Goal: Task Accomplishment & Management: Manage account settings

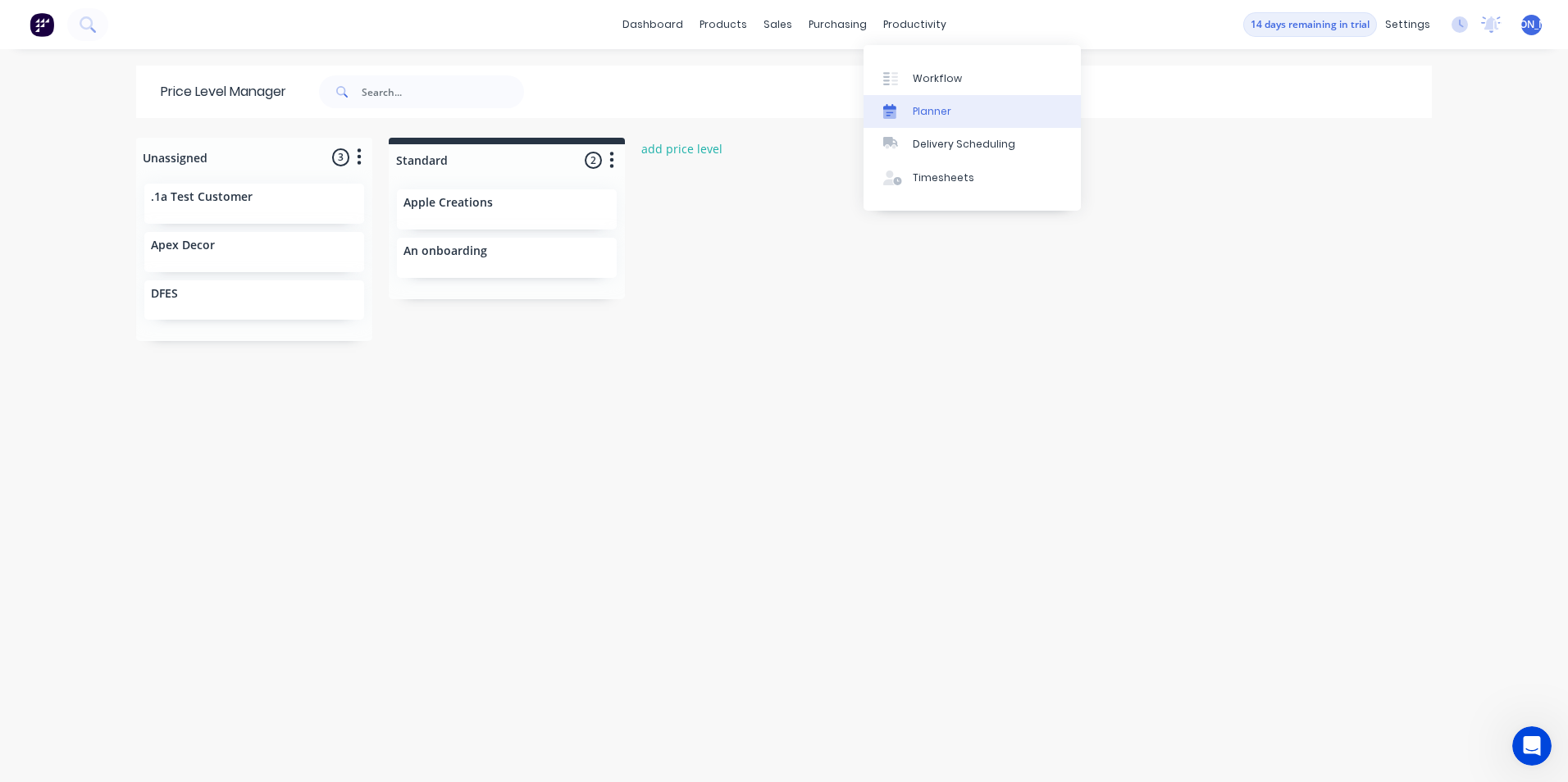
click at [963, 109] on link "Planner" at bounding box center [972, 112] width 217 height 33
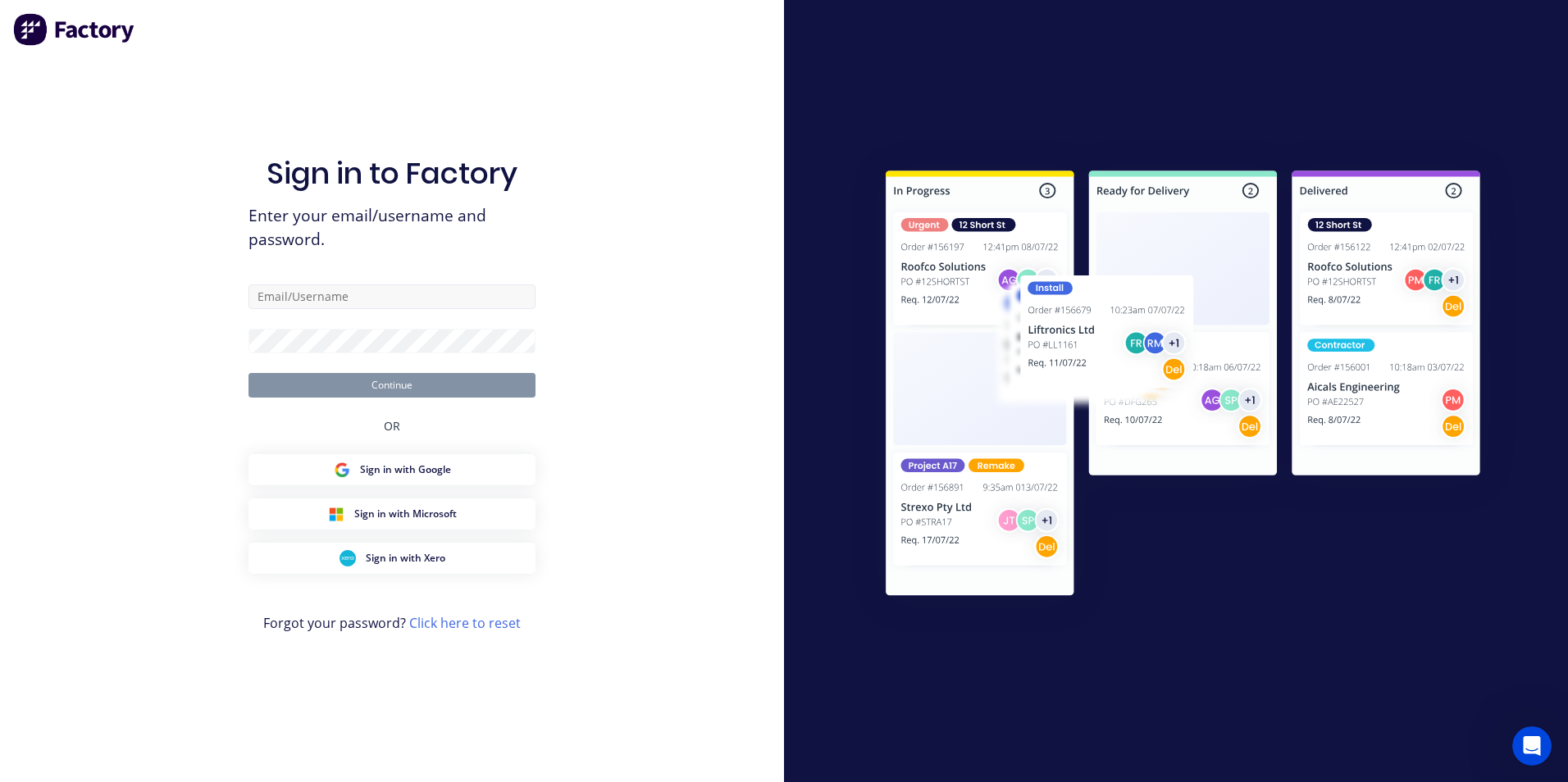
click at [377, 286] on div "Sign in to Factory Enter your email/username and password. Continue OR Sign in …" at bounding box center [391, 408] width 287 height 724
click at [376, 293] on input "text" at bounding box center [391, 297] width 287 height 25
type input "[PERSON_NAME][EMAIL_ADDRESS][DOMAIN_NAME]"
click at [346, 329] on form "[PERSON_NAME][EMAIL_ADDRESS][DOMAIN_NAME] Continue" at bounding box center [391, 342] width 287 height 113
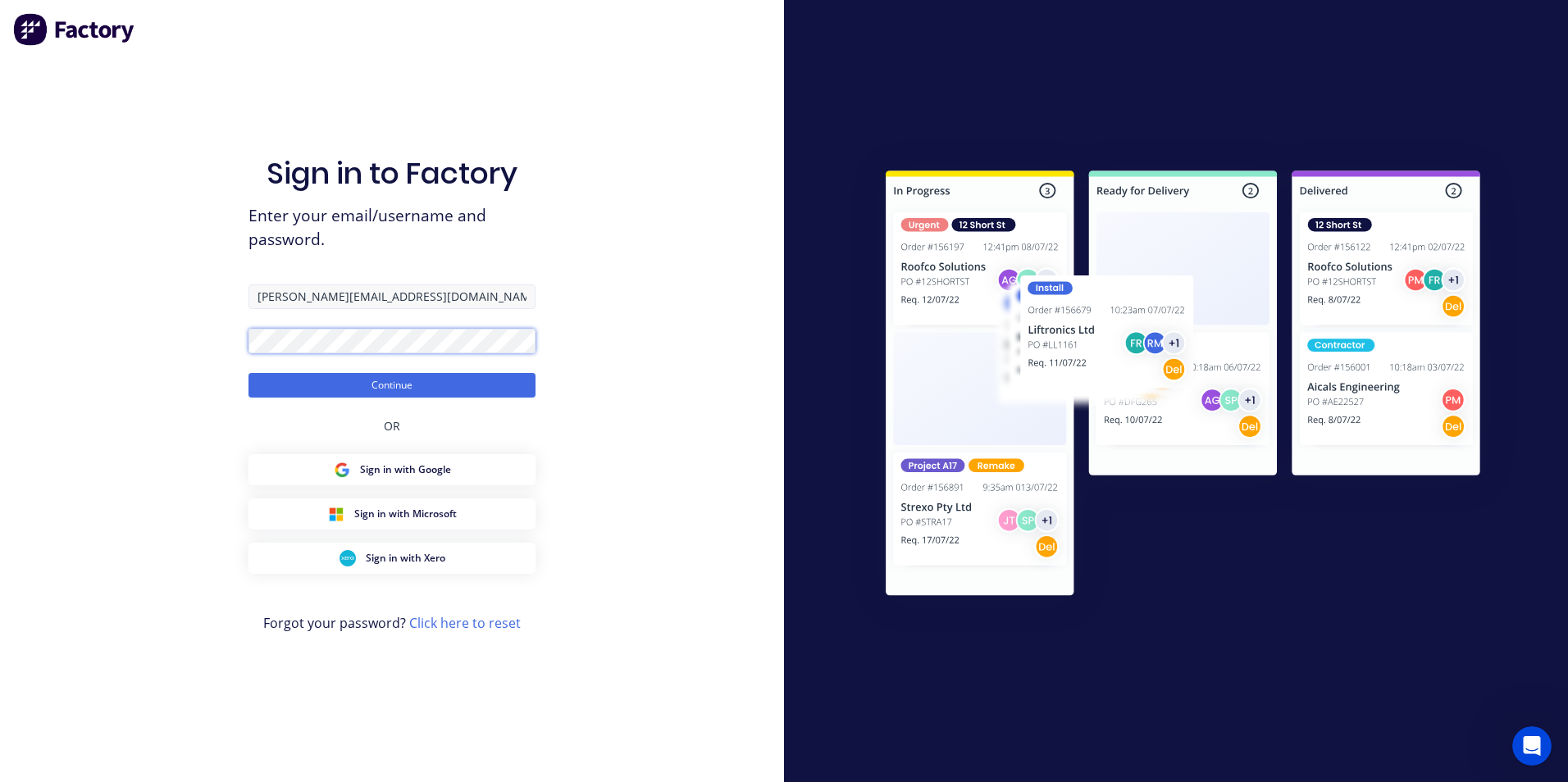
click at [248, 373] on button "Continue" at bounding box center [391, 385] width 287 height 25
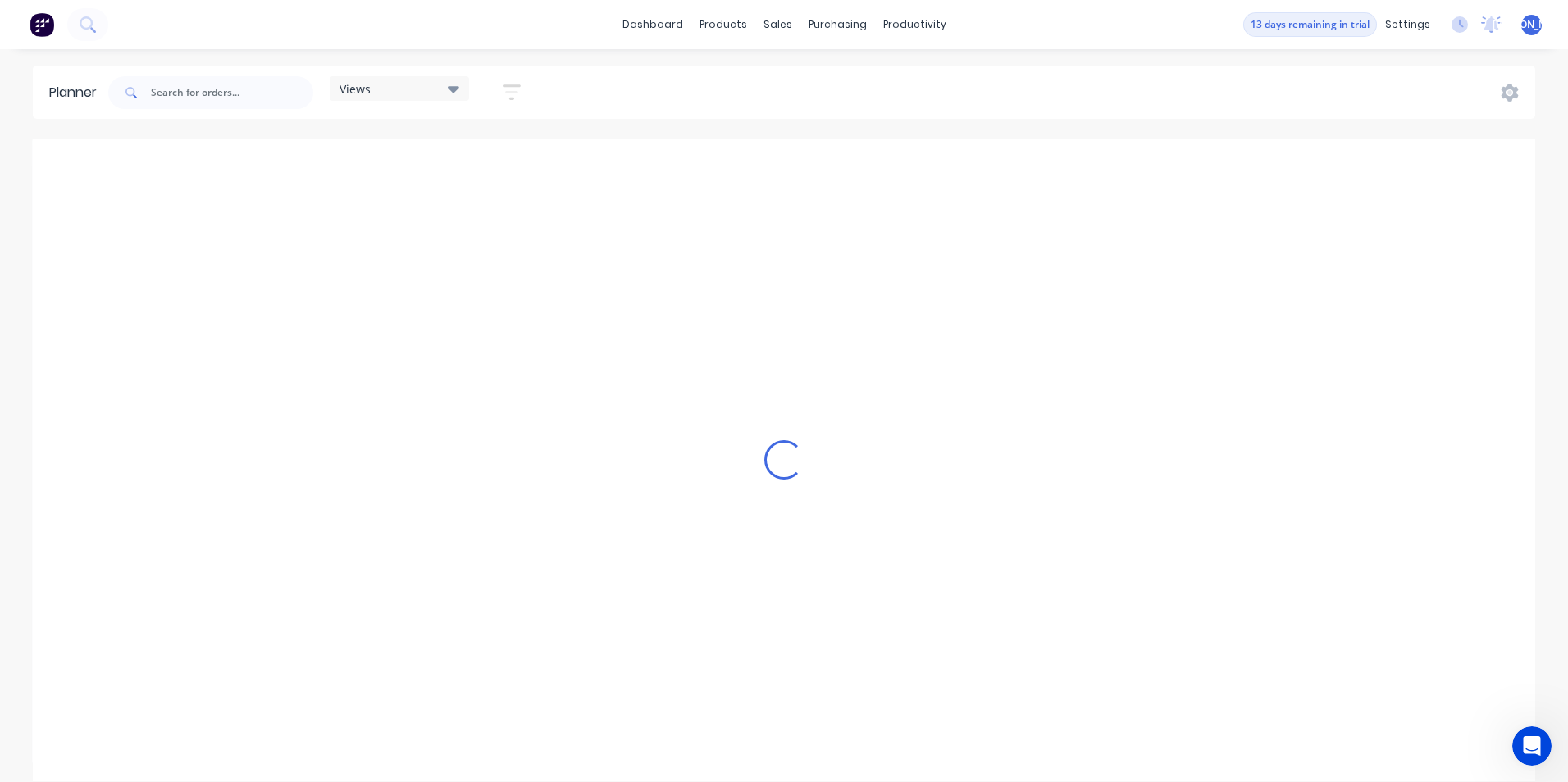
scroll to position [0, 3937]
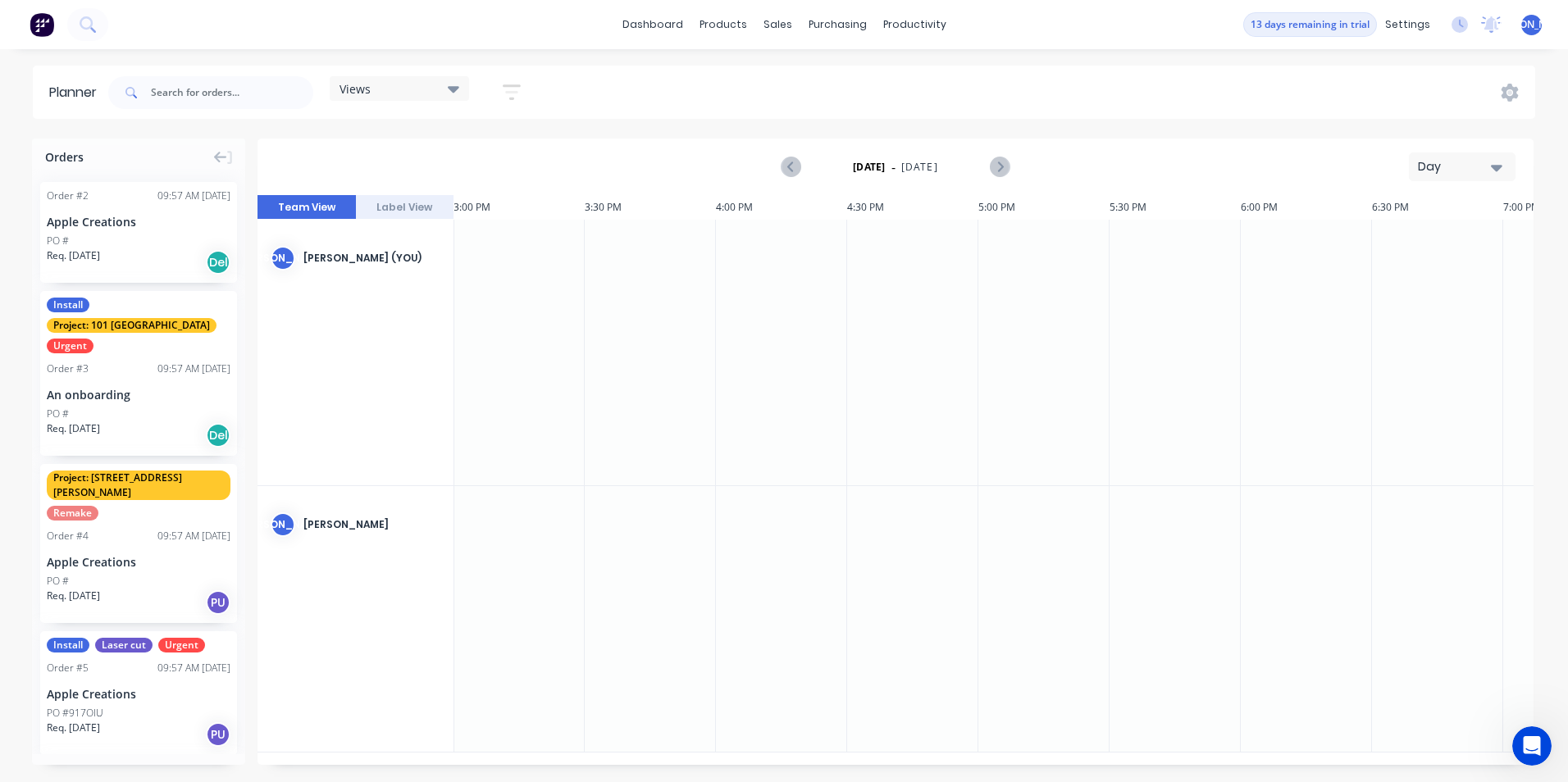
click at [385, 208] on button "Label View" at bounding box center [405, 207] width 99 height 25
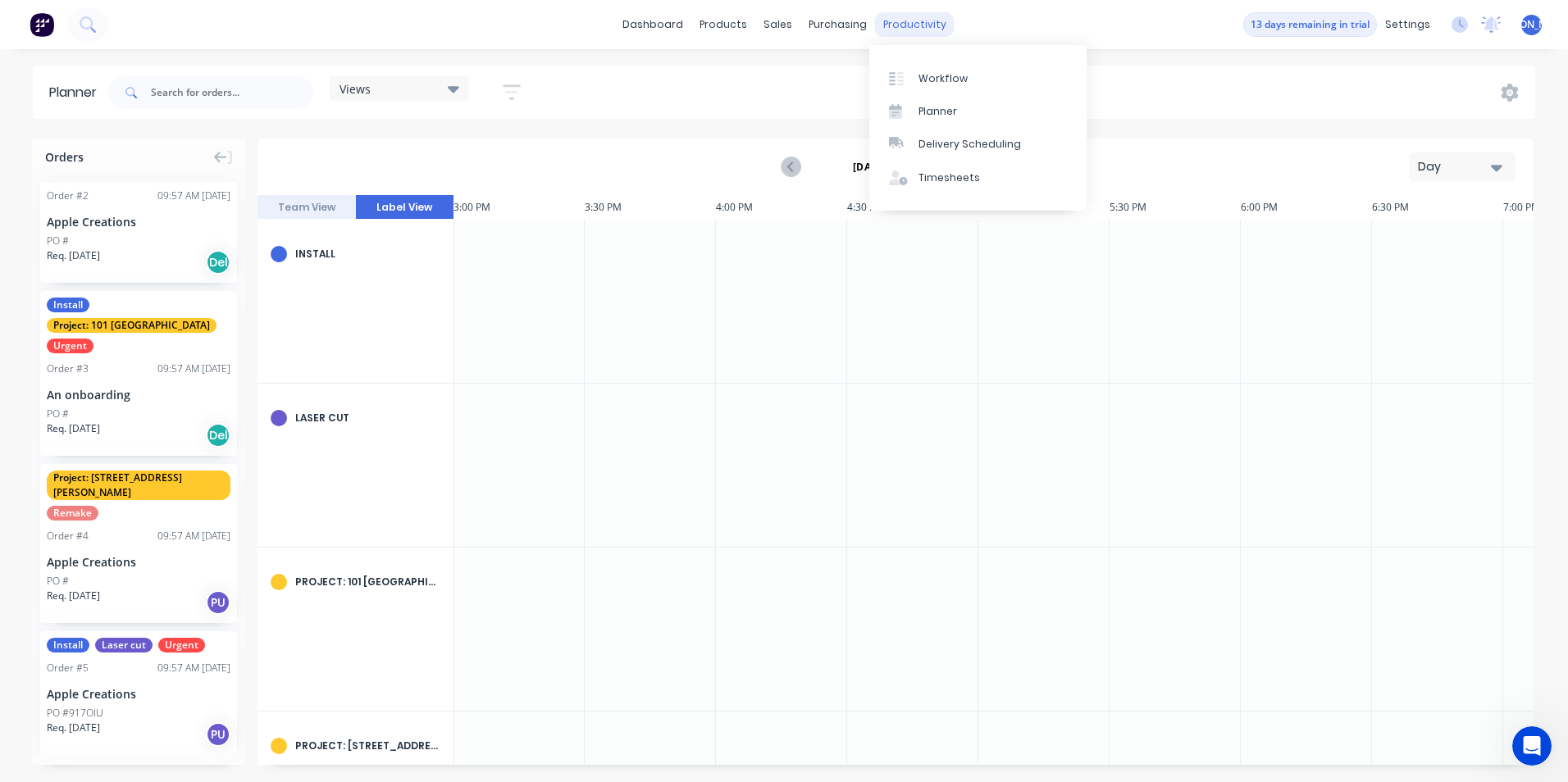
click at [922, 27] on div "productivity" at bounding box center [914, 24] width 80 height 25
click at [942, 87] on link "Workflow" at bounding box center [978, 78] width 217 height 33
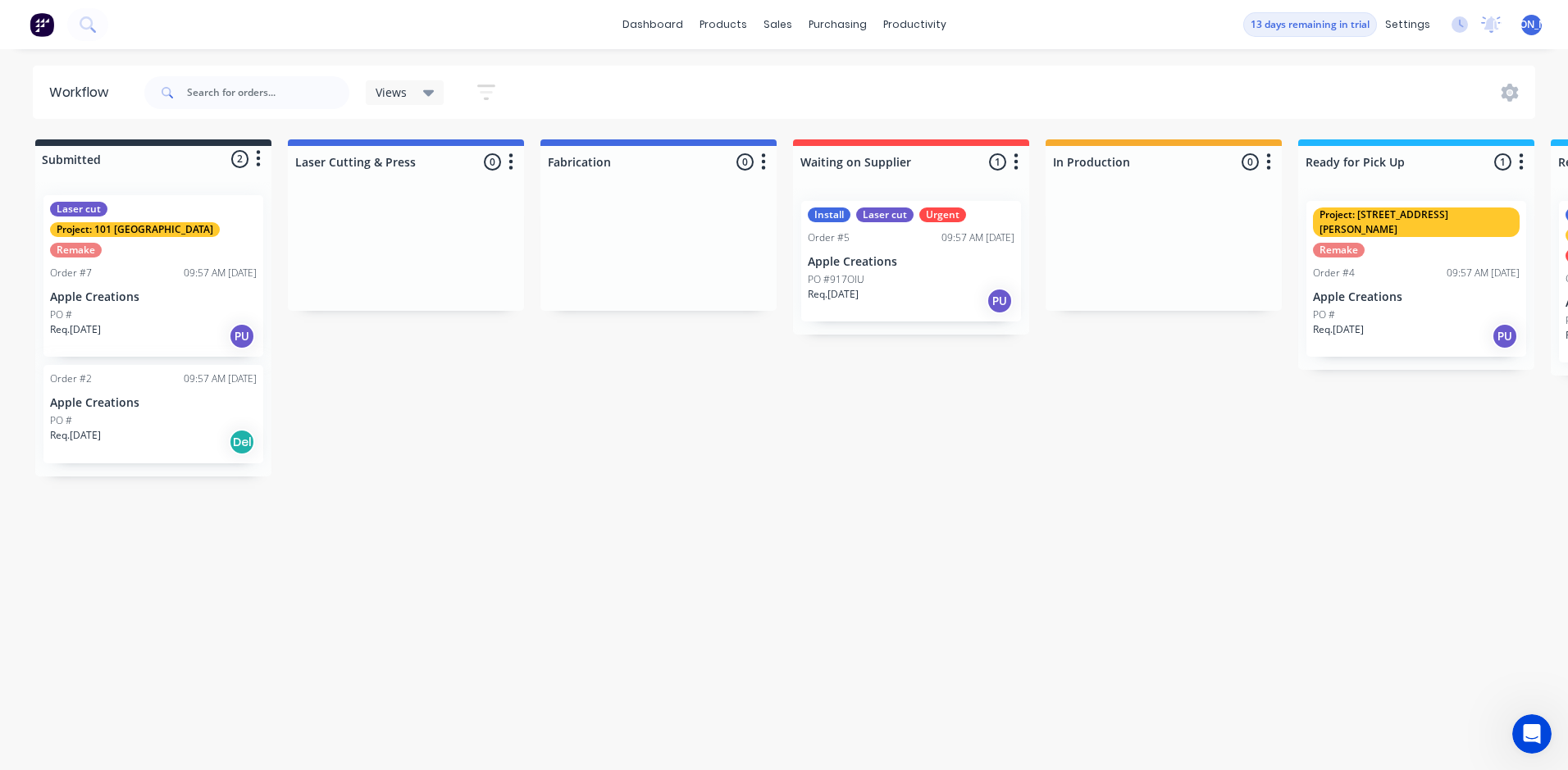
drag, startPoint x: 365, startPoint y: 228, endPoint x: 351, endPoint y: 231, distance: 14.3
click at [351, 231] on div at bounding box center [405, 249] width 236 height 123
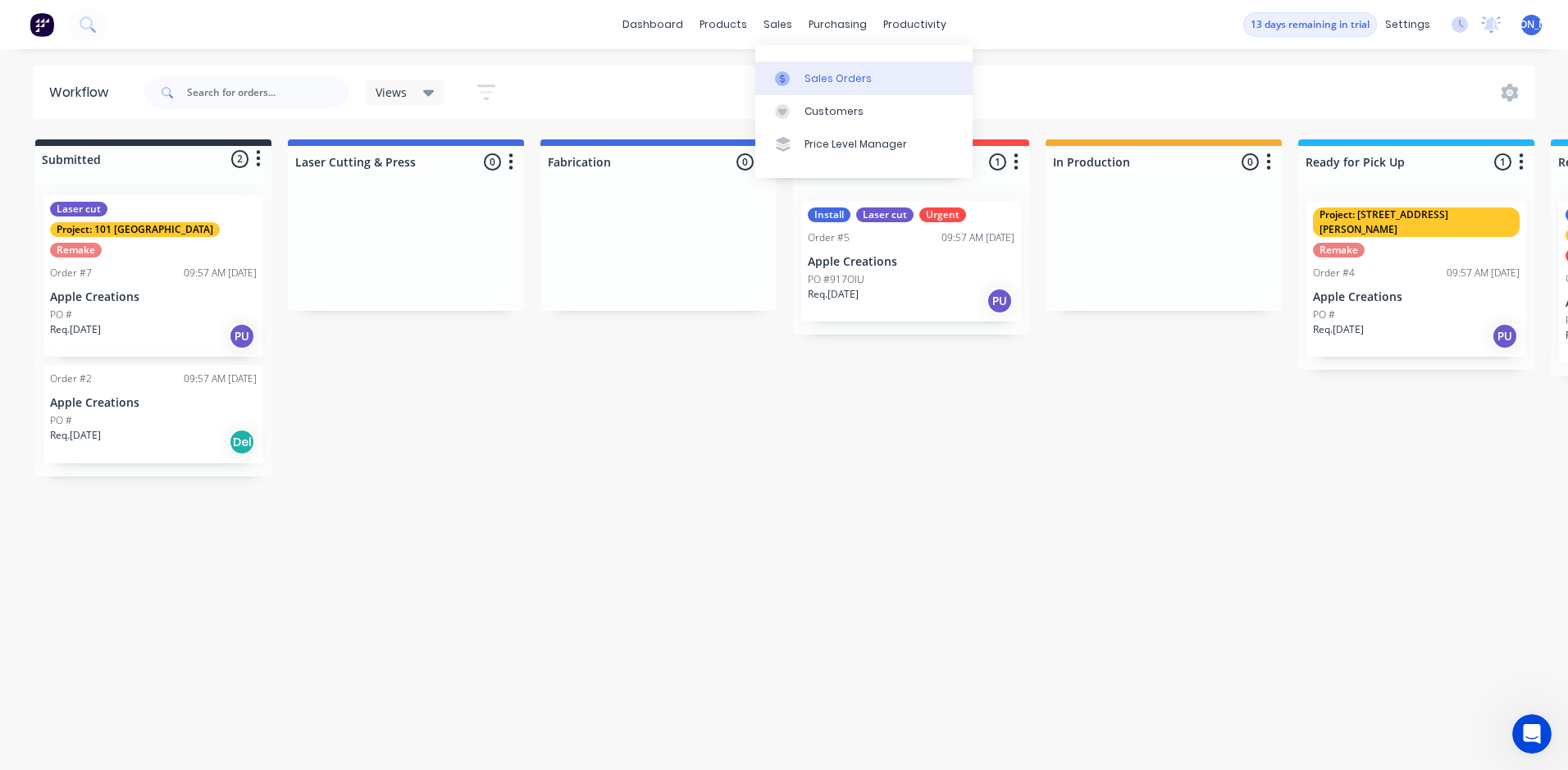
click at [795, 78] on div at bounding box center [787, 78] width 25 height 15
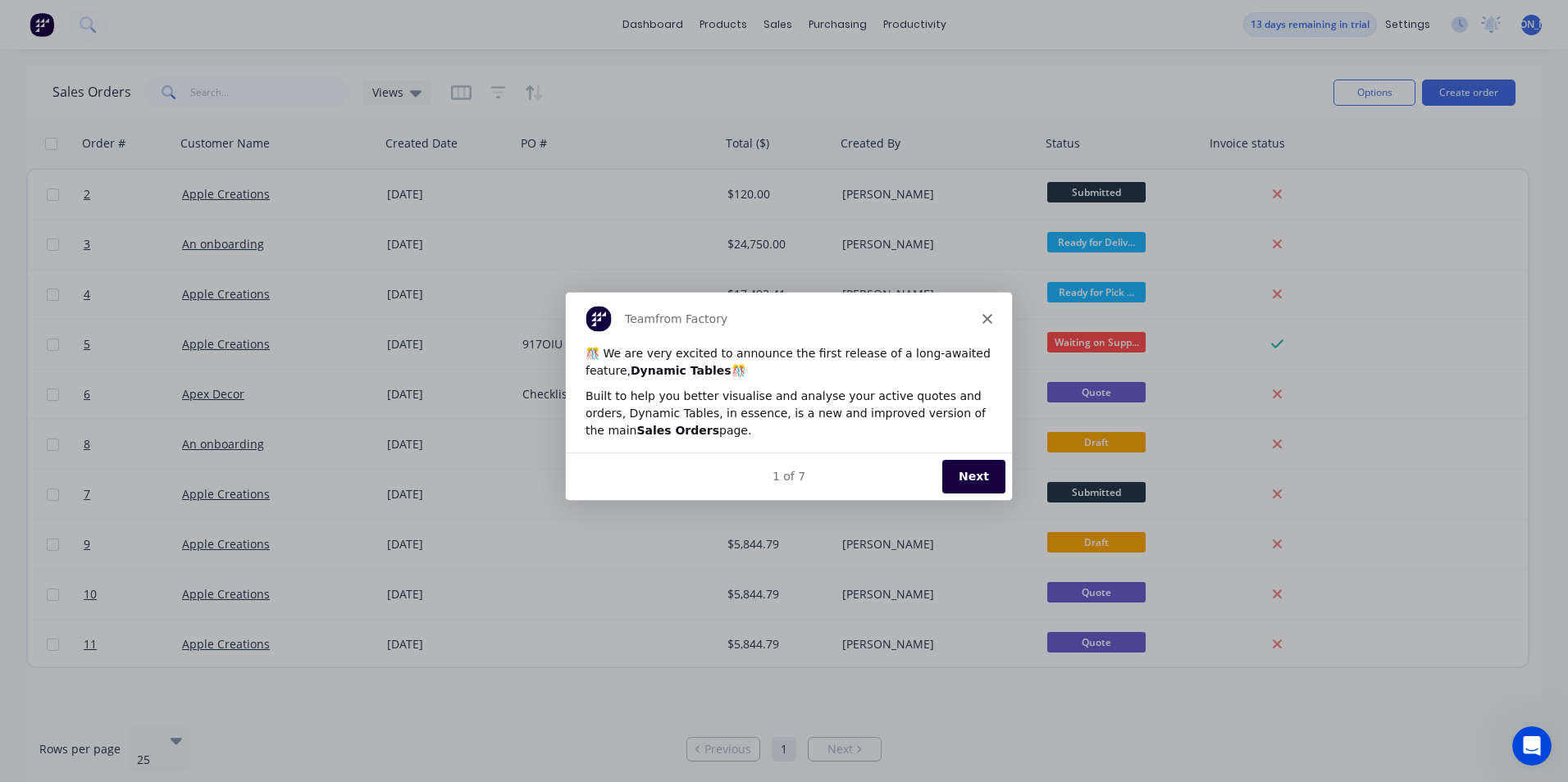
click at [972, 474] on button "Next" at bounding box center [973, 475] width 64 height 33
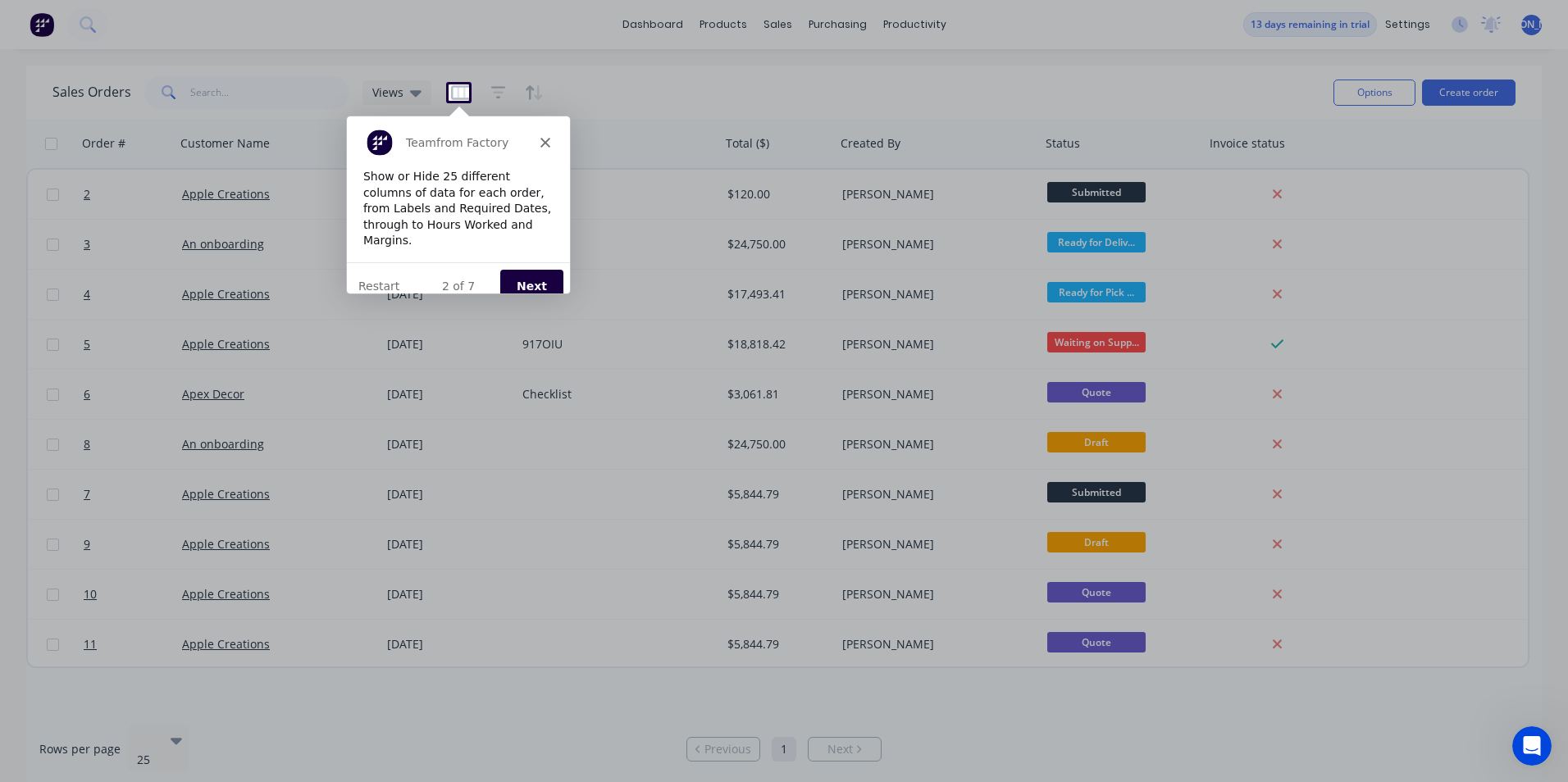
click at [531, 270] on button "Next" at bounding box center [531, 284] width 64 height 33
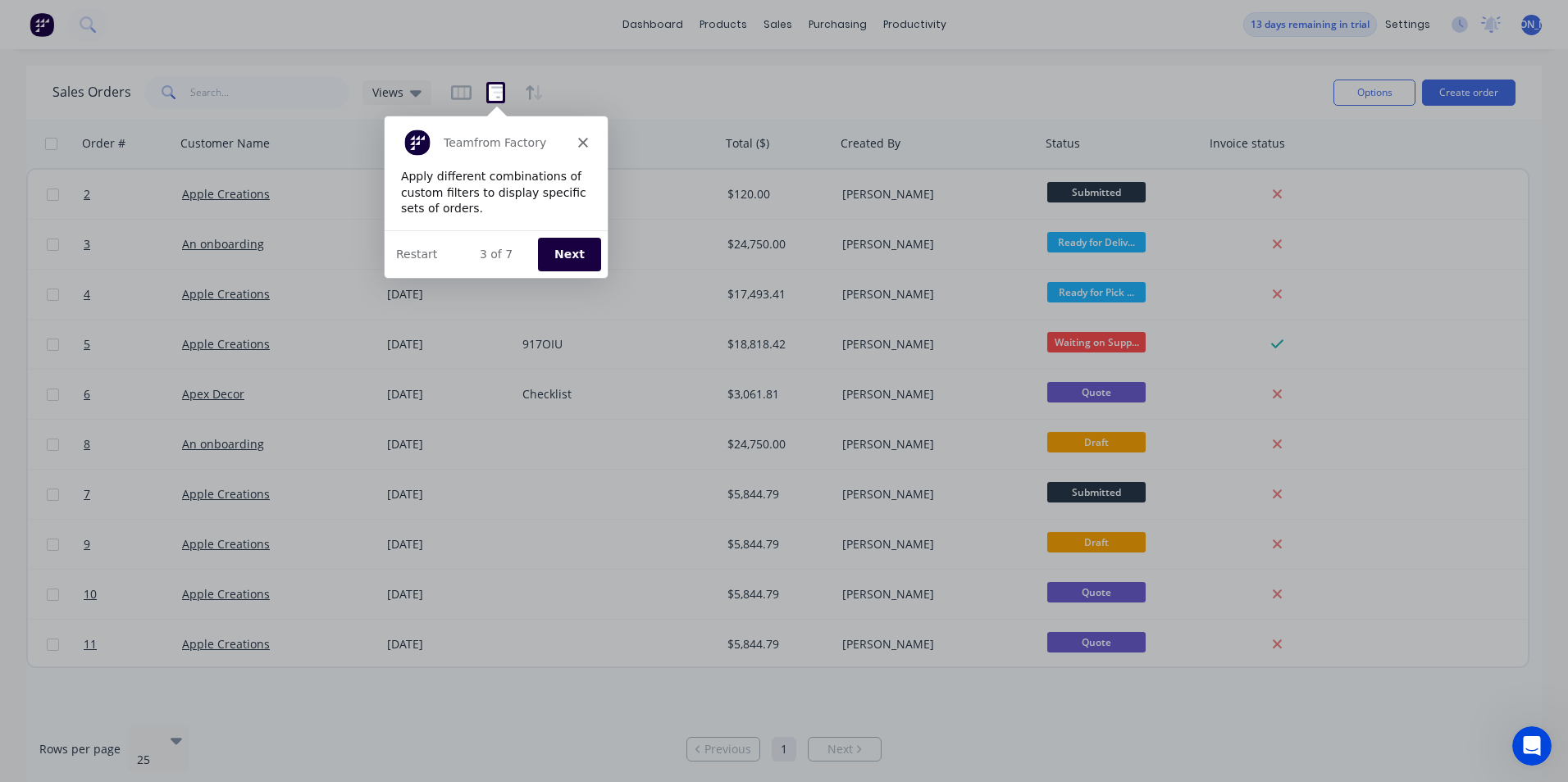
click at [566, 259] on button "Next" at bounding box center [568, 252] width 64 height 33
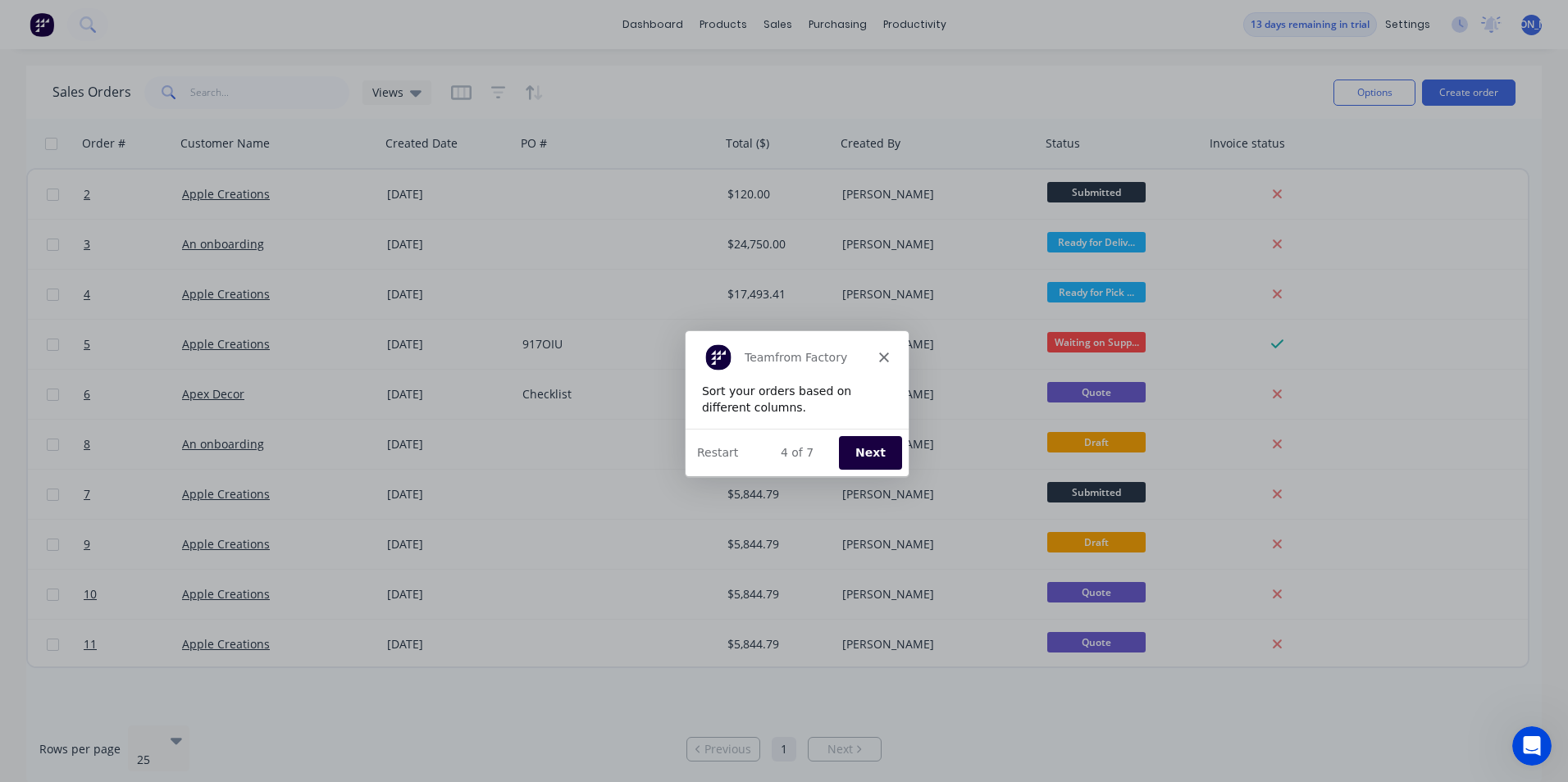
click at [859, 442] on button "Next" at bounding box center [869, 452] width 64 height 33
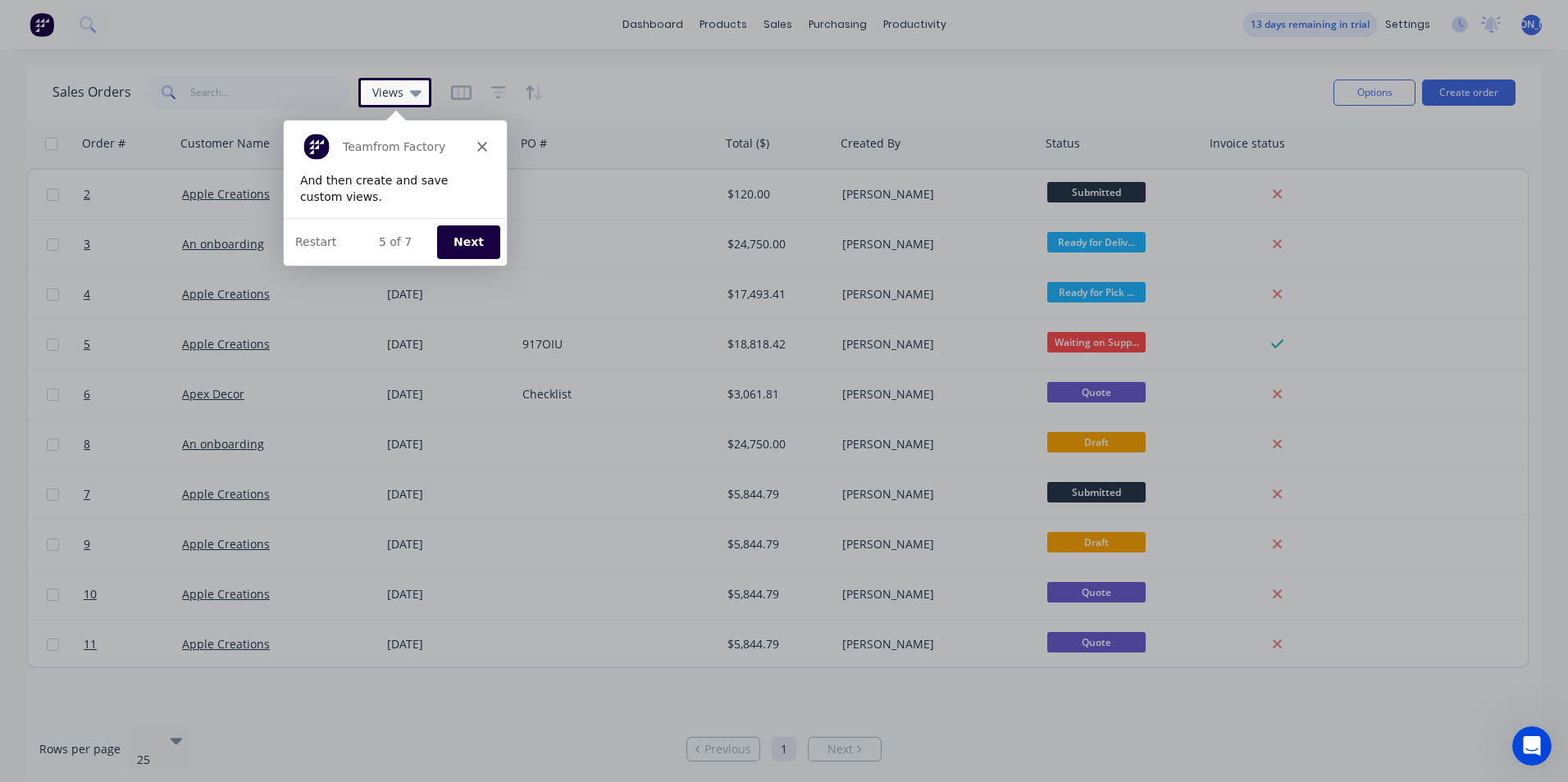
click at [481, 246] on button "Next" at bounding box center [467, 240] width 64 height 33
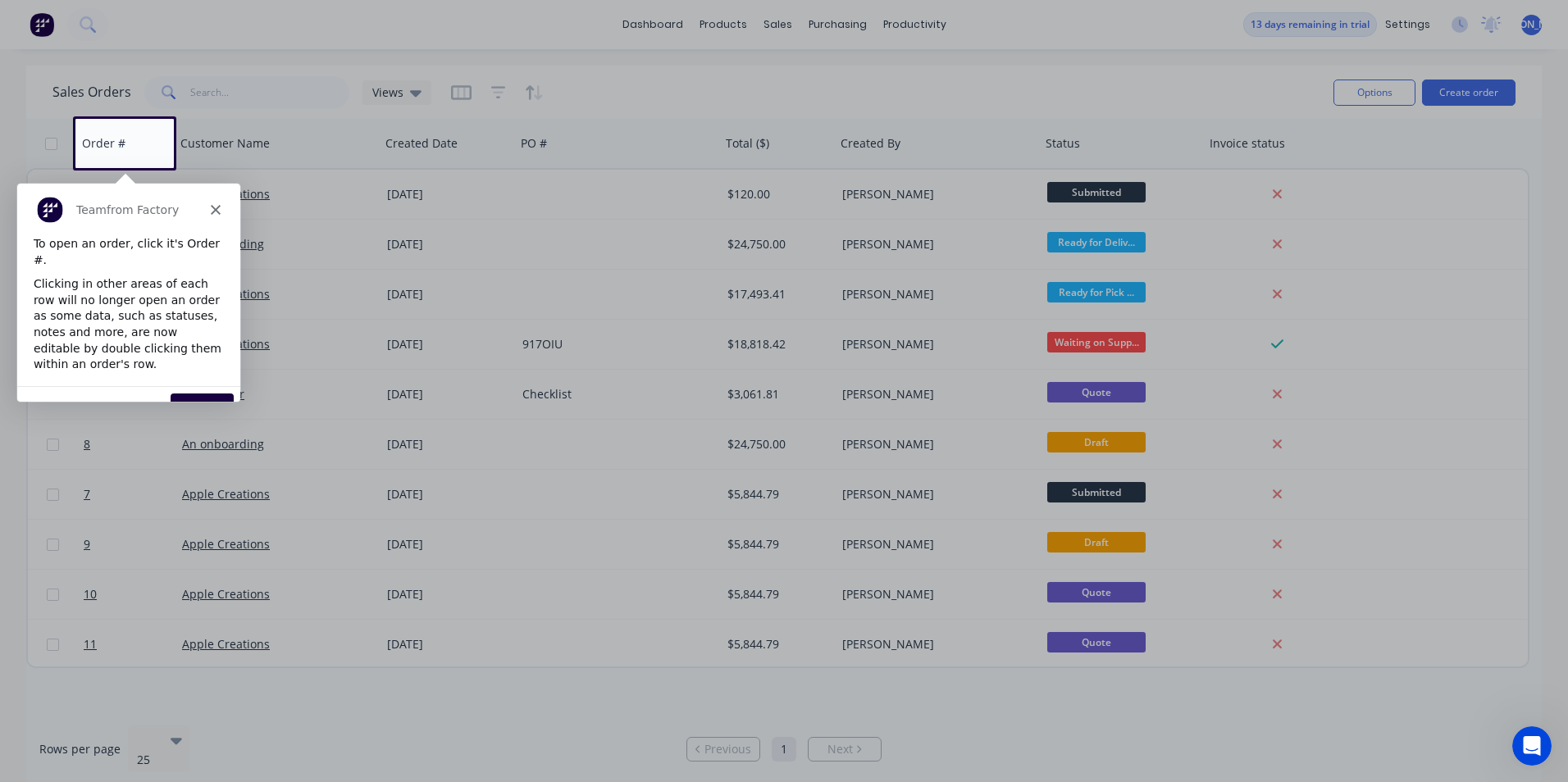
click at [222, 209] on div "Team from Factory" at bounding box center [128, 209] width 223 height 52
click at [219, 209] on icon "Close" at bounding box center [215, 209] width 9 height 9
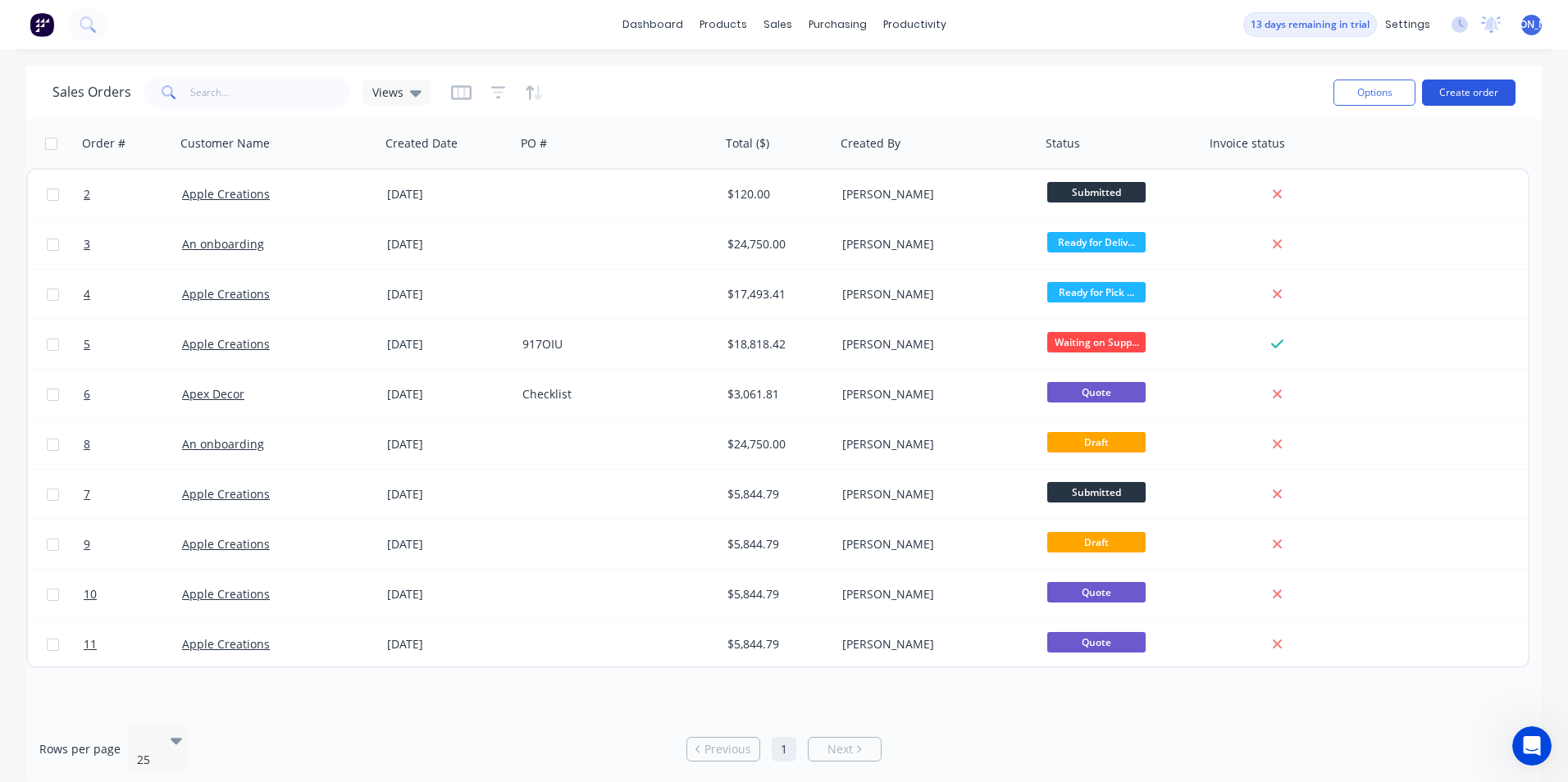
click at [1456, 88] on button "Create order" at bounding box center [1468, 93] width 94 height 27
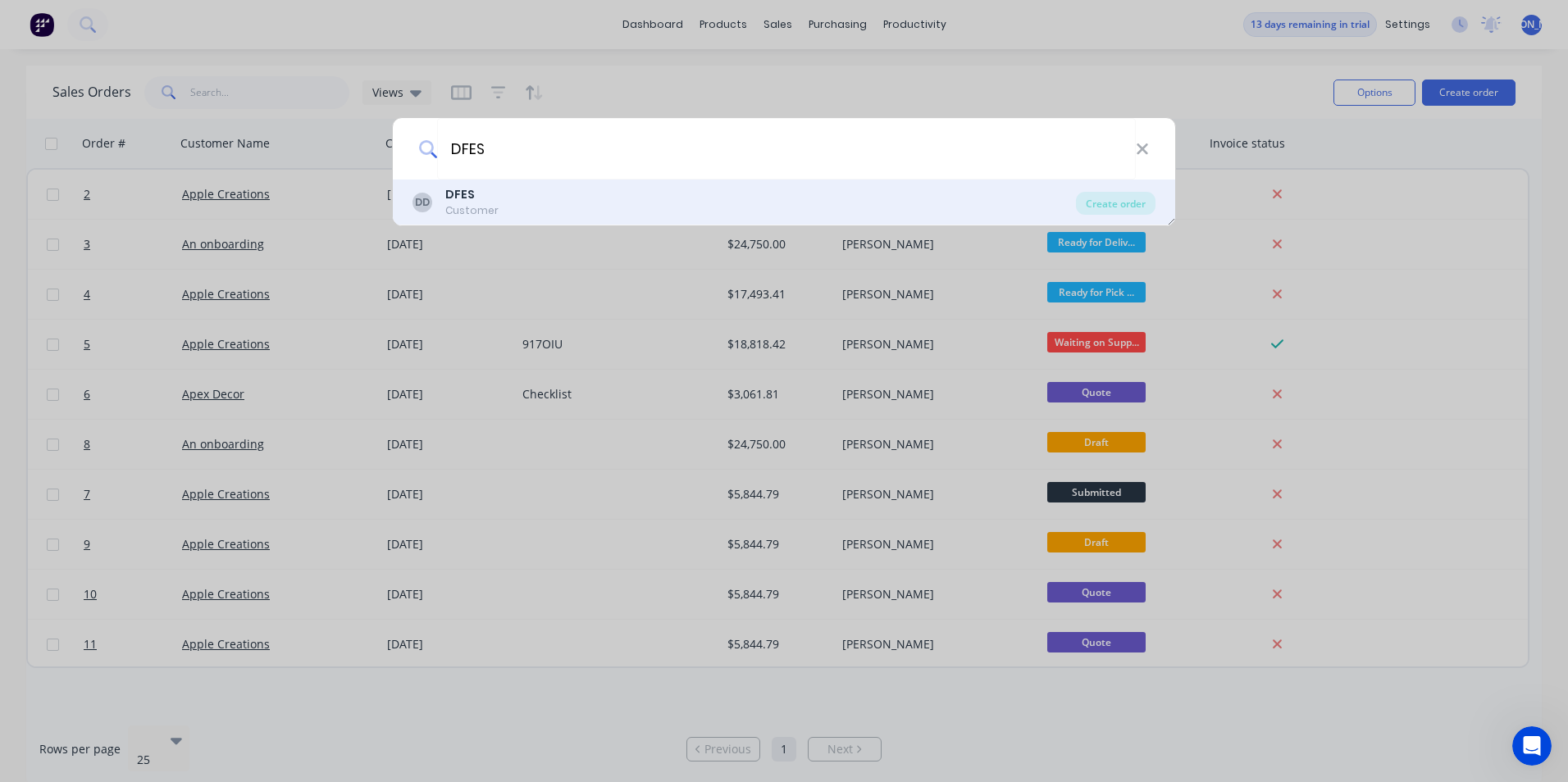
type input "DFES"
click at [487, 221] on div "DD DFES Customer Create order" at bounding box center [784, 203] width 782 height 46
drag, startPoint x: 486, startPoint y: 193, endPoint x: 490, endPoint y: 182, distance: 11.7
click at [488, 185] on div "DD DFES Customer Create order" at bounding box center [784, 203] width 782 height 46
click at [1134, 206] on div "Create order" at bounding box center [1116, 203] width 80 height 23
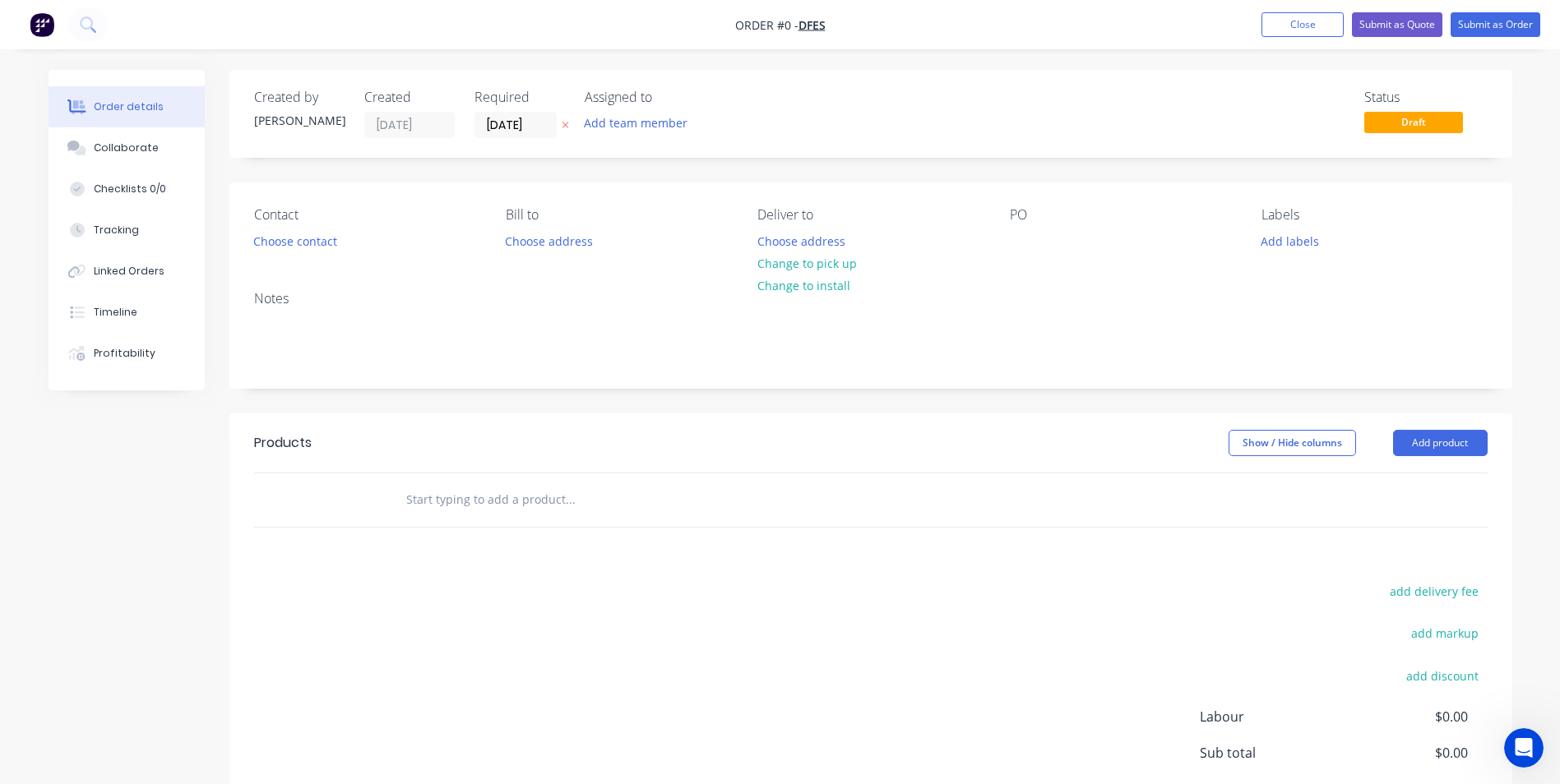
click at [404, 528] on div "Products Show / Hide columns Add product add delivery fee add markup add discou…" at bounding box center [871, 668] width 1283 height 509
click at [437, 523] on div at bounding box center [682, 500] width 592 height 53
click at [449, 506] on input "text" at bounding box center [570, 500] width 329 height 33
drag, startPoint x: 435, startPoint y: 498, endPoint x: 367, endPoint y: 502, distance: 68.1
click at [375, 499] on div "Ligth tankers Add Ligth tankers to order No results found" at bounding box center [870, 500] width 1234 height 53
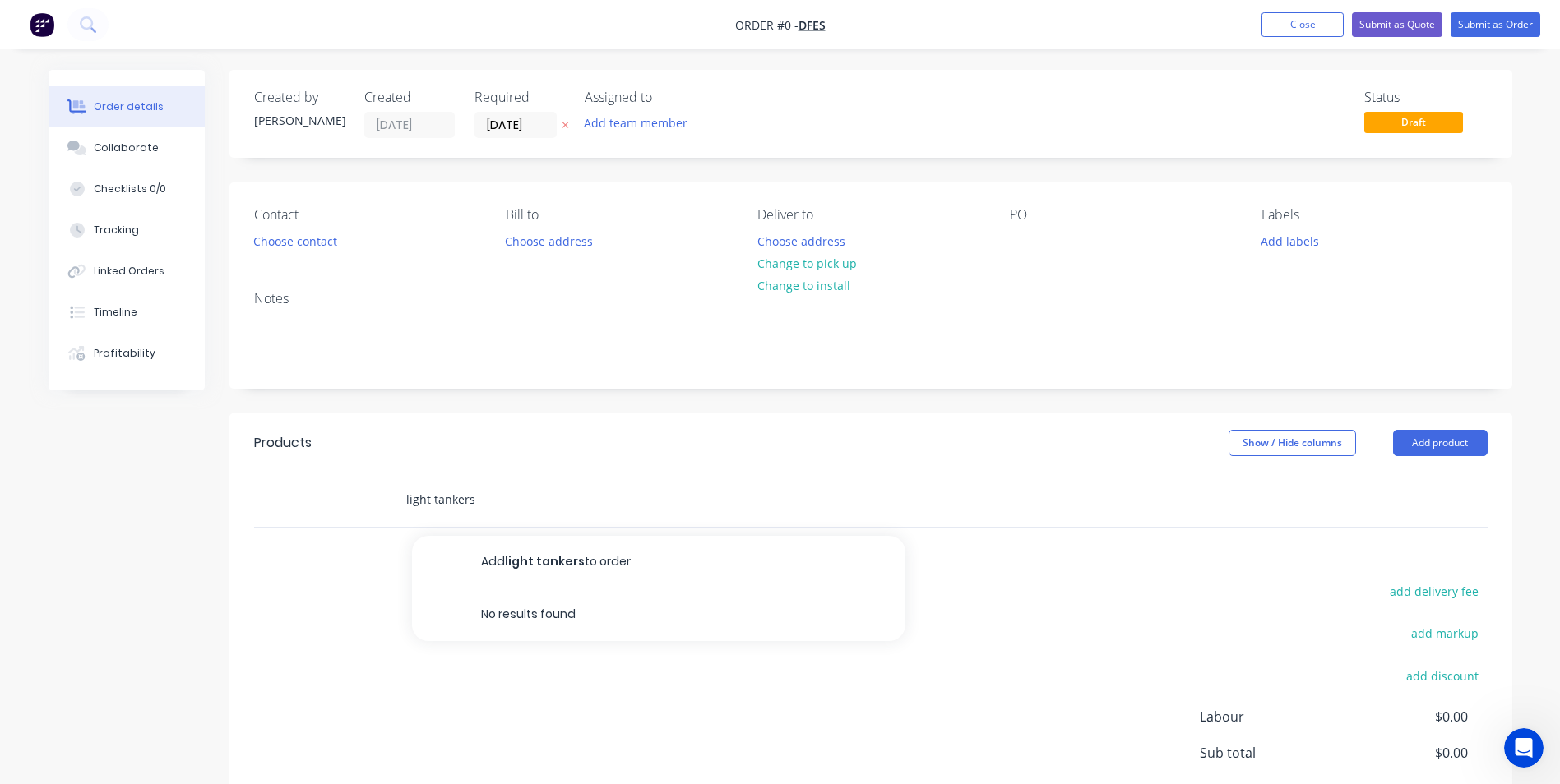
click at [498, 501] on input "light tankers" at bounding box center [570, 500] width 329 height 33
type input "light tankers 231"
click at [938, 535] on div "Products Show / Hide columns Add product light tankers 231 Add light tankers 23…" at bounding box center [871, 668] width 1283 height 509
click at [102, 473] on div "Created by [PERSON_NAME] Created [DATE] Required [DATE] Assigned to Add team me…" at bounding box center [780, 508] width 1464 height 877
click at [1315, 31] on button "Close" at bounding box center [1303, 24] width 83 height 25
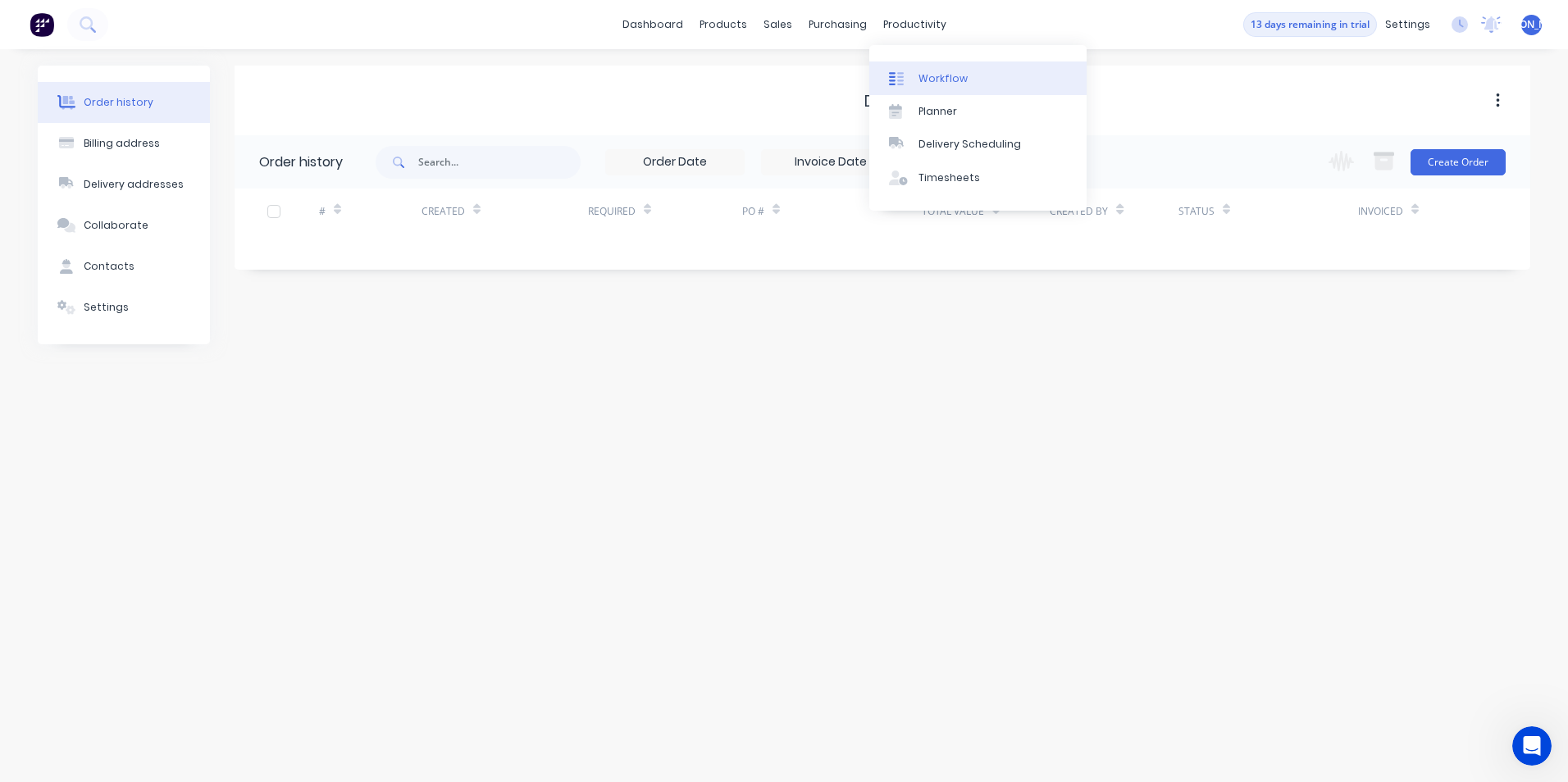
click at [949, 76] on div "Workflow" at bounding box center [942, 78] width 49 height 15
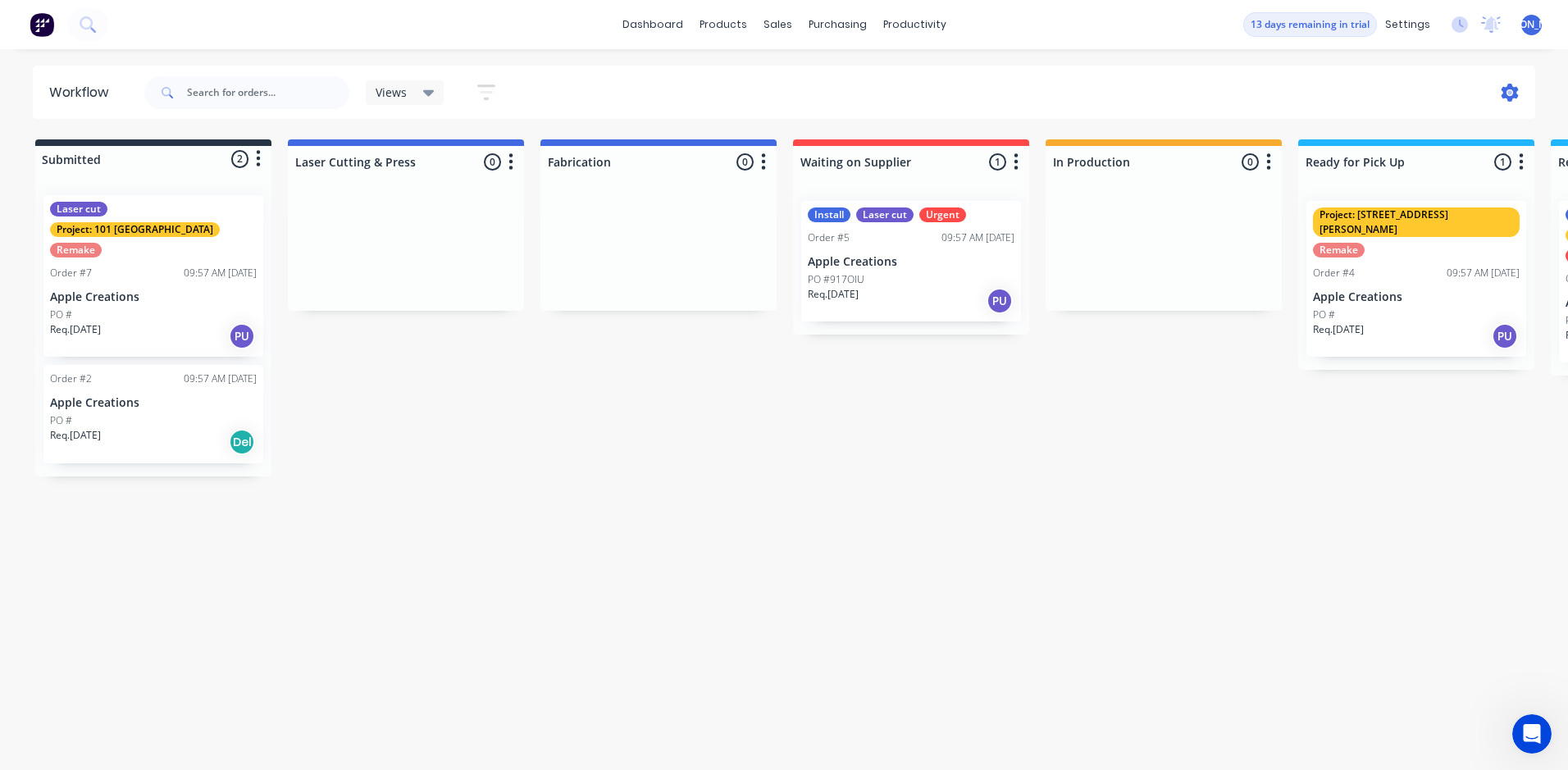
click at [1507, 93] on icon at bounding box center [1509, 92] width 18 height 18
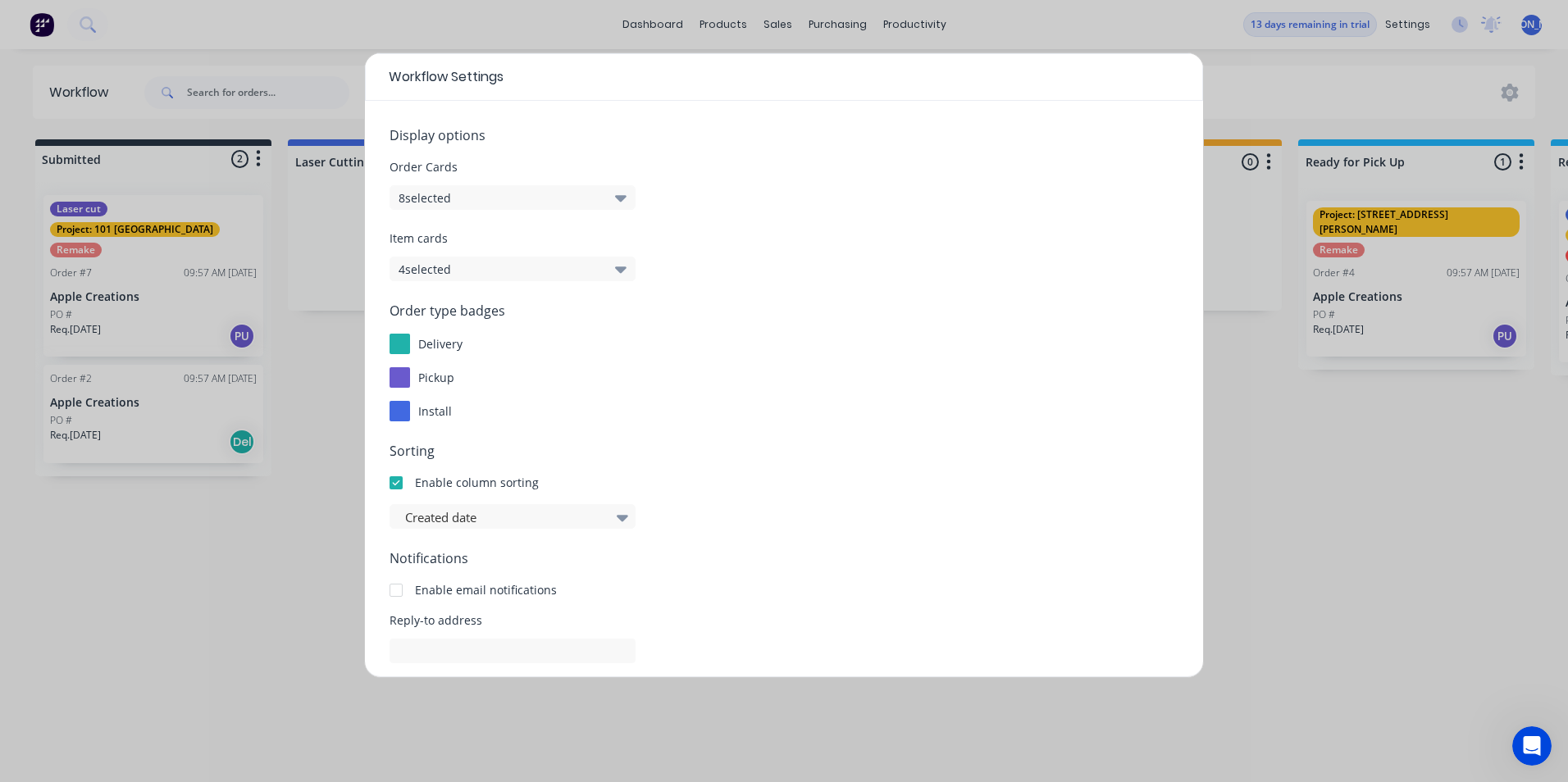
click at [860, 396] on div "Order type badges delivery pickup install" at bounding box center [784, 361] width 789 height 120
click at [1239, 467] on div "Workflow Settings Display options Order Cards 8 selected Item cards 4 selected …" at bounding box center [784, 391] width 1568 height 782
click at [1285, 440] on div "Workflow Settings Display options Order Cards 8 selected Item cards 4 selected …" at bounding box center [784, 391] width 1568 height 782
click at [214, 597] on div "Workflow Settings Display options Order Cards 8 selected Item cards 4 selected …" at bounding box center [784, 391] width 1568 height 782
click at [1456, 490] on div "Workflow Settings Display options Order Cards 8 selected Item cards 4 selected …" at bounding box center [784, 391] width 1568 height 782
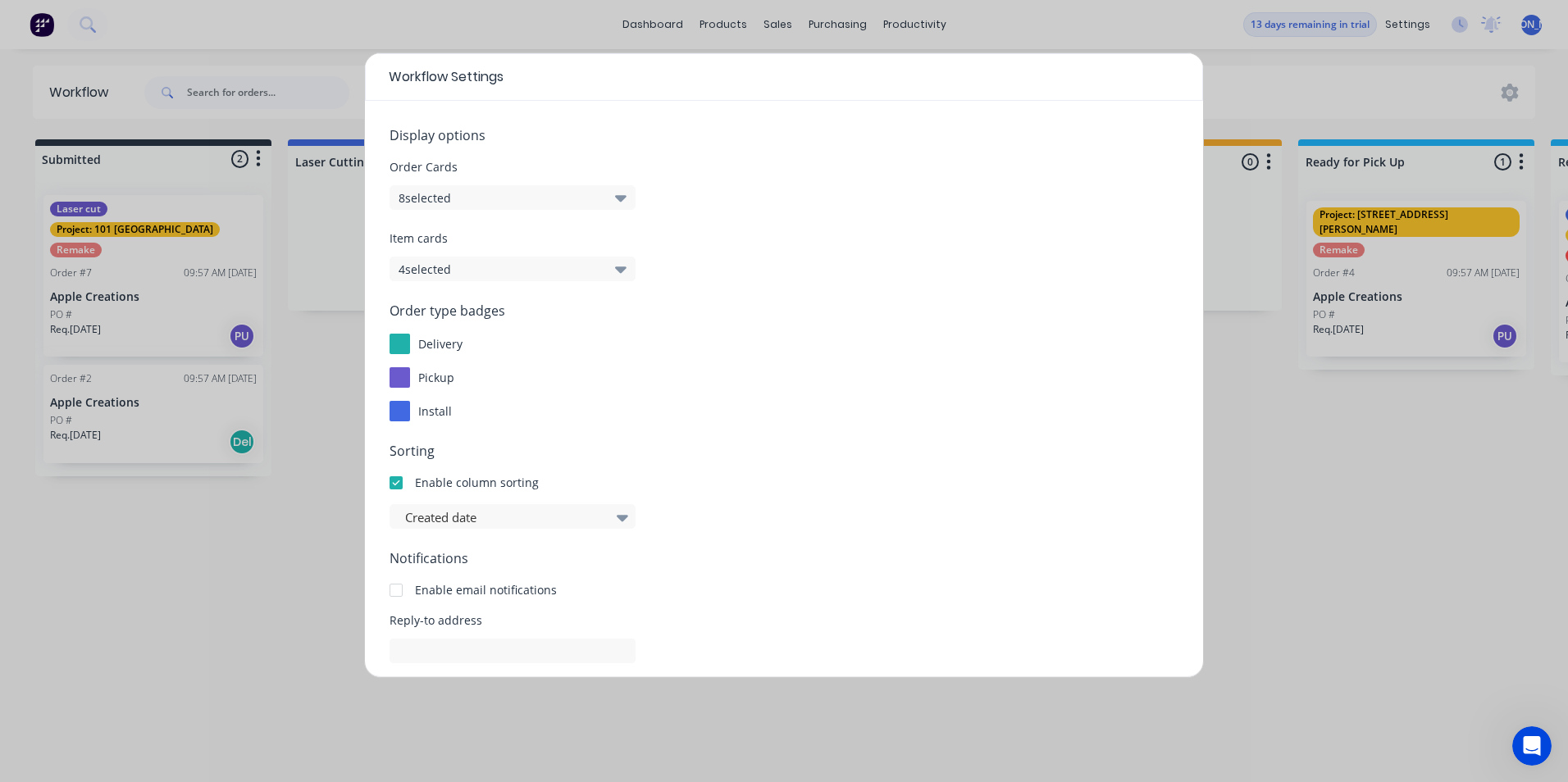
click at [1548, 447] on div "Workflow Settings Display options Order Cards 8 selected Item cards 4 selected …" at bounding box center [784, 391] width 1568 height 782
drag, startPoint x: 393, startPoint y: 26, endPoint x: 388, endPoint y: 33, distance: 8.6
click at [389, 31] on div "Workflow Settings Display options Order Cards 8 selected Item cards 4 selected …" at bounding box center [784, 391] width 1568 height 782
click at [387, 38] on div "Workflow Settings Display options Order Cards 8 selected Item cards 4 selected …" at bounding box center [784, 391] width 1568 height 782
click at [179, 38] on div "Workflow Settings Display options Order Cards 8 selected Item cards 4 selected …" at bounding box center [784, 391] width 1568 height 782
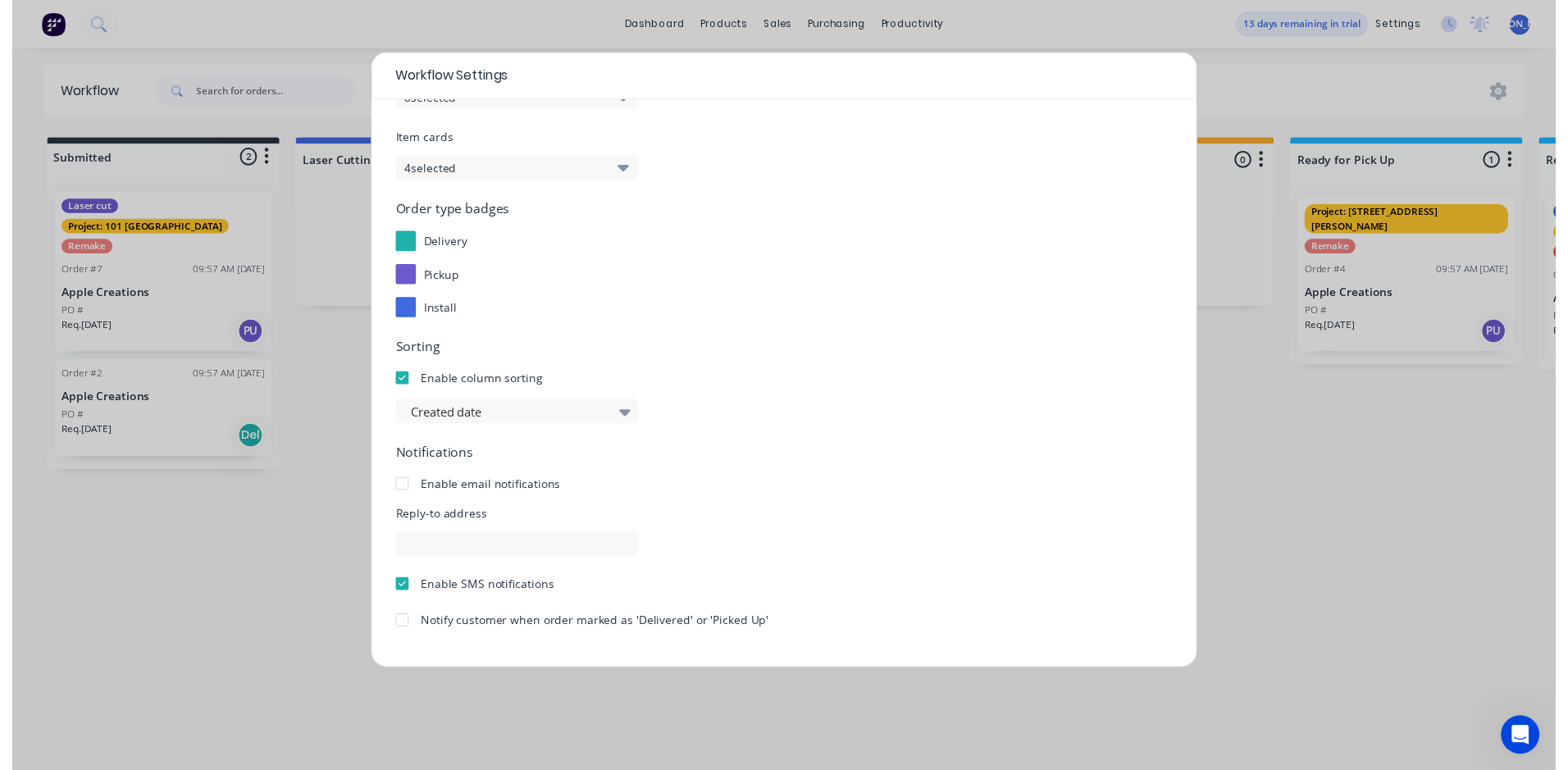
scroll to position [149, 0]
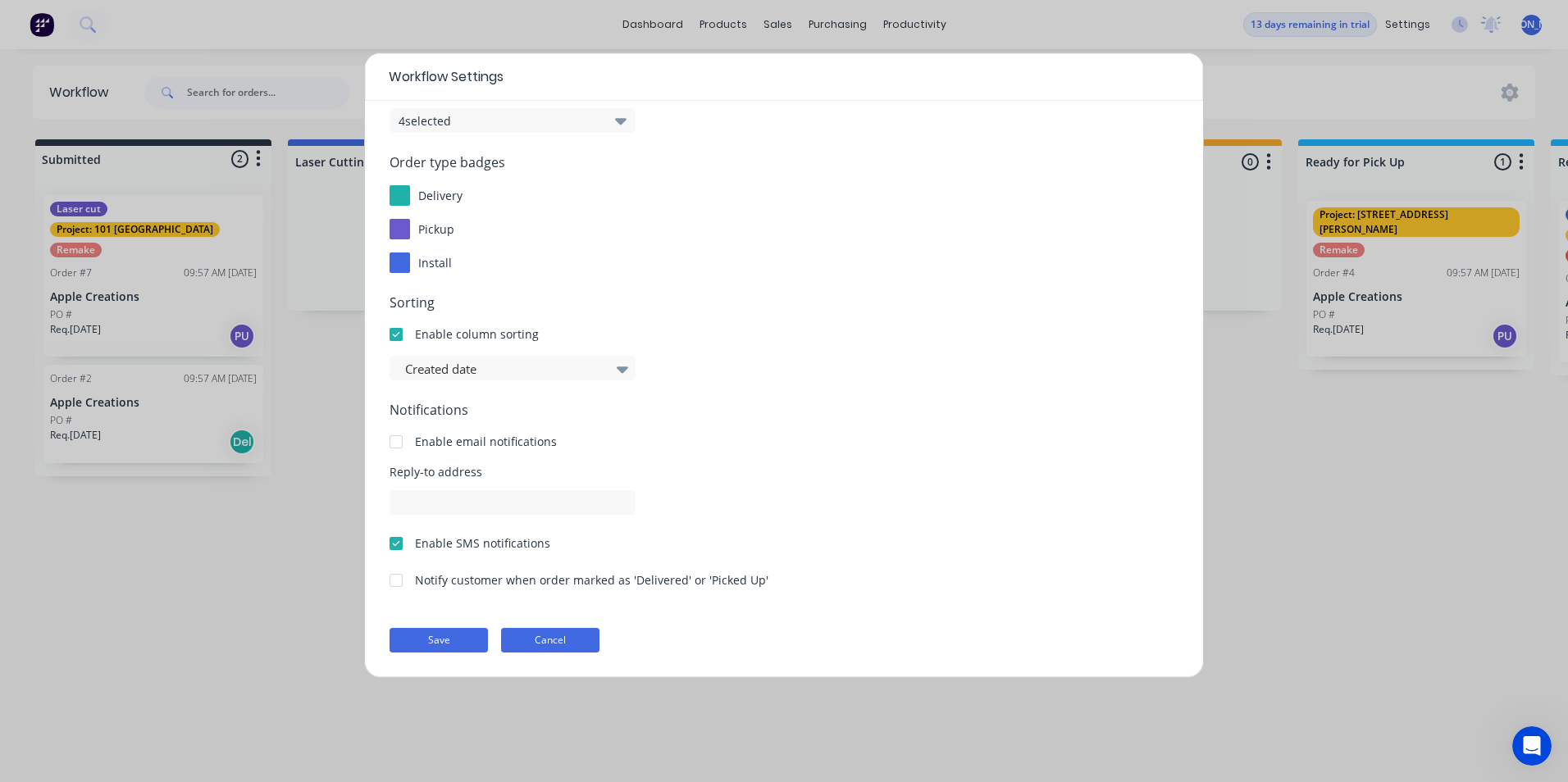
click at [527, 647] on button "Cancel" at bounding box center [550, 640] width 99 height 25
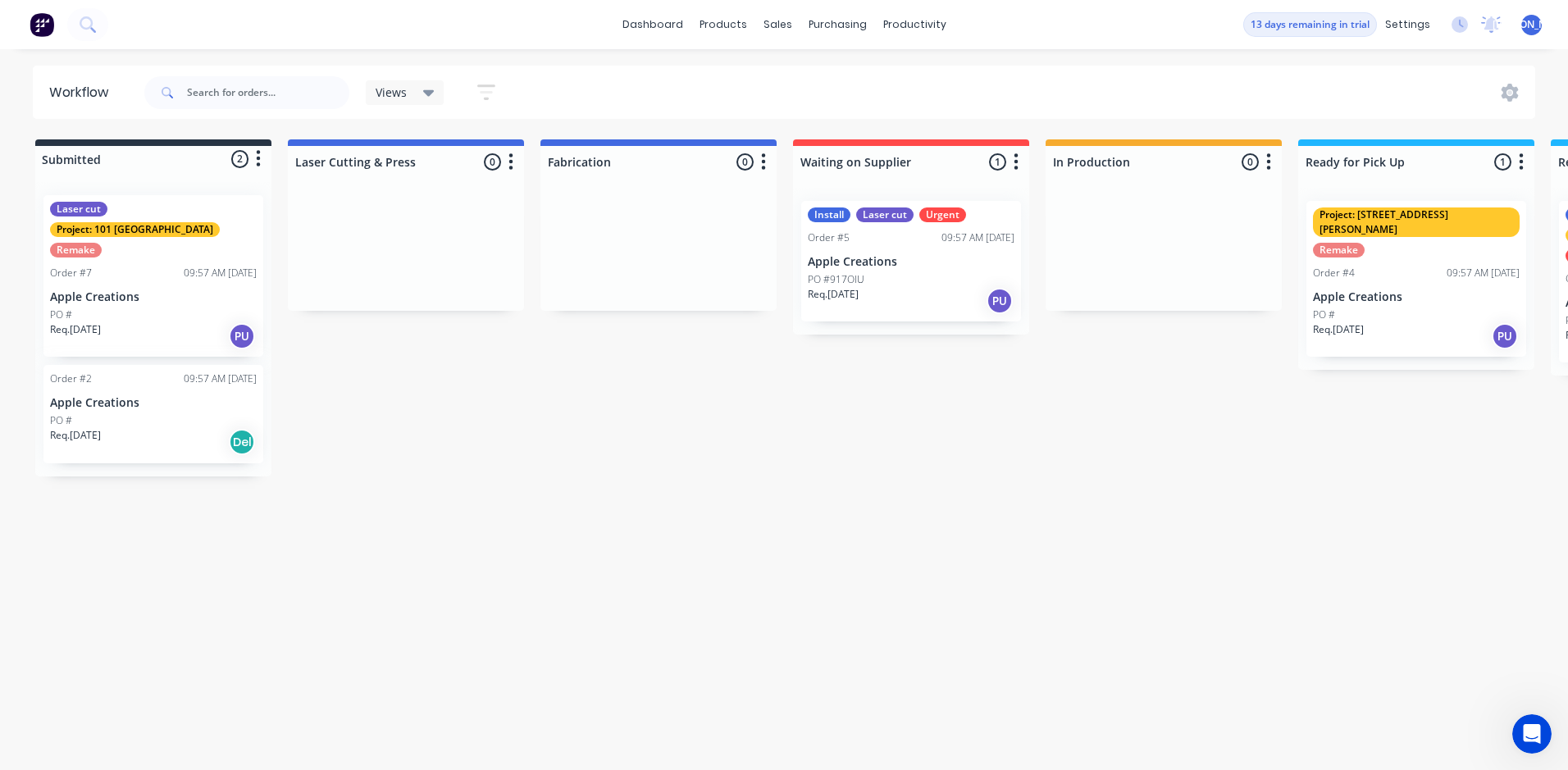
drag, startPoint x: 378, startPoint y: 227, endPoint x: 351, endPoint y: 349, distance: 125.0
click at [351, 349] on div "Submitted 2 Status colour #273444 hex #273444 Save Cancel Summaries Total order…" at bounding box center [1117, 307] width 2259 height 337
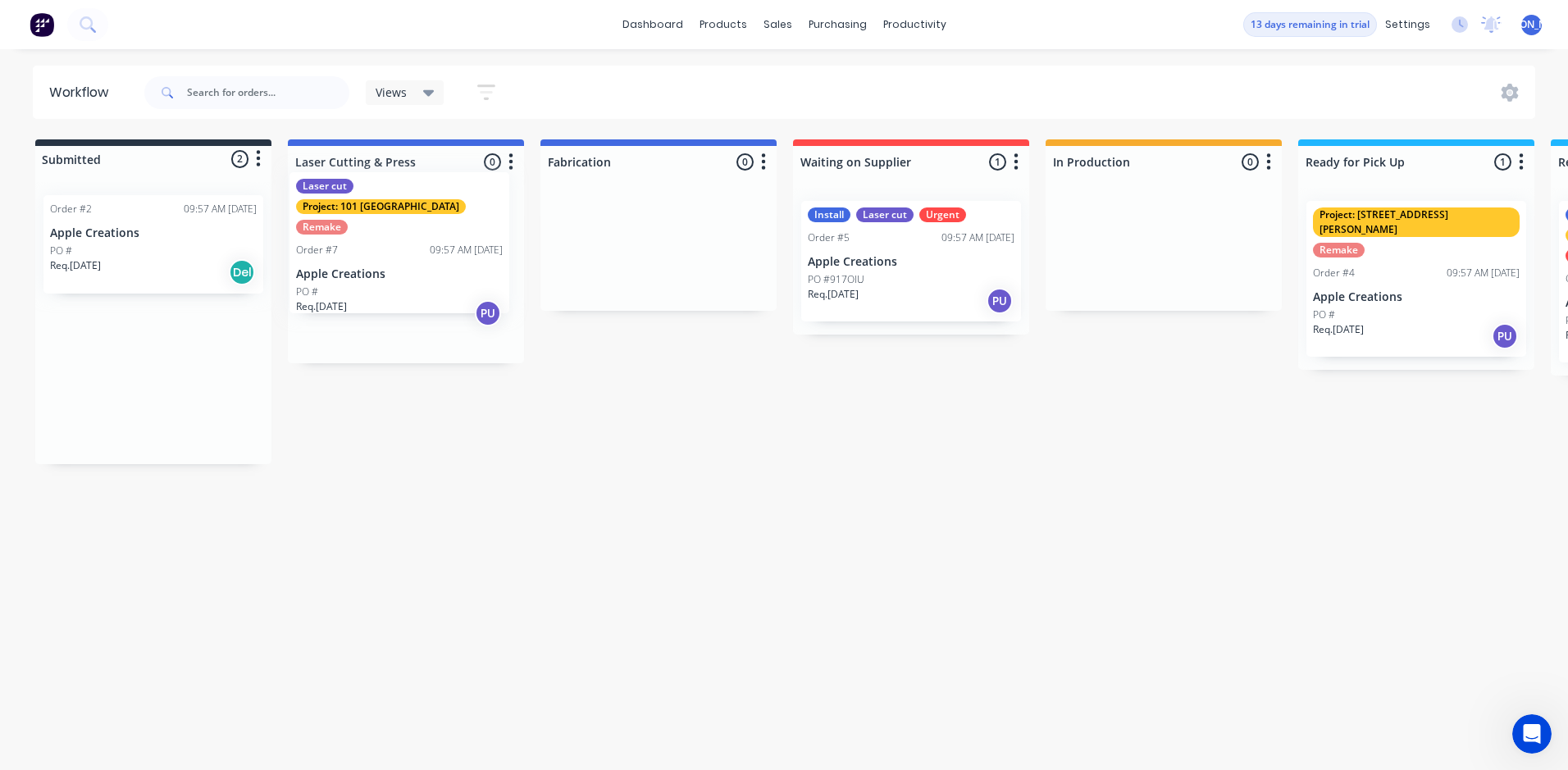
drag, startPoint x: 138, startPoint y: 243, endPoint x: 390, endPoint y: 218, distance: 253.2
click at [390, 218] on div "Submitted 2 Status colour #273444 hex #273444 Save Cancel Summaries Total order…" at bounding box center [1117, 301] width 2259 height 324
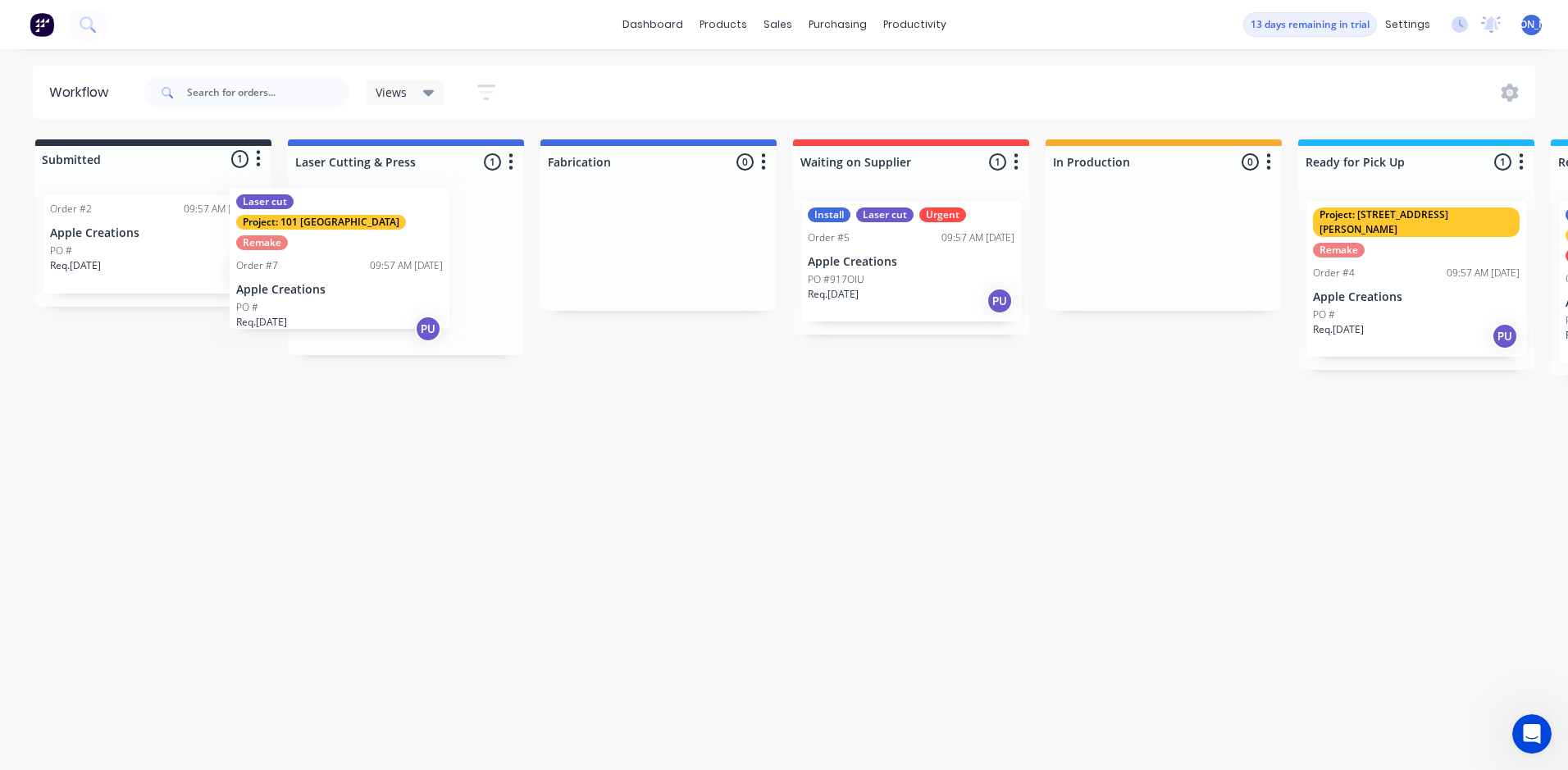
drag, startPoint x: 432, startPoint y: 281, endPoint x: 406, endPoint y: 267, distance: 29.5
click at [406, 267] on div "Laser cut Project: 101 Lilydale Remake Order #7 09:57 AM [DATE] Apple Creations…" at bounding box center [405, 271] width 236 height 167
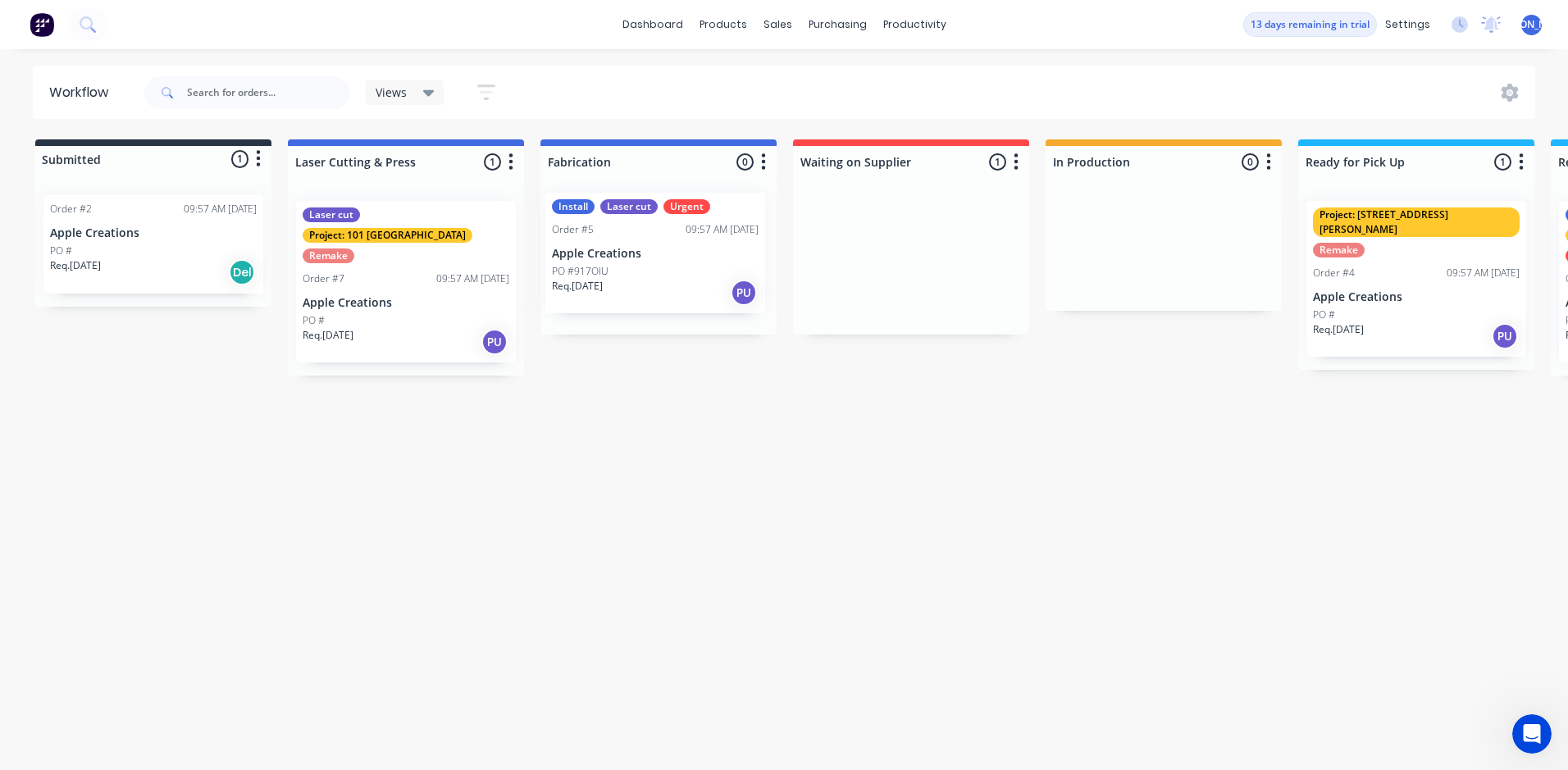
drag, startPoint x: 960, startPoint y: 239, endPoint x: 699, endPoint y: 233, distance: 261.1
click at [699, 233] on div "Submitted 1 Status colour #273444 hex #273444 Save Cancel Summaries Total order…" at bounding box center [1117, 257] width 2259 height 236
click at [700, 246] on div "Install Laser cut Urgent Order #5 09:57 AM [DATE] Apple Creations PO #917OIU Re…" at bounding box center [658, 261] width 220 height 120
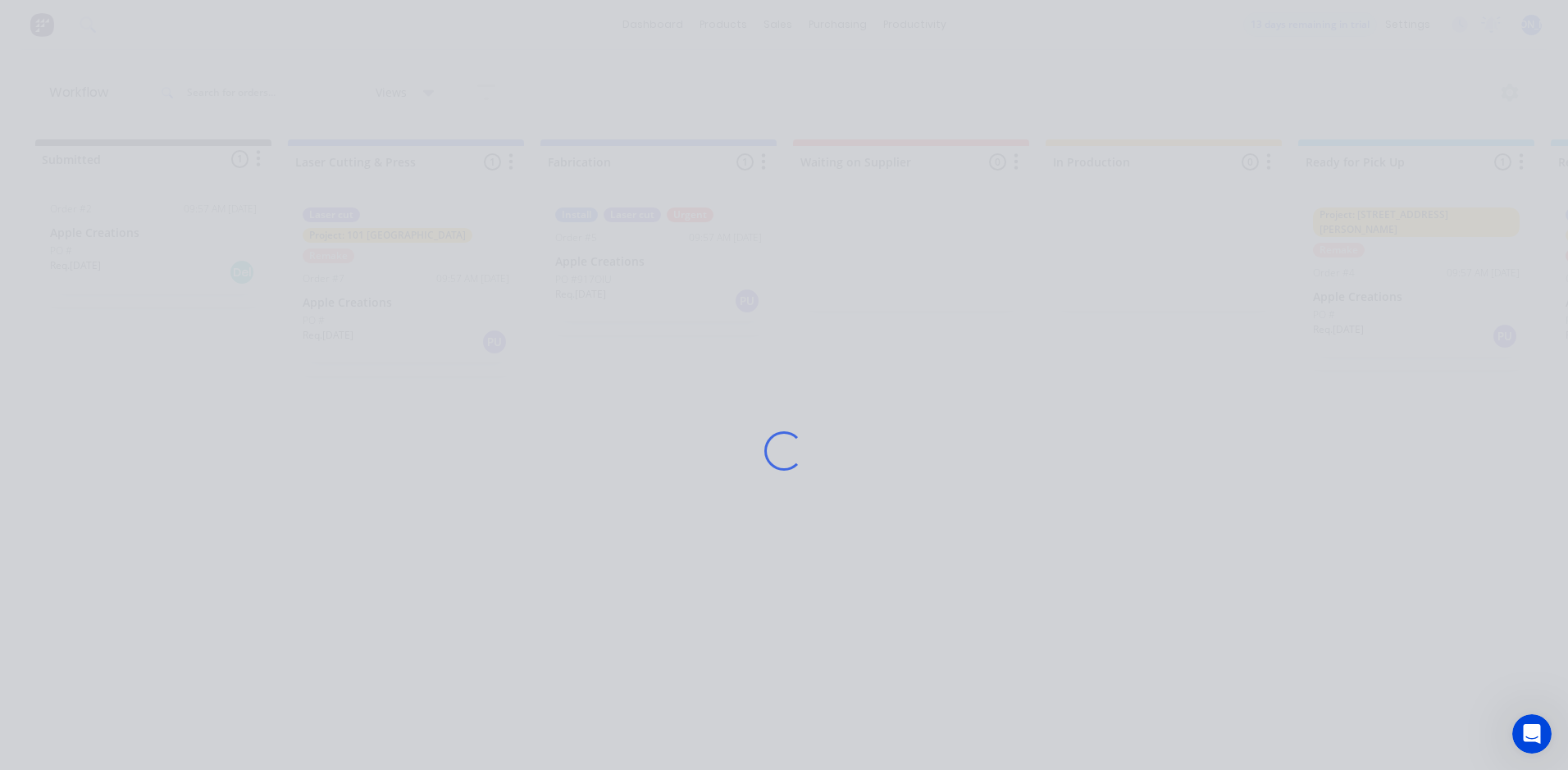
click at [699, 246] on div "Loading..." at bounding box center [784, 450] width 1312 height 770
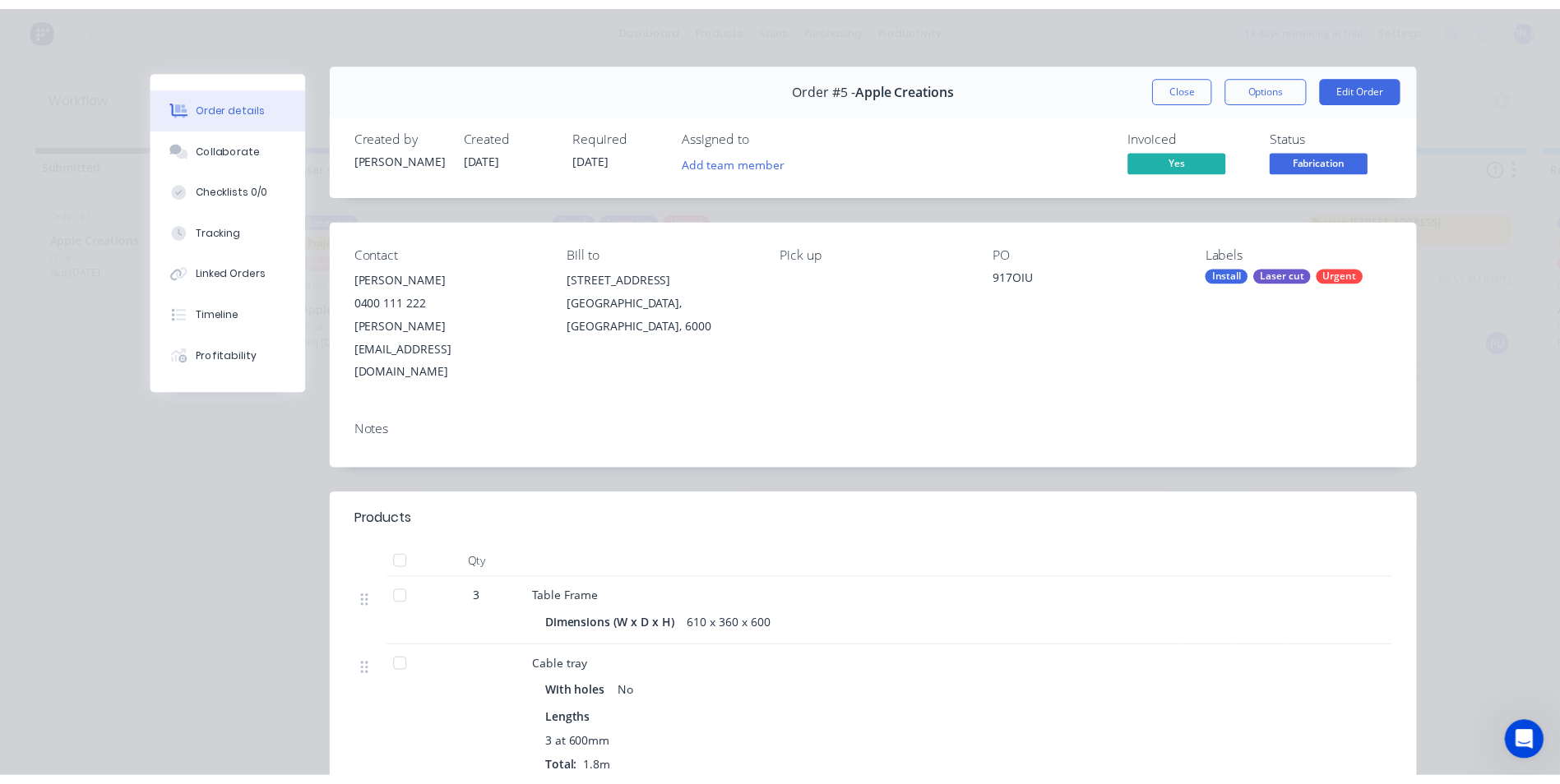
scroll to position [0, 0]
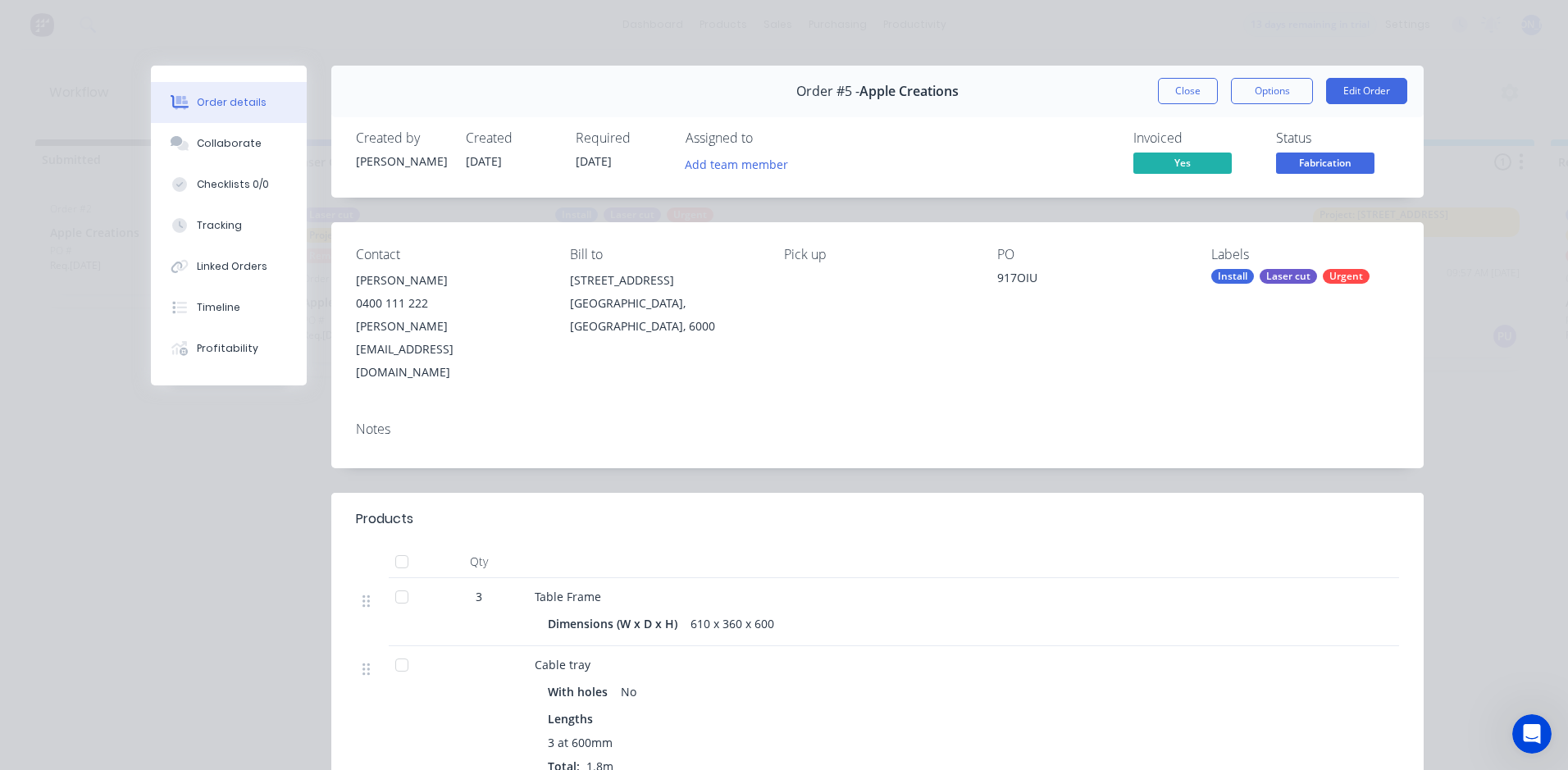
drag, startPoint x: 1237, startPoint y: 304, endPoint x: 1245, endPoint y: 285, distance: 20.6
click at [1238, 304] on div "Labels Install Laser cut Urgent" at bounding box center [1305, 316] width 188 height 137
click at [1355, 86] on button "Edit Order" at bounding box center [1366, 91] width 82 height 27
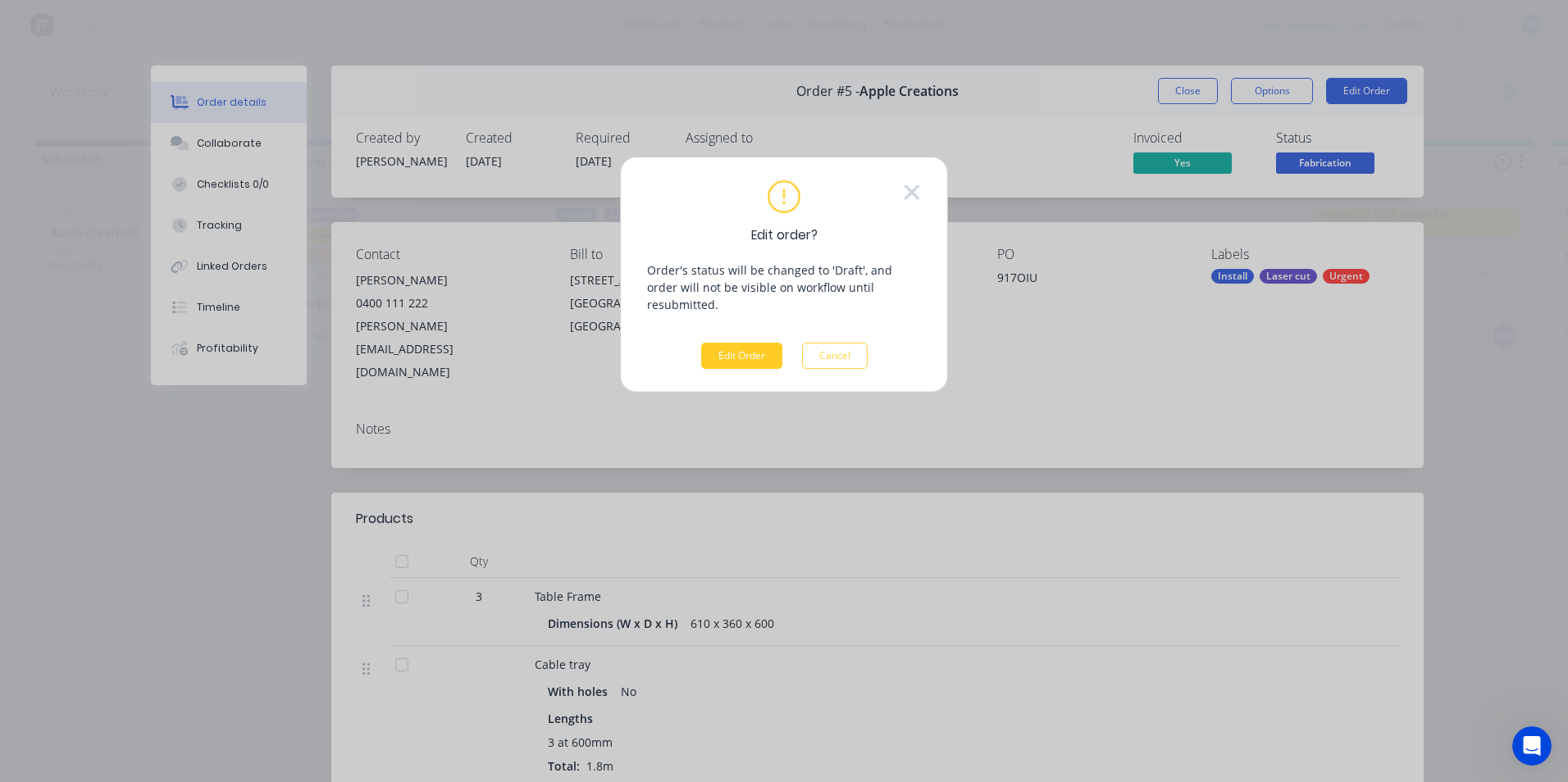
drag, startPoint x: 748, startPoint y: 338, endPoint x: 769, endPoint y: 339, distance: 21.0
click at [750, 343] on button "Edit Order" at bounding box center [742, 355] width 82 height 27
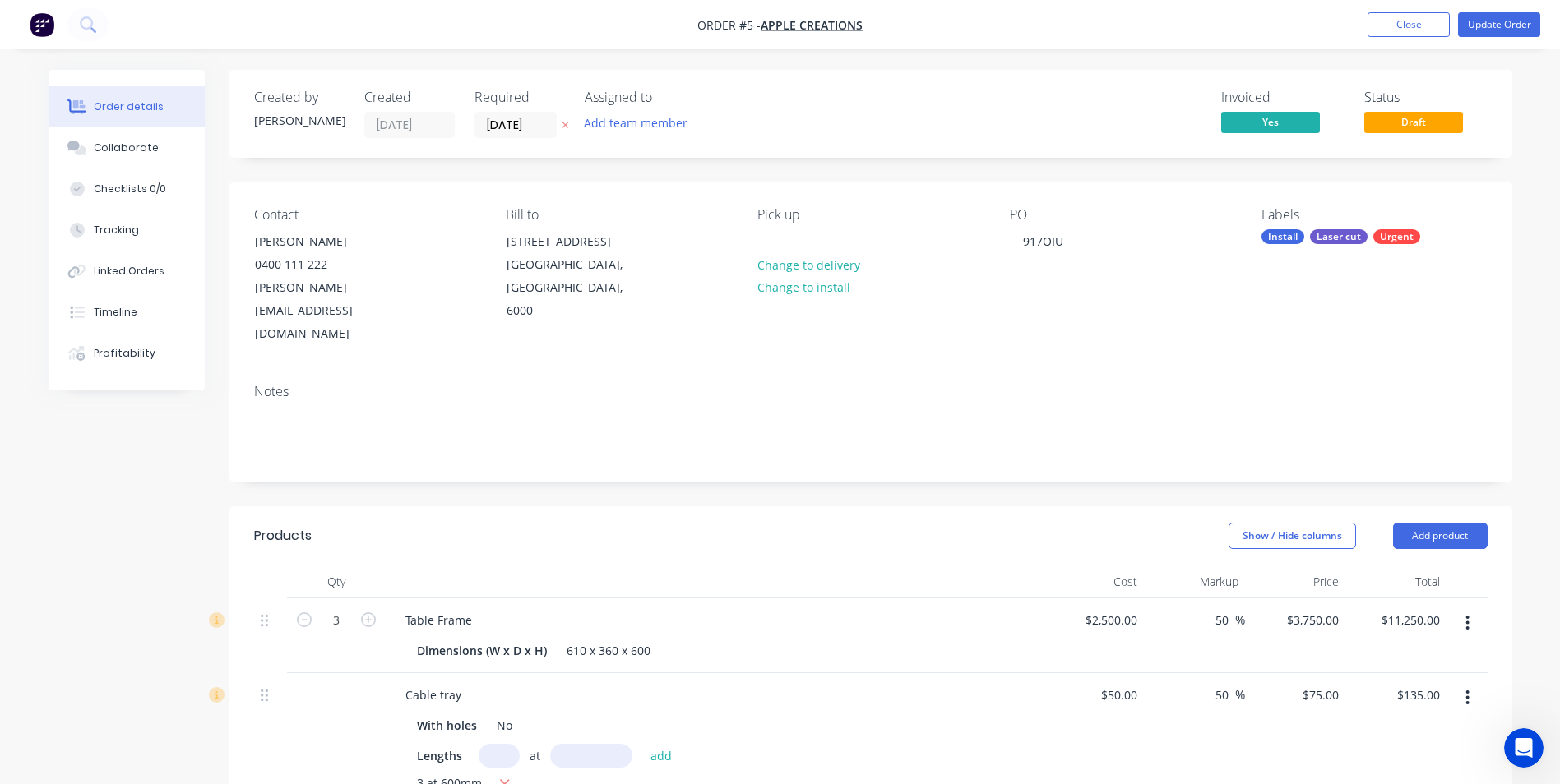
drag, startPoint x: 816, startPoint y: 321, endPoint x: 1080, endPoint y: 277, distance: 267.6
click at [825, 321] on div "Contact [PERSON_NAME] [PHONE_NUMBER] [PERSON_NAME][EMAIL_ADDRESS][DOMAIN_NAME] …" at bounding box center [871, 276] width 1283 height 188
click at [1277, 232] on div "Install" at bounding box center [1284, 237] width 43 height 15
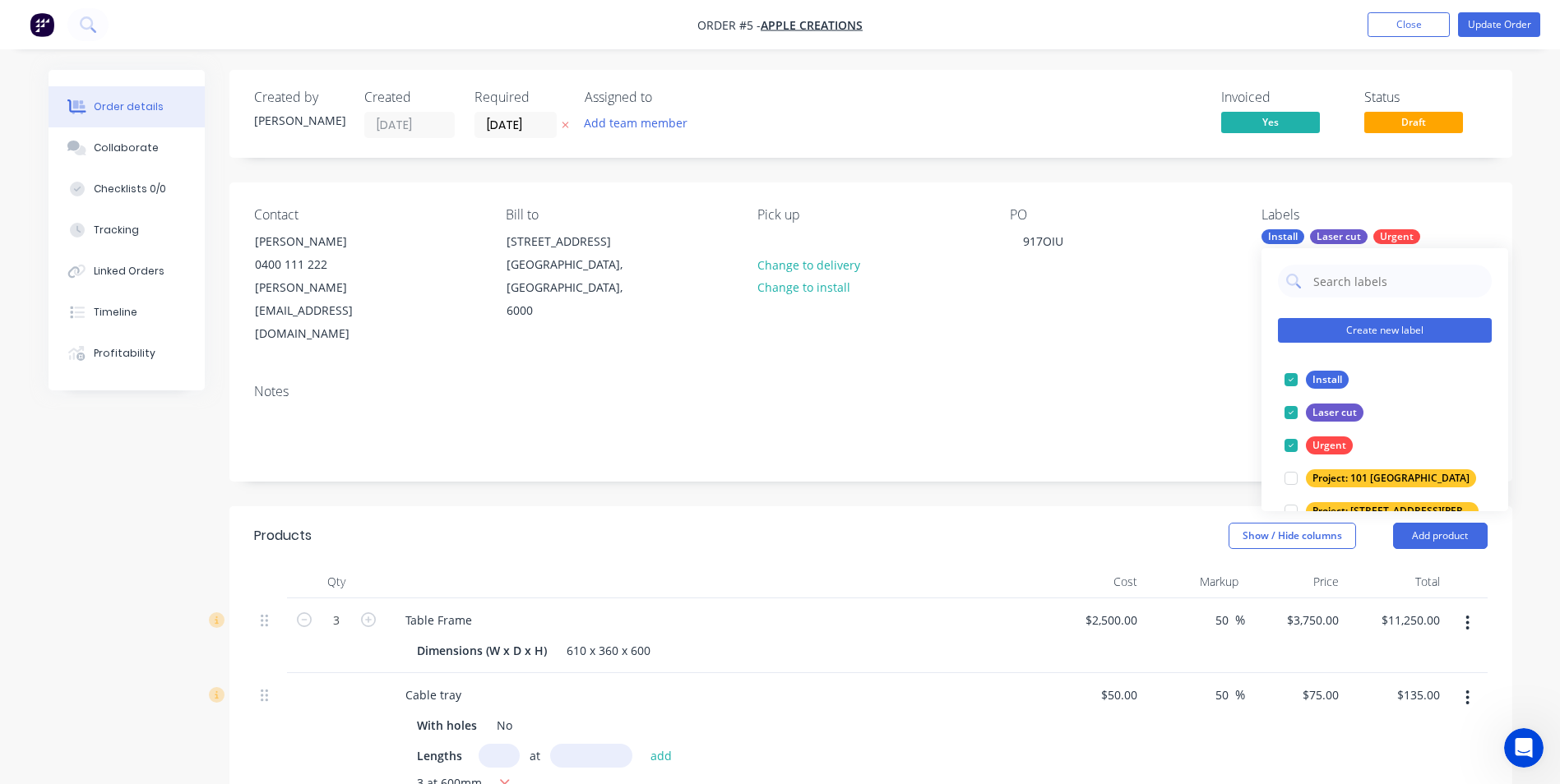
click at [1385, 329] on button "Create new label" at bounding box center [1385, 330] width 214 height 25
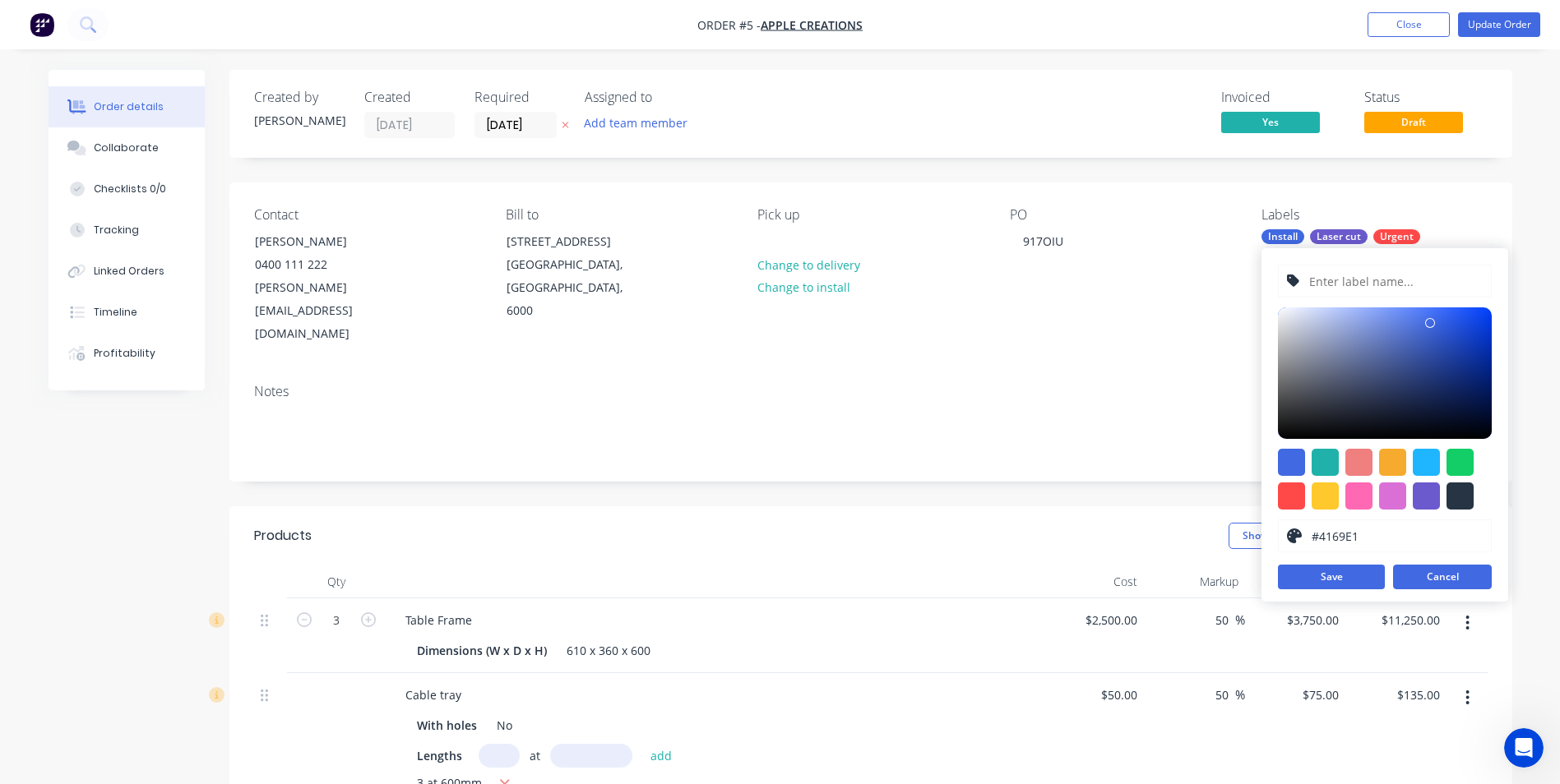
click at [1410, 583] on button "Cancel" at bounding box center [1442, 577] width 99 height 25
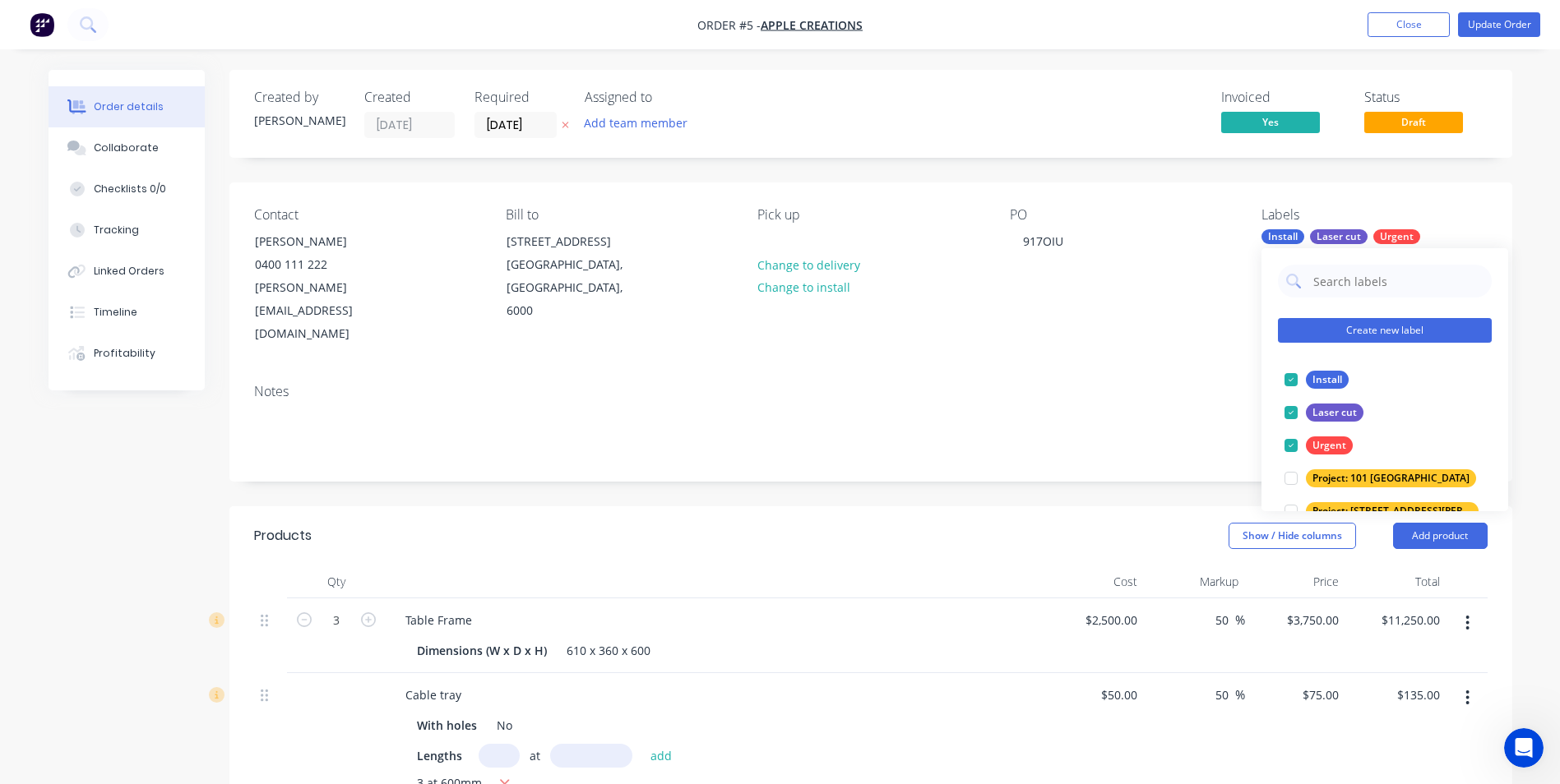
click at [1412, 337] on button "Create new label" at bounding box center [1385, 330] width 214 height 25
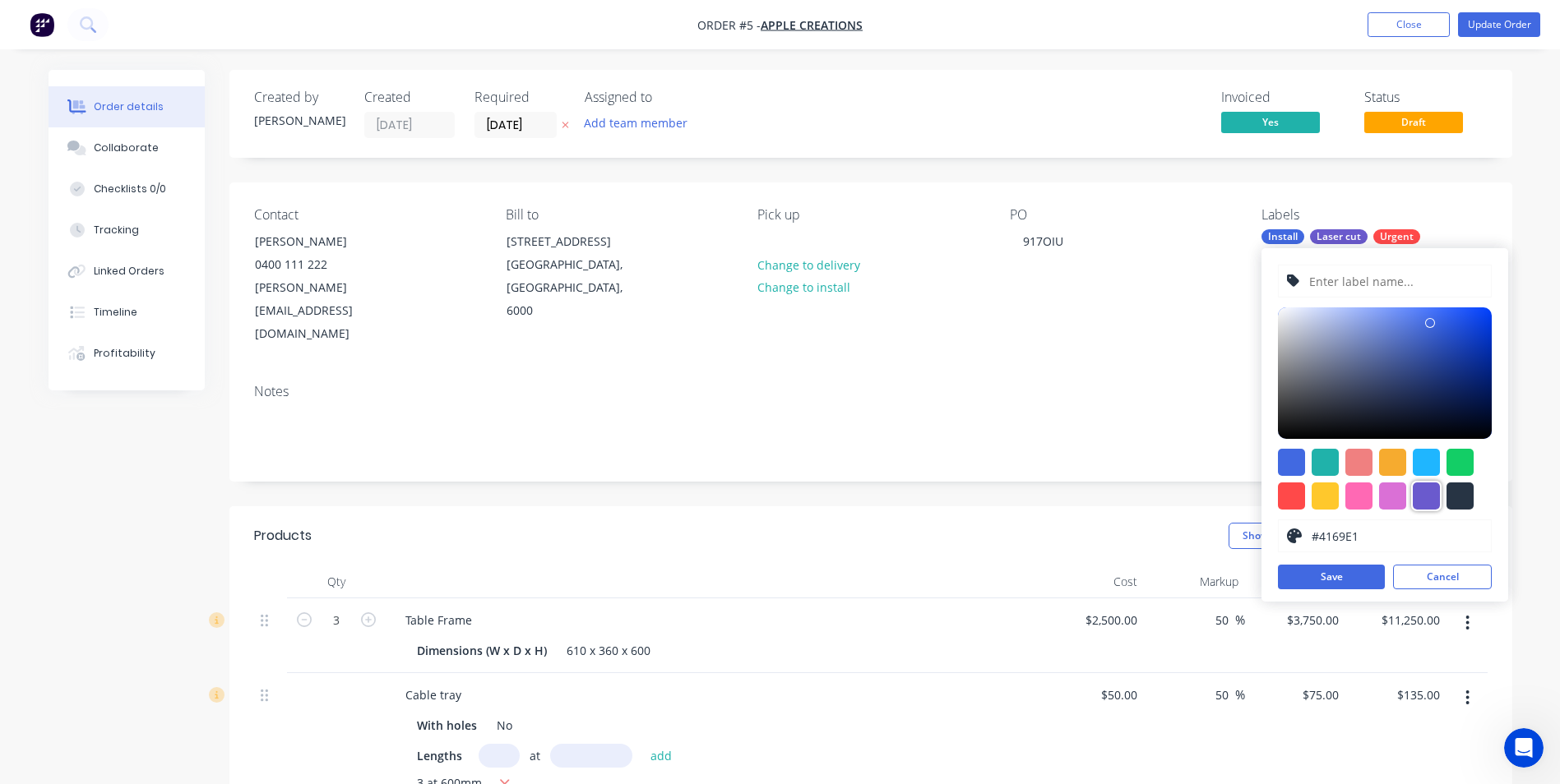
click at [1430, 487] on div at bounding box center [1427, 497] width 28 height 28
type input "#6A5ACD"
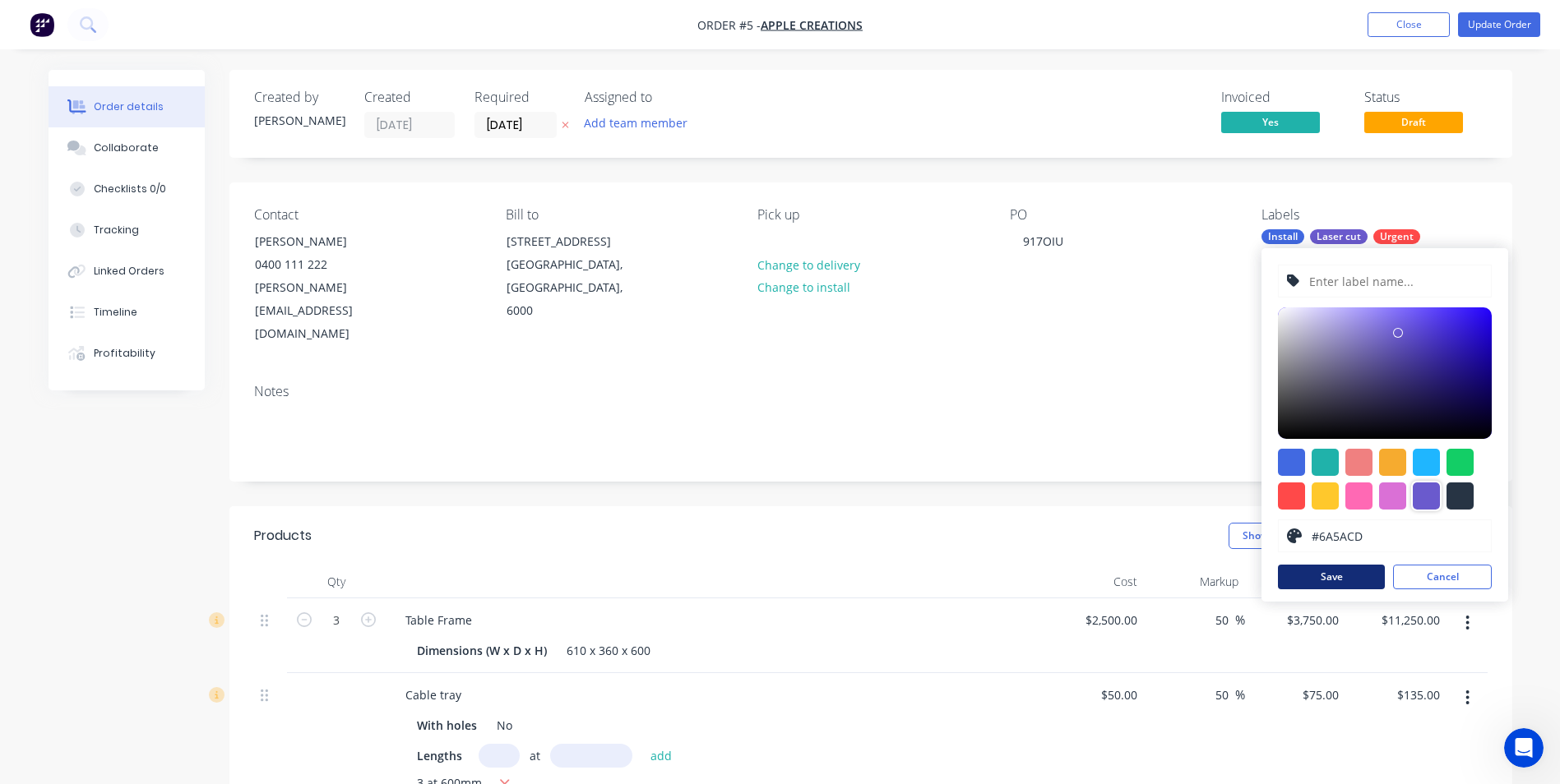
click at [1352, 578] on button "Save" at bounding box center [1332, 577] width 107 height 25
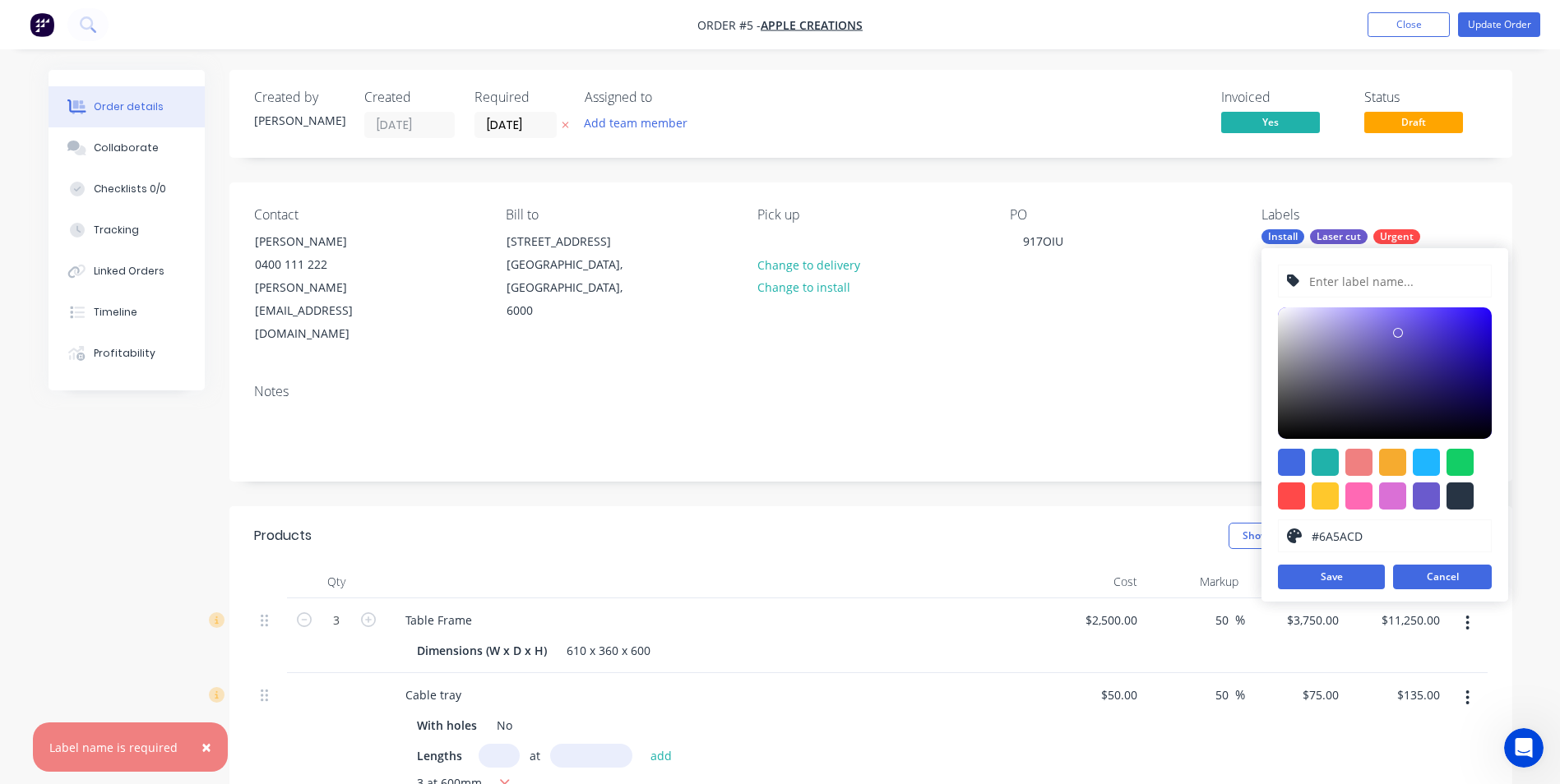
click at [1428, 574] on button "Cancel" at bounding box center [1442, 577] width 99 height 25
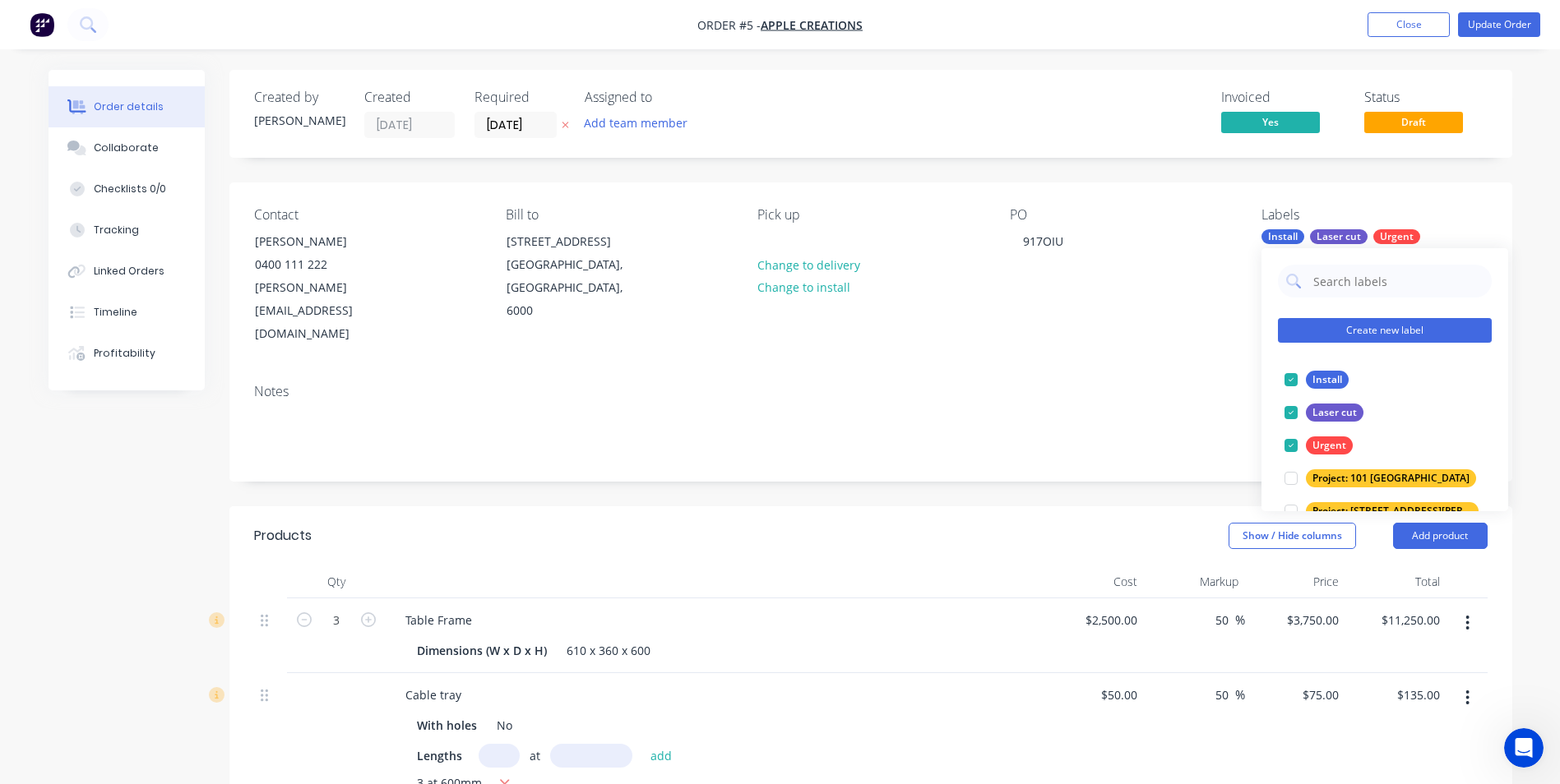
click at [1387, 330] on button "Create new label" at bounding box center [1385, 330] width 214 height 25
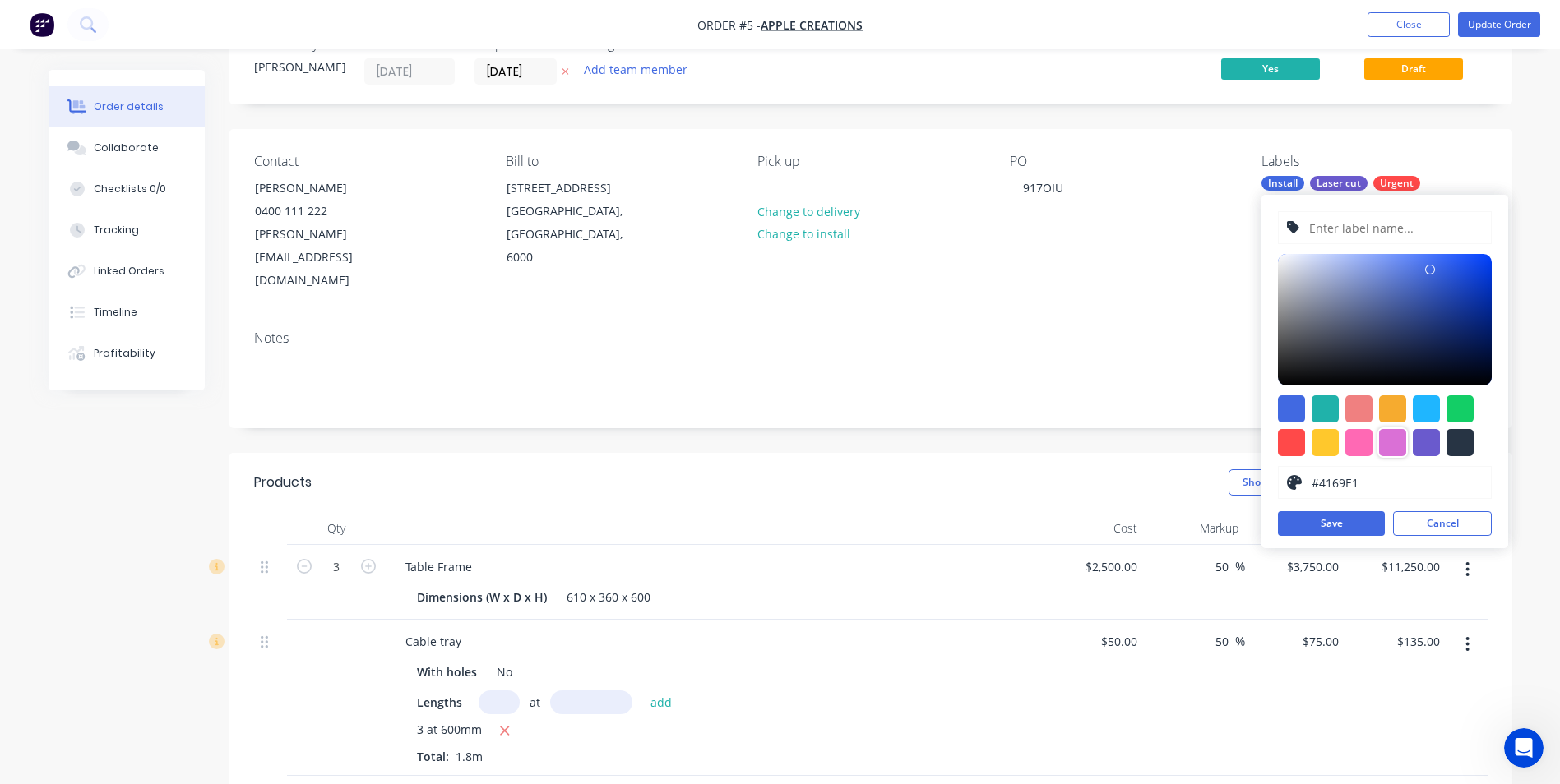
scroll to position [83, 0]
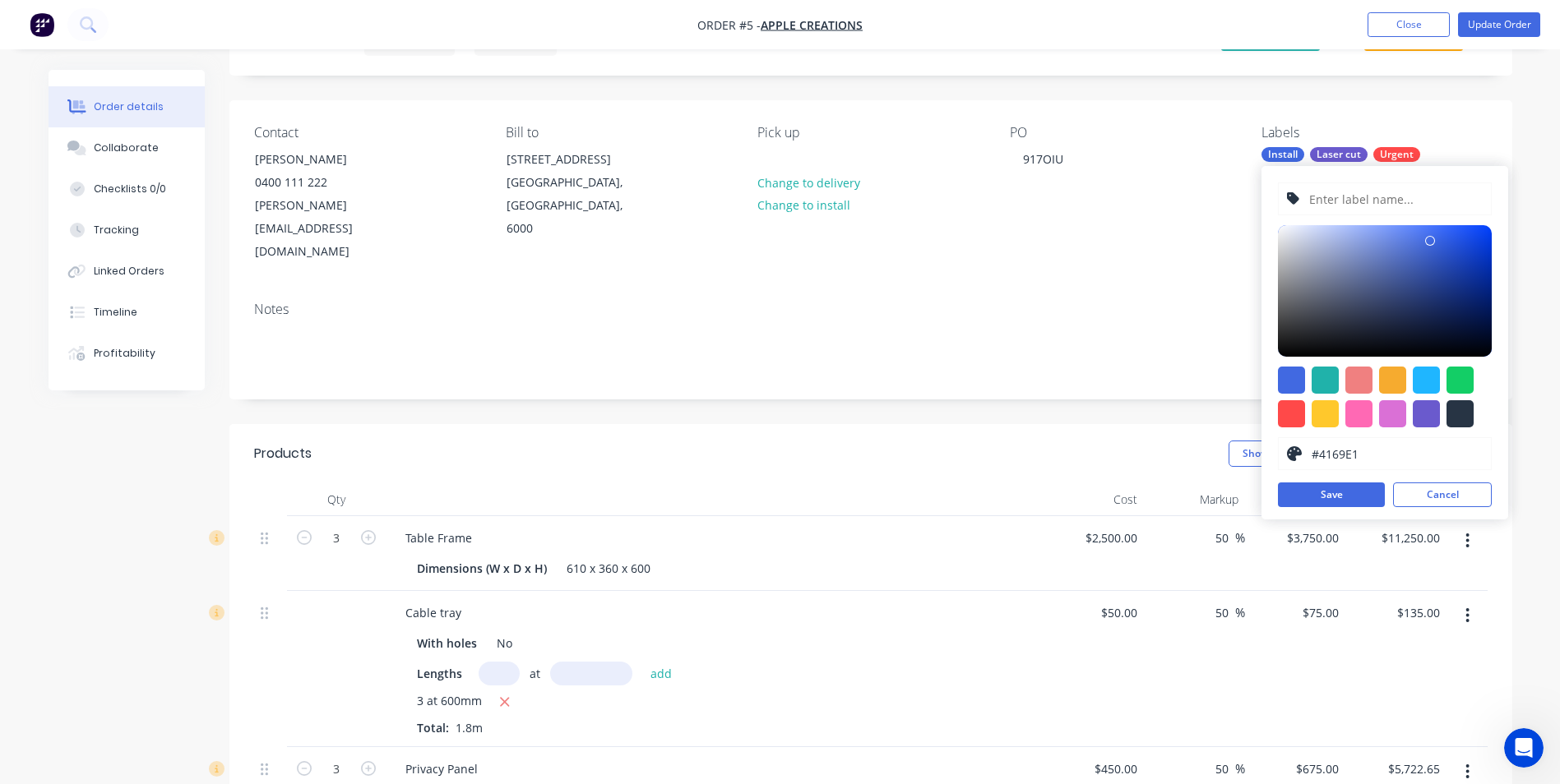
click at [1356, 208] on input "text" at bounding box center [1396, 199] width 176 height 31
click at [1452, 376] on div at bounding box center [1461, 380] width 28 height 28
type input "#13CE66"
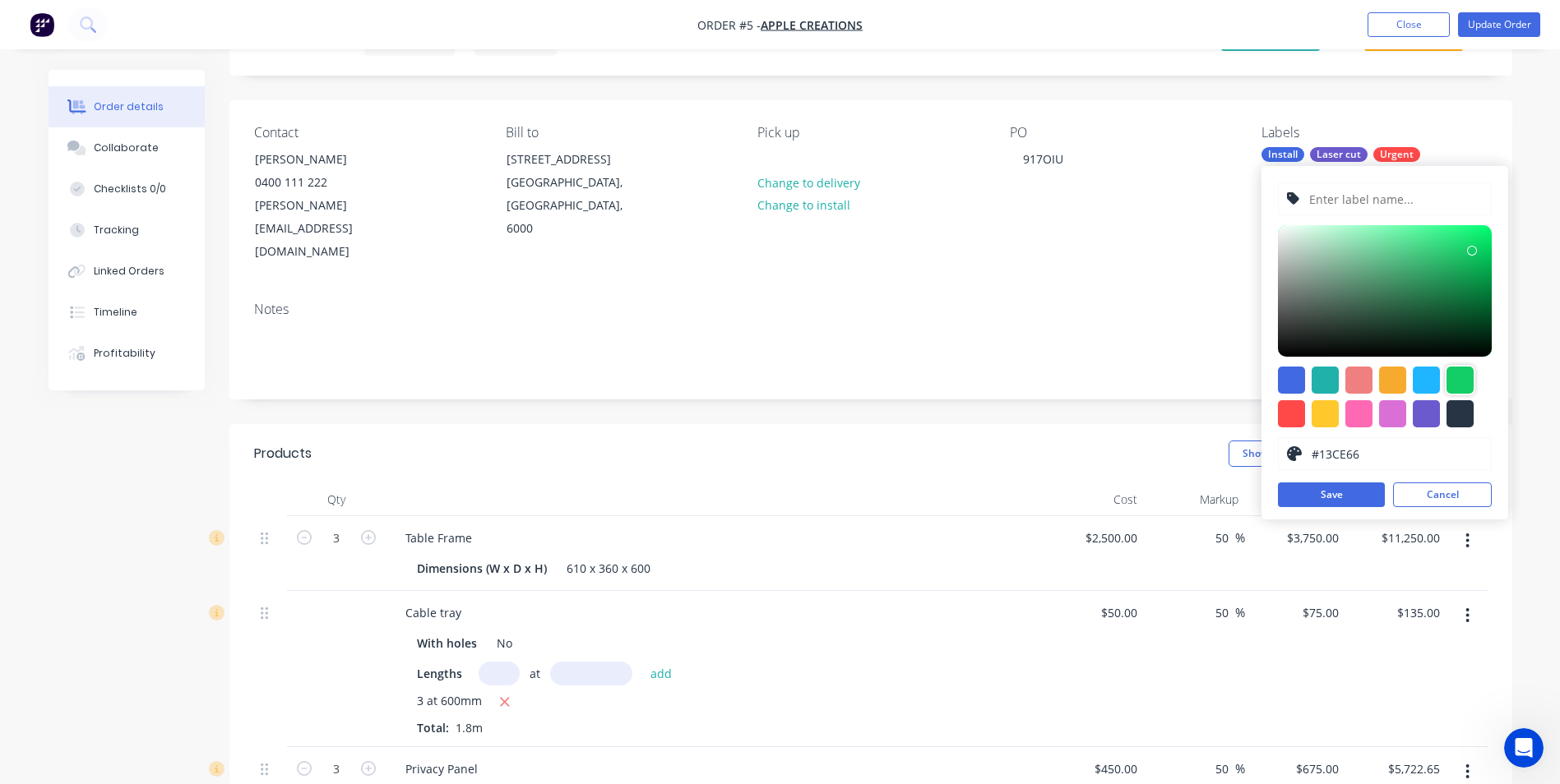
click at [1355, 206] on input "text" at bounding box center [1396, 199] width 176 height 31
type input "Collie Cut"
click at [1338, 497] on button "Save" at bounding box center [1332, 495] width 107 height 25
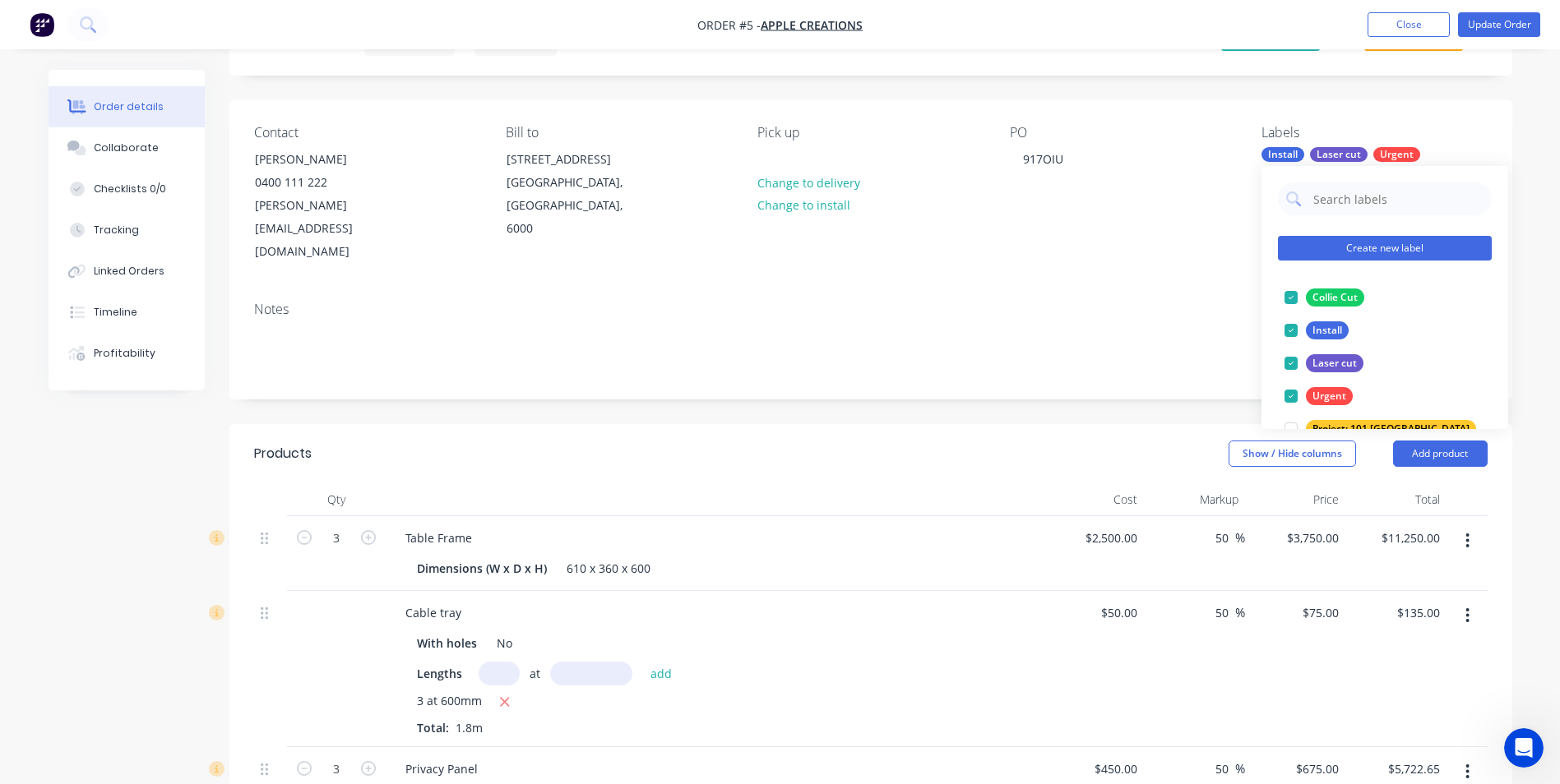
click at [1384, 244] on button "Create new label" at bounding box center [1385, 248] width 214 height 25
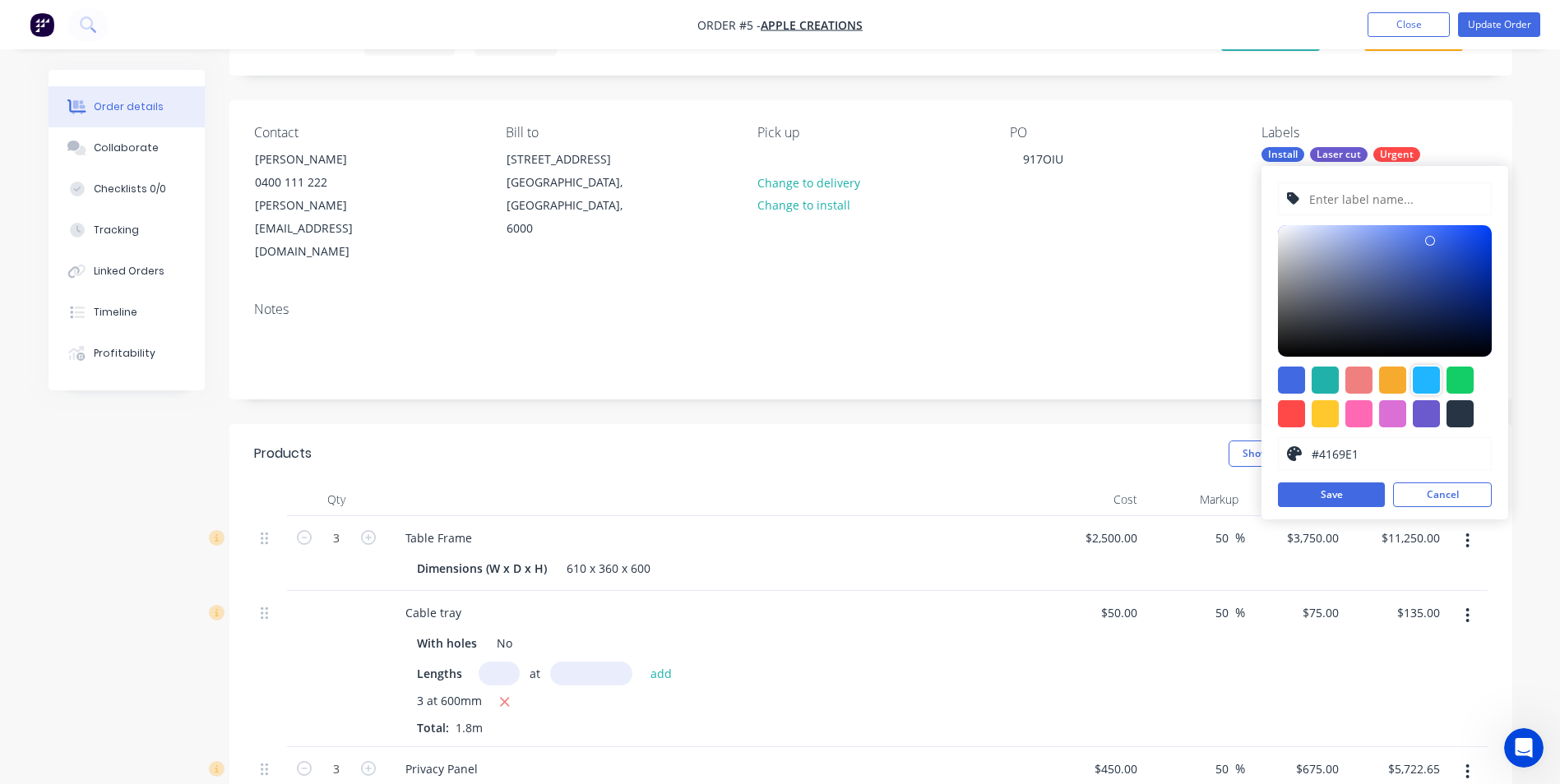
click at [1430, 374] on div at bounding box center [1427, 380] width 28 height 28
type input "#1FB6FF"
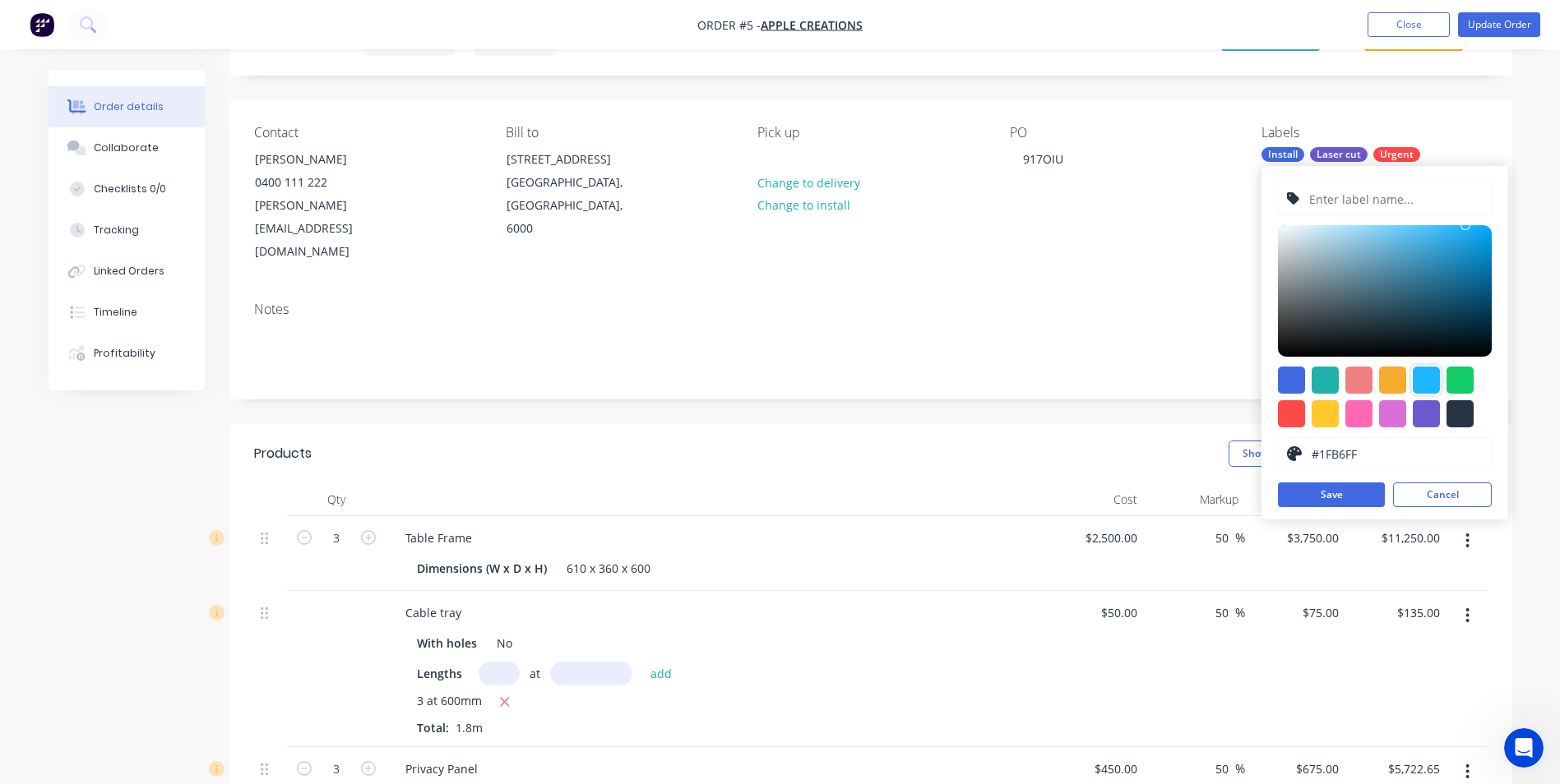
click at [1352, 198] on input "text" at bounding box center [1396, 199] width 176 height 31
type input "Coillie Press"
click at [1341, 503] on button "Save" at bounding box center [1332, 495] width 107 height 25
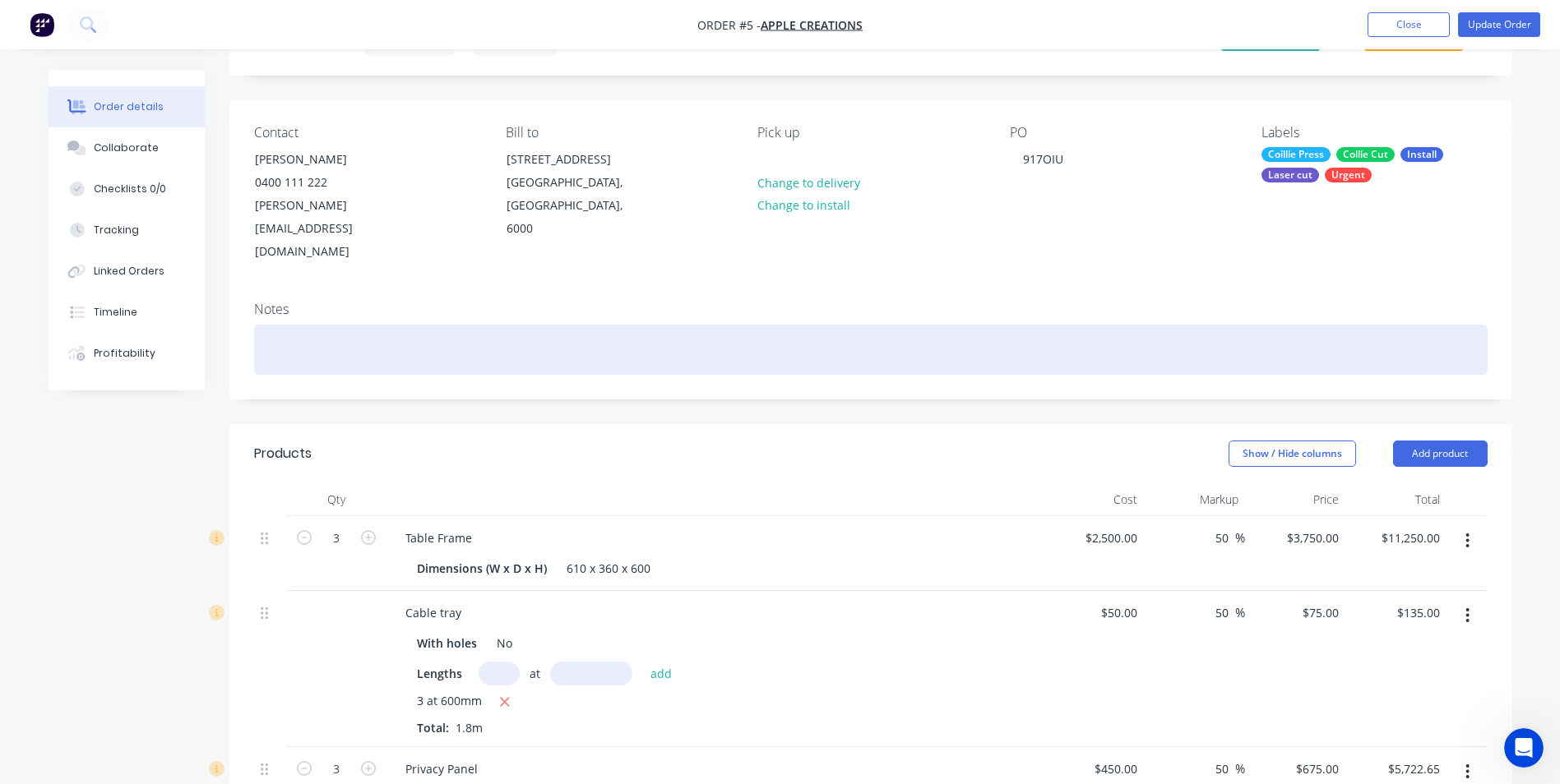
click at [1135, 324] on div at bounding box center [870, 349] width 1234 height 50
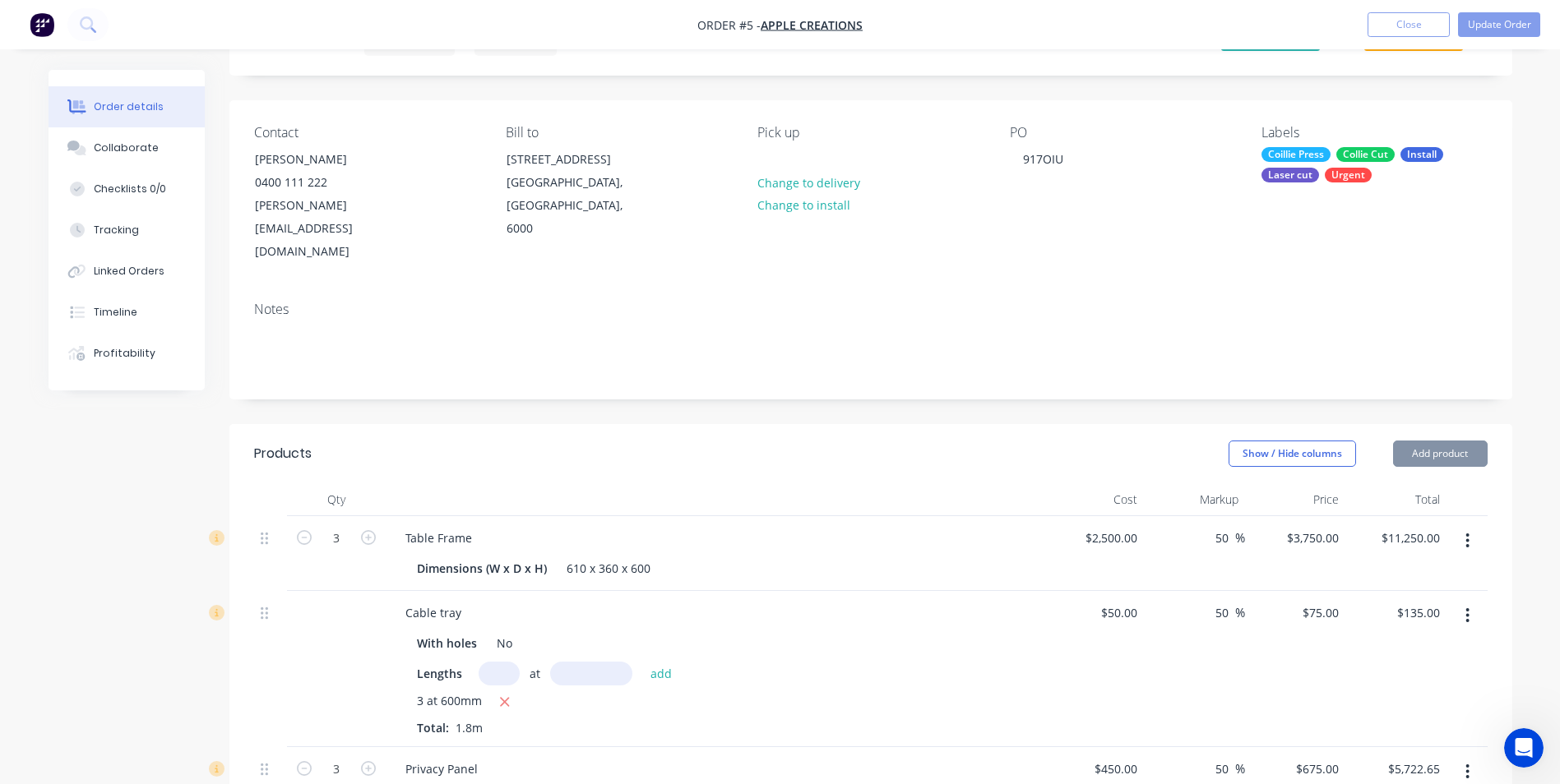
click at [1420, 157] on div "Install" at bounding box center [1422, 154] width 43 height 15
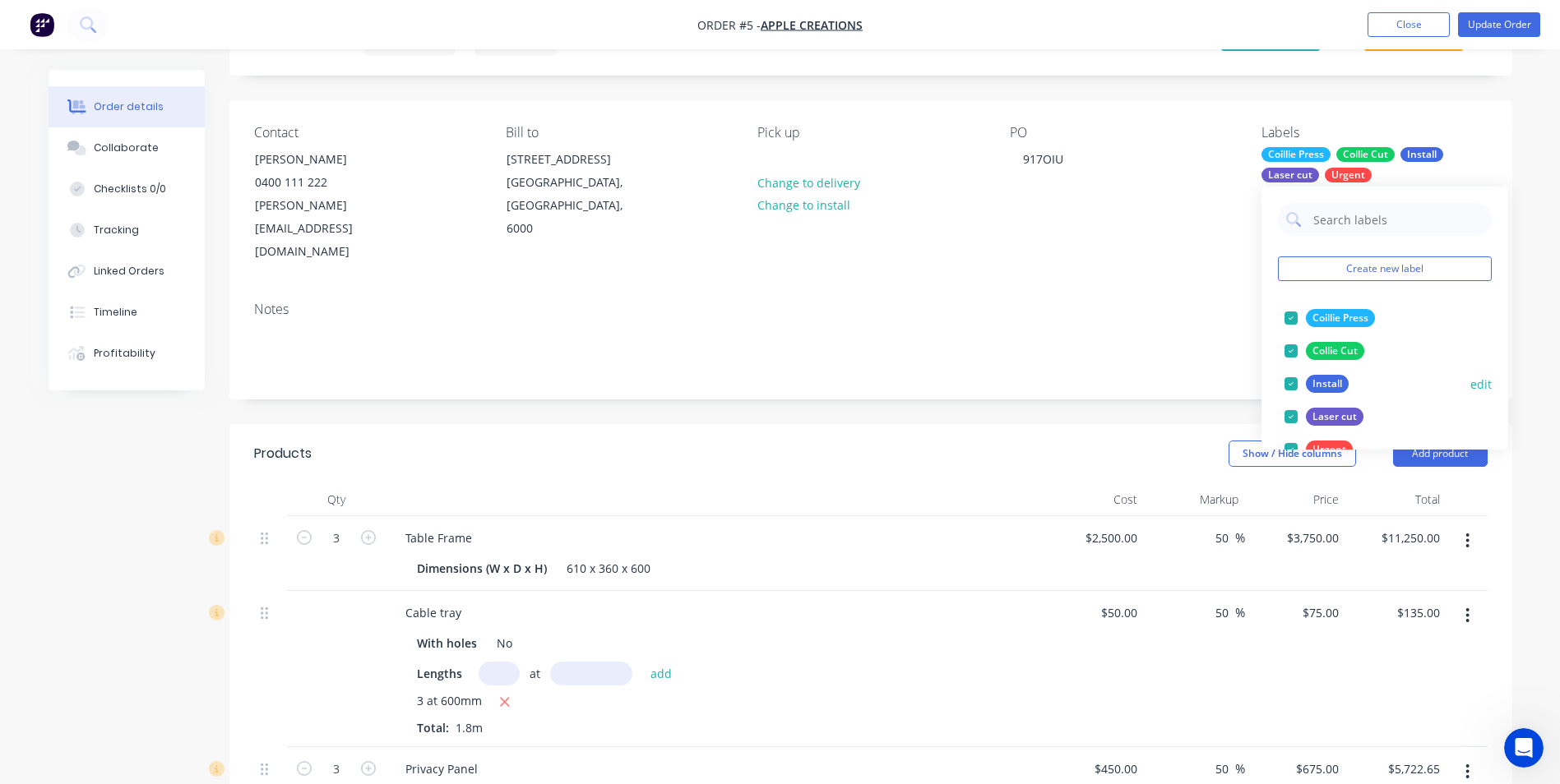
click at [1286, 386] on div at bounding box center [1291, 384] width 33 height 33
click at [1292, 391] on div at bounding box center [1291, 384] width 33 height 33
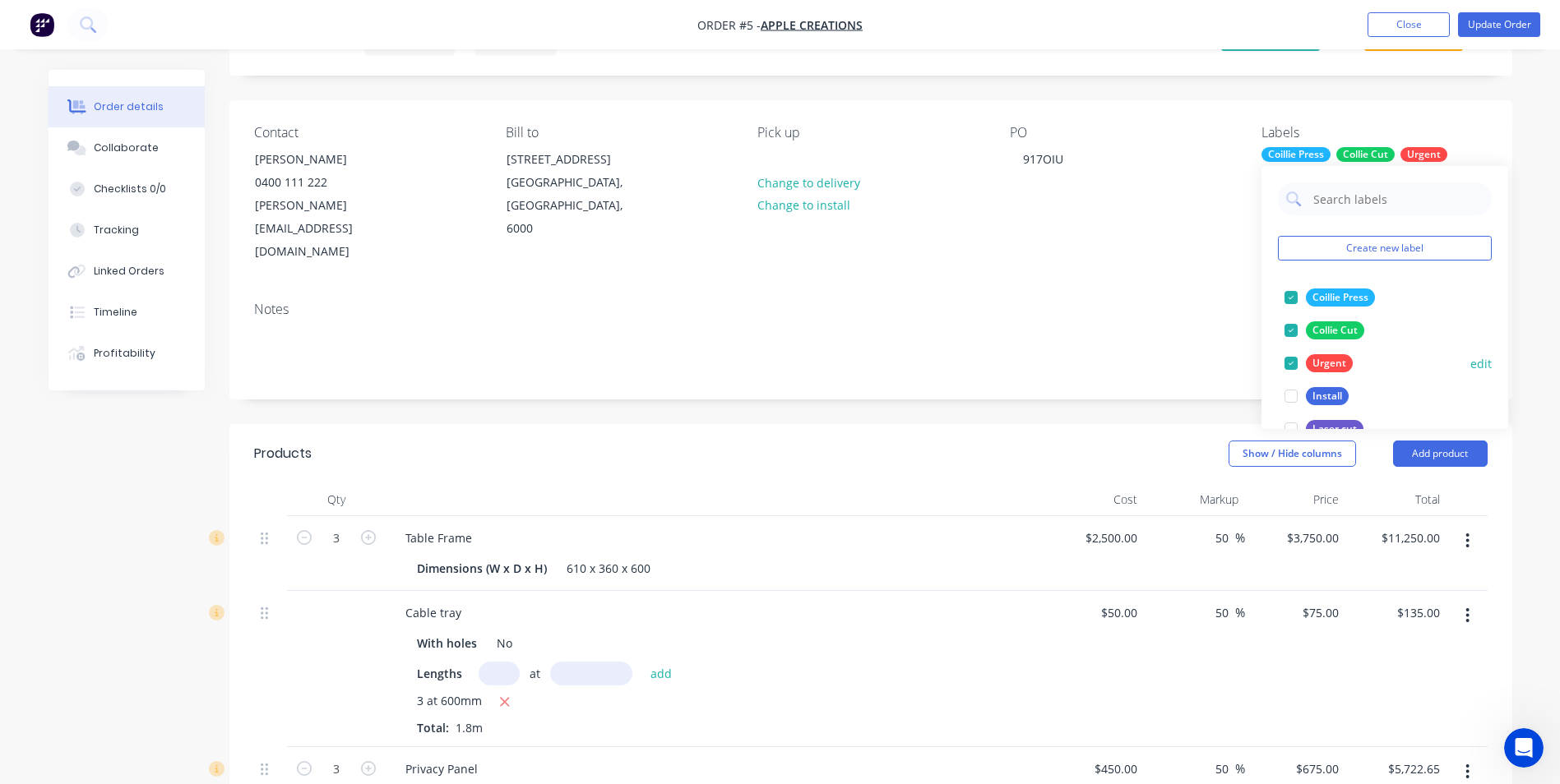
click at [1292, 359] on div at bounding box center [1291, 363] width 33 height 33
click at [1138, 288] on div "Notes" at bounding box center [871, 343] width 1283 height 110
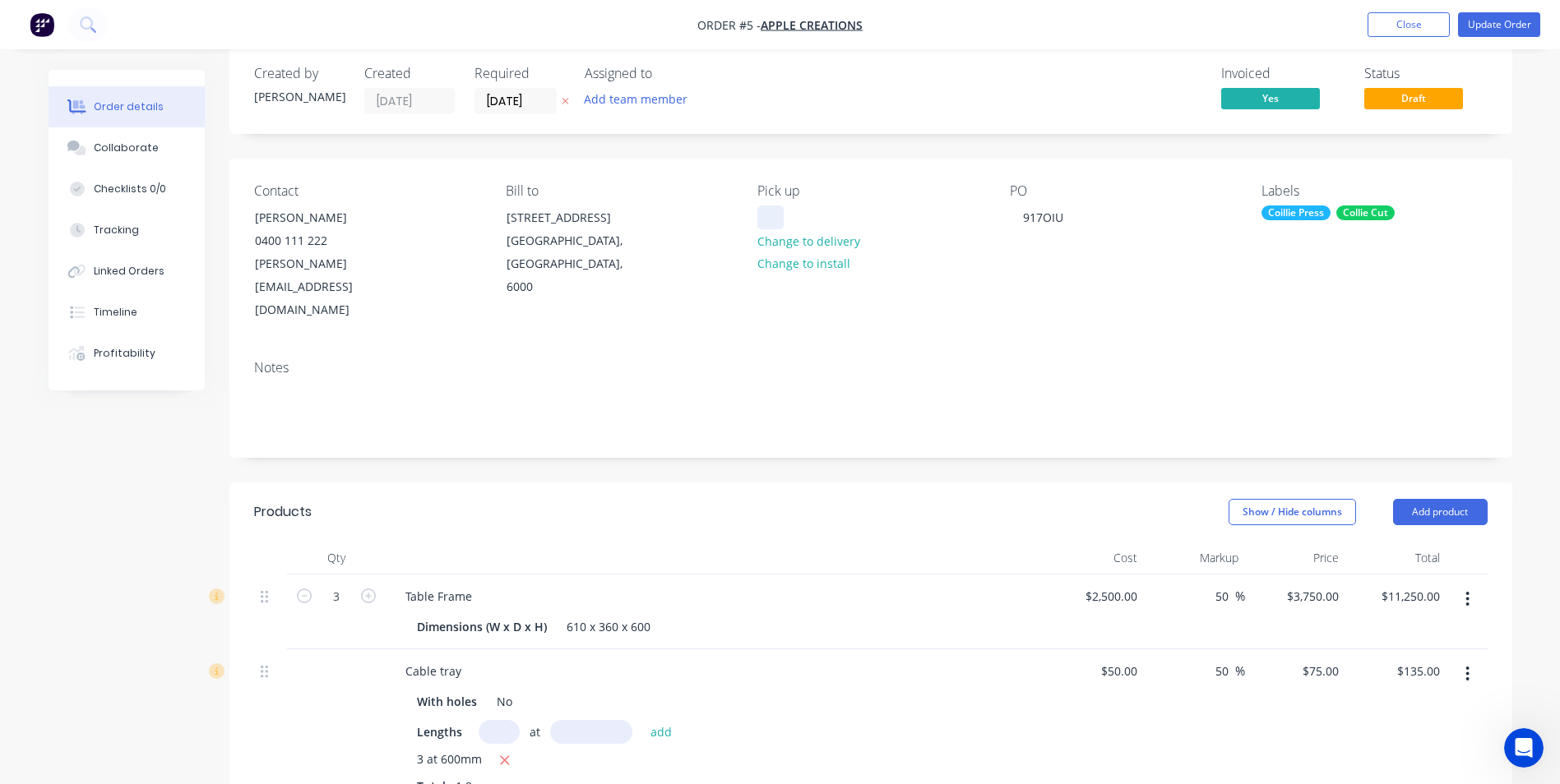
scroll to position [0, 0]
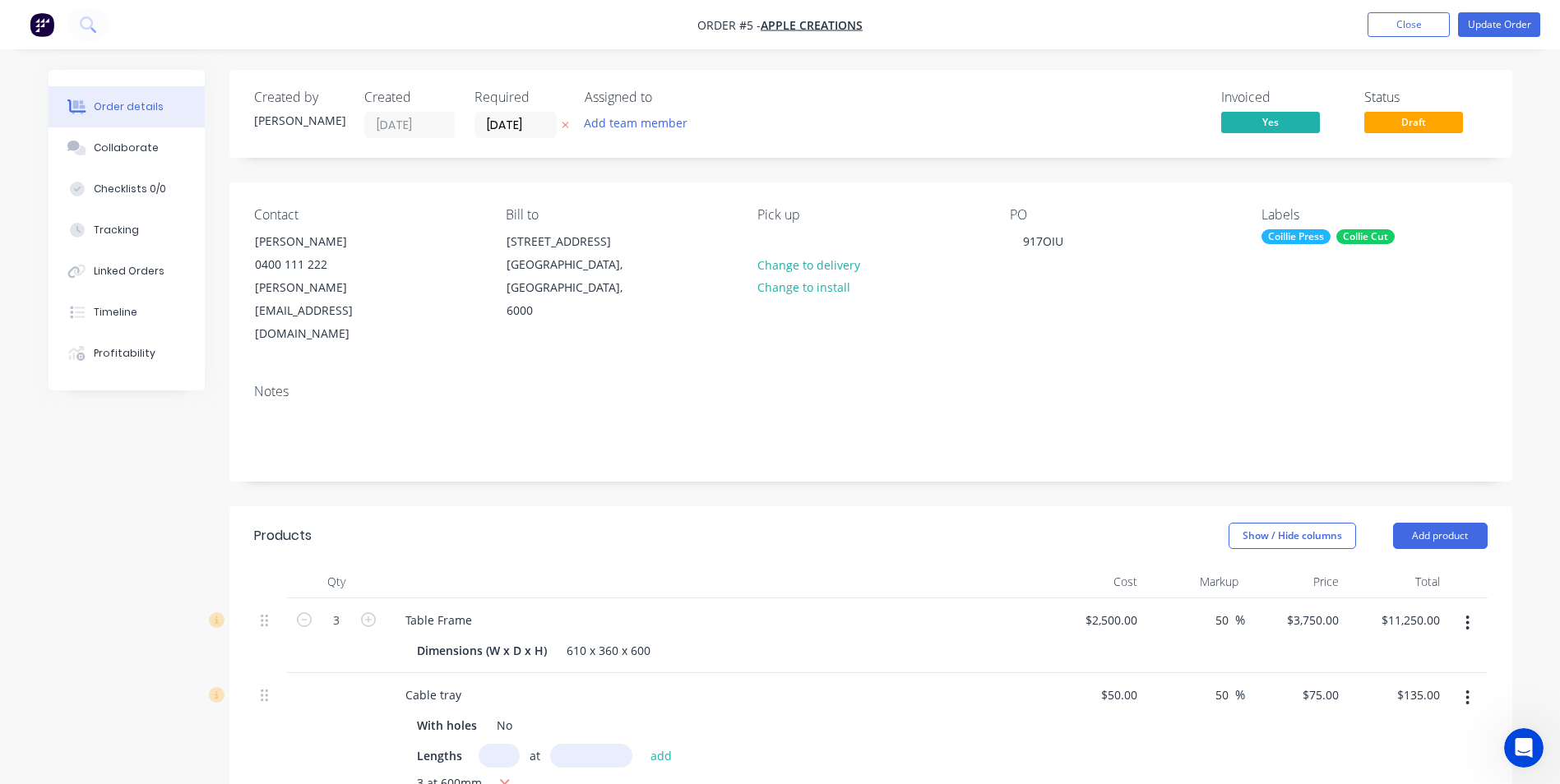
click at [1344, 291] on div "Labels Coillie Press Collie Cut" at bounding box center [1375, 276] width 226 height 139
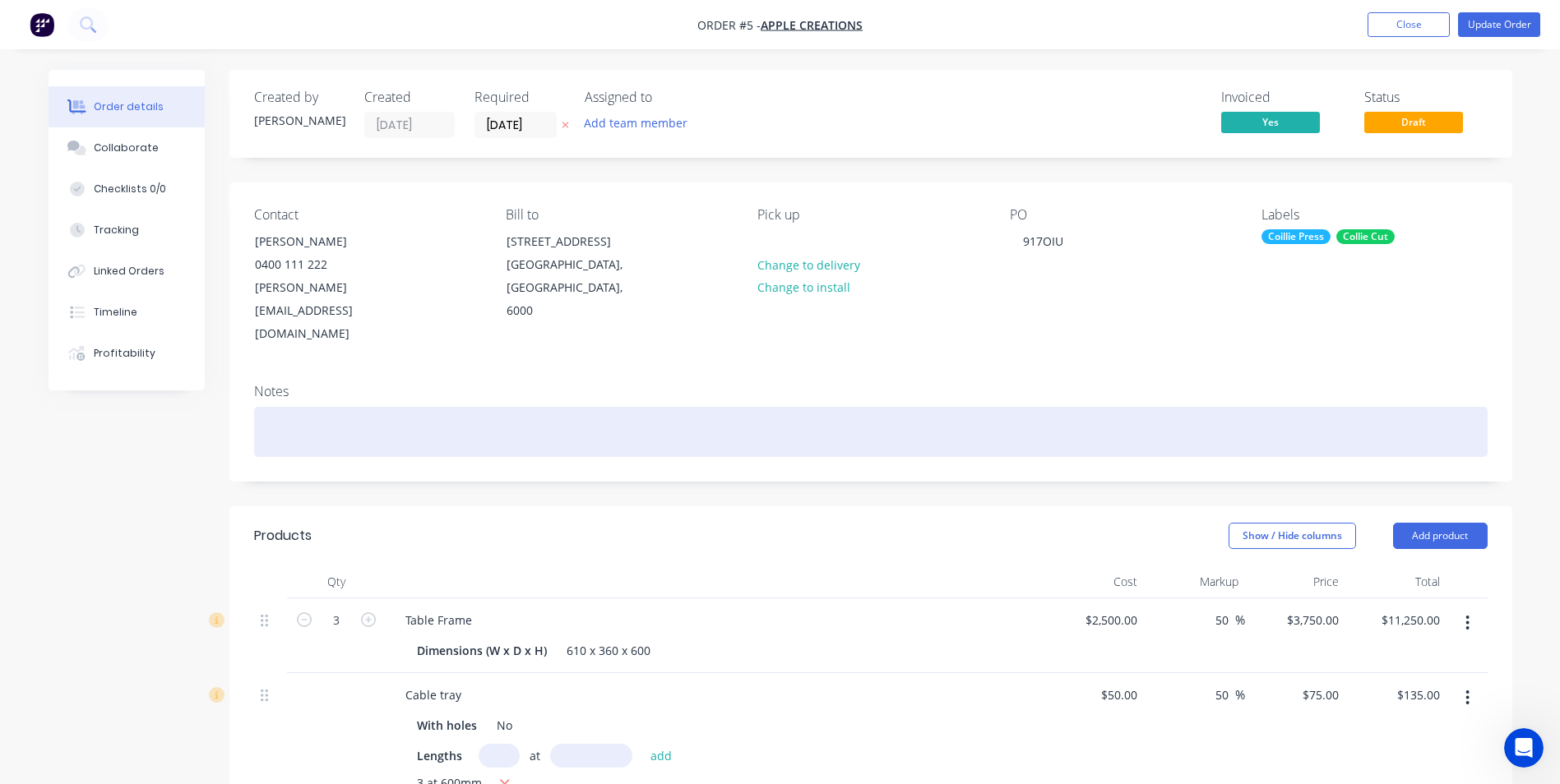
click at [1152, 407] on div at bounding box center [870, 432] width 1234 height 50
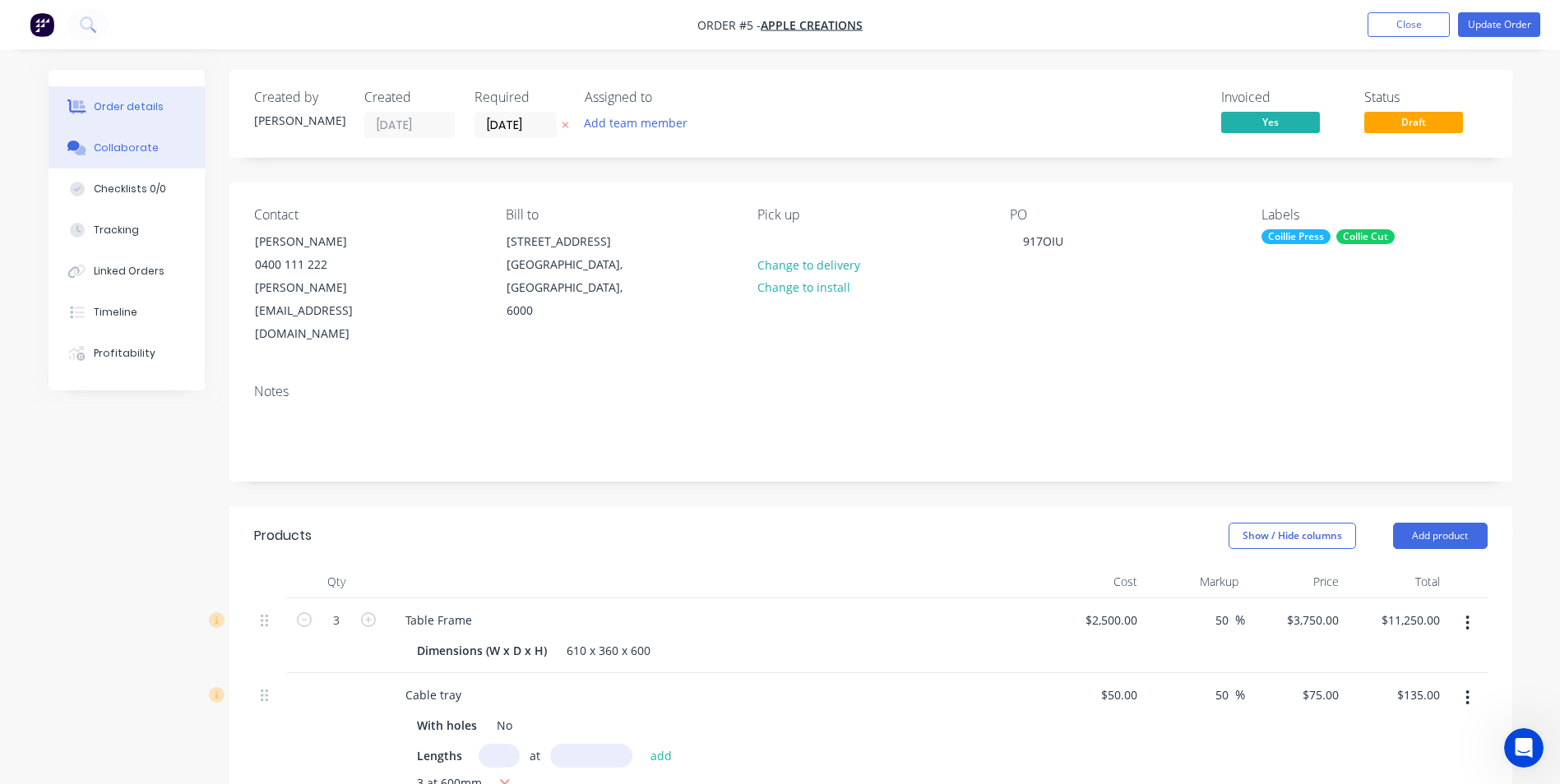
click at [95, 153] on div "Collaborate" at bounding box center [126, 147] width 65 height 15
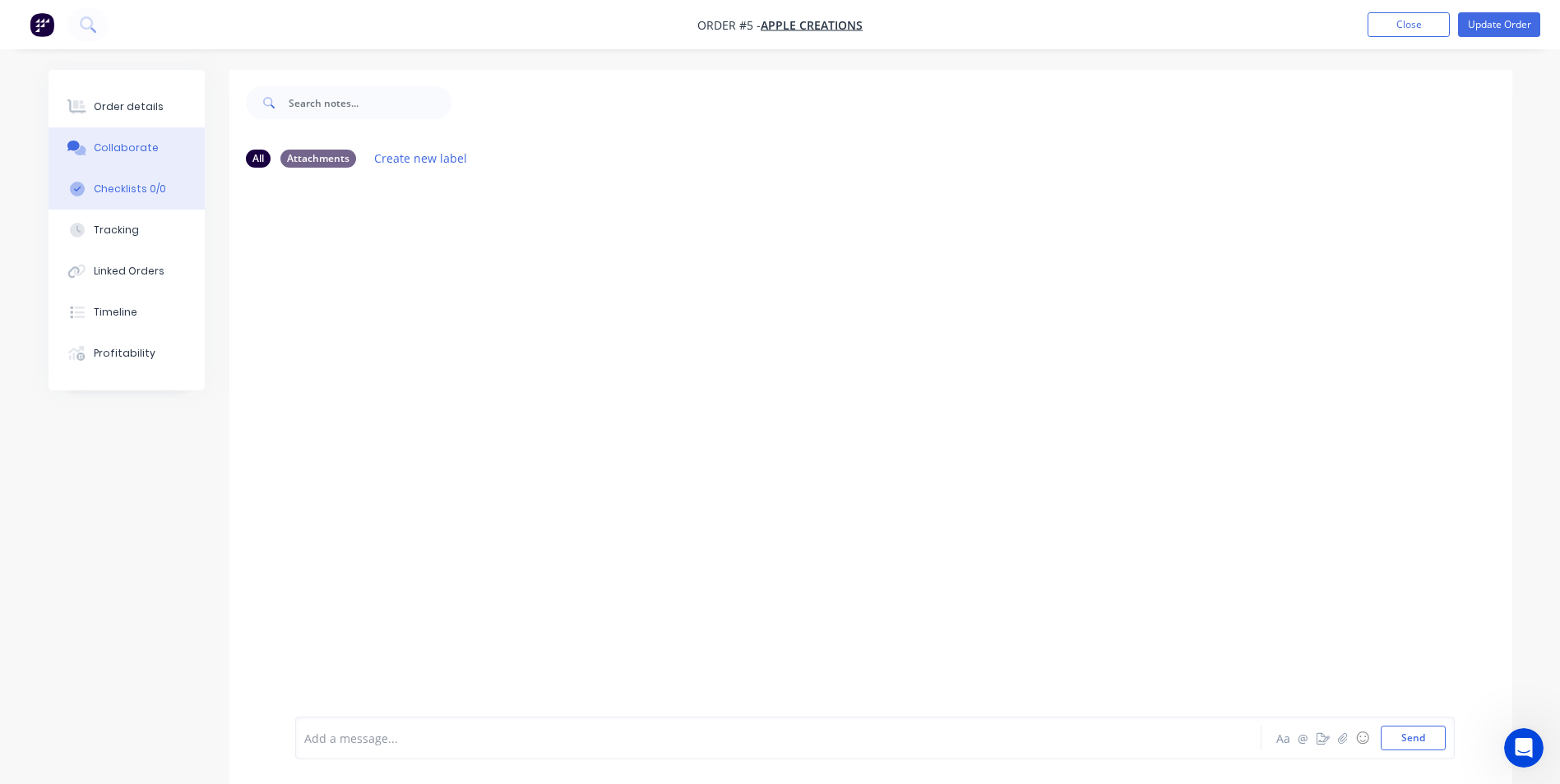
click at [145, 197] on button "Checklists 0/0" at bounding box center [127, 189] width 157 height 41
type textarea "x"
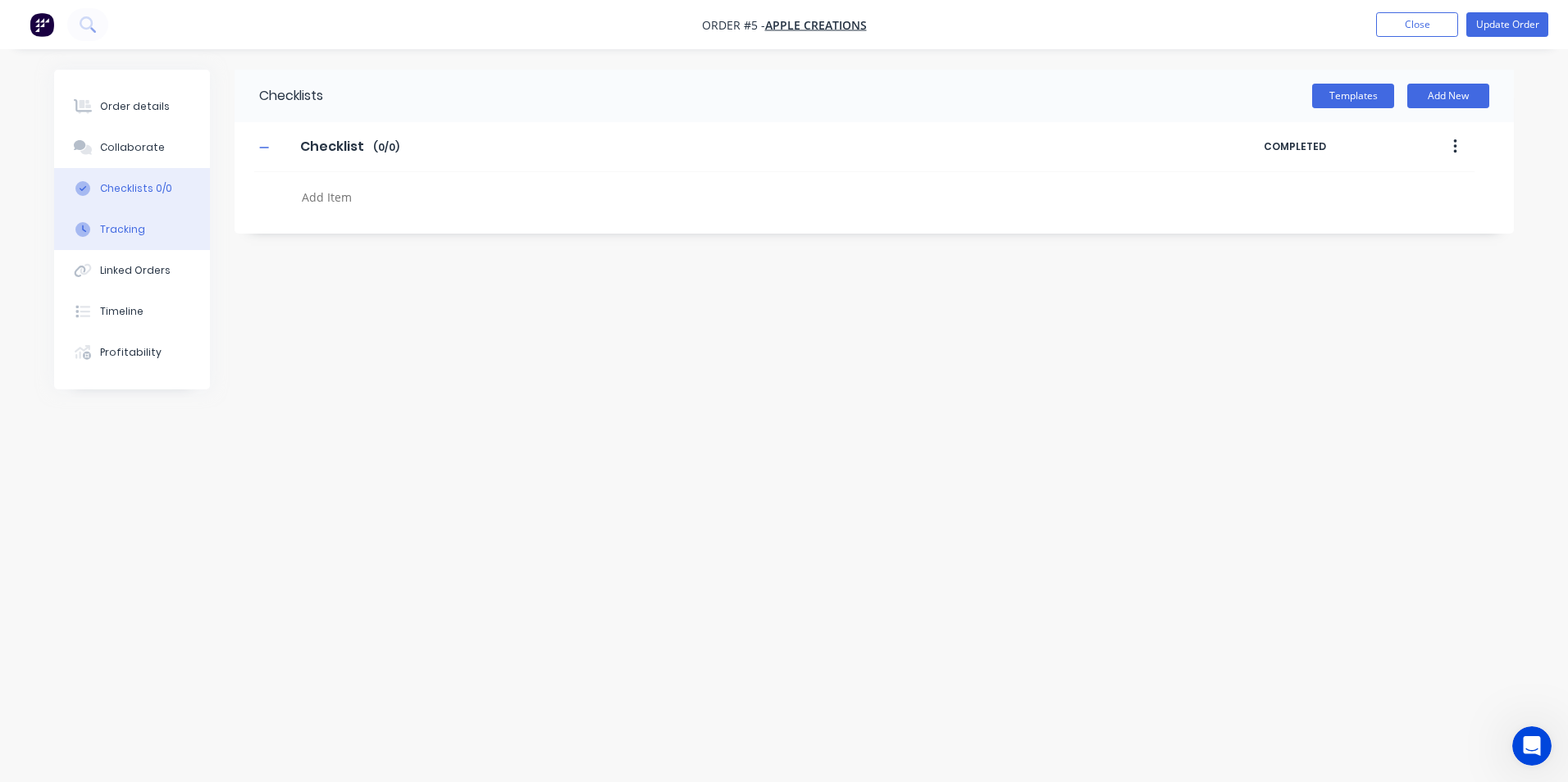
click at [133, 233] on div "Tracking" at bounding box center [123, 229] width 45 height 15
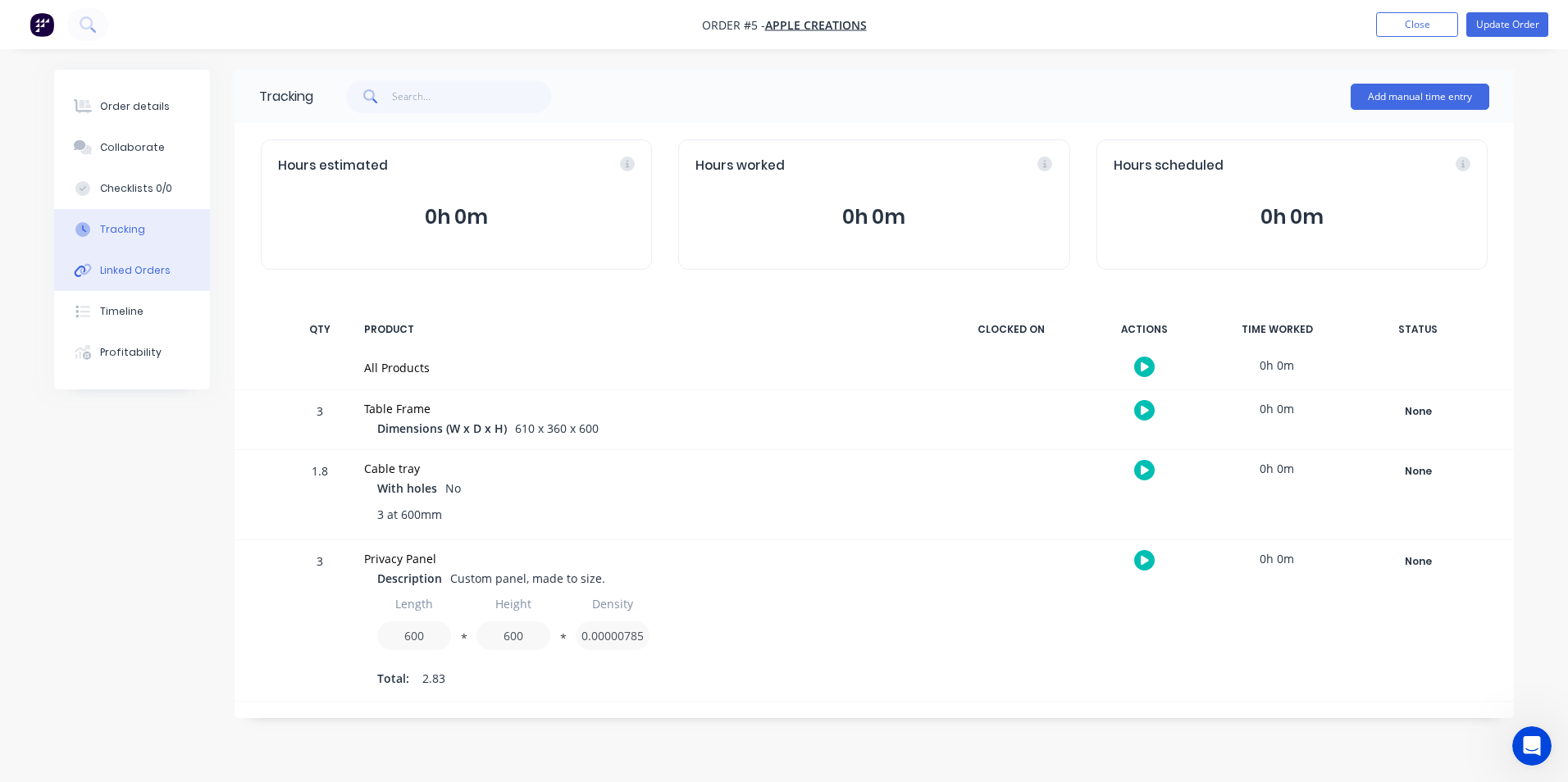
click at [131, 267] on div "Linked Orders" at bounding box center [136, 270] width 70 height 15
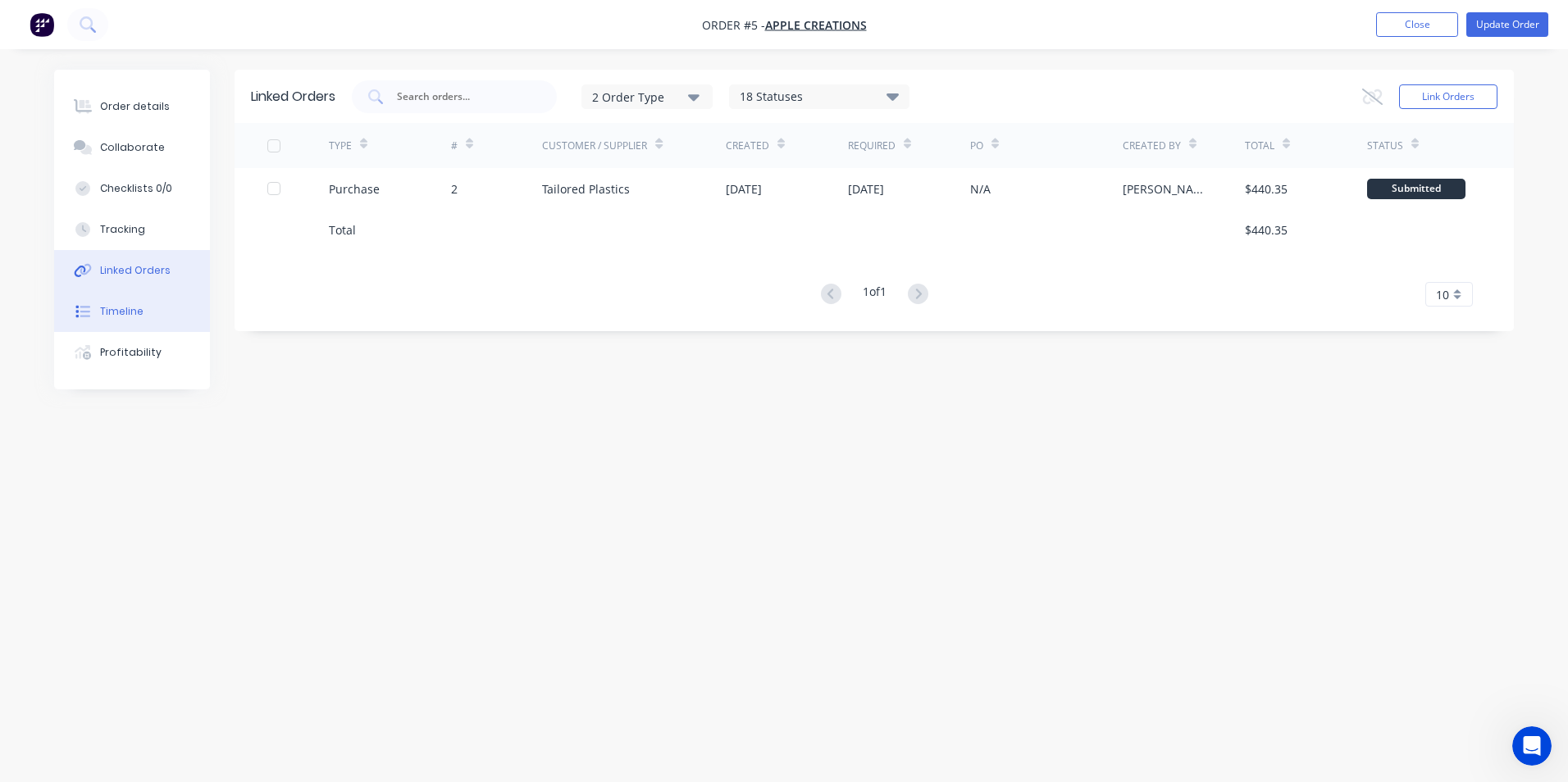
click at [131, 302] on button "Timeline" at bounding box center [132, 312] width 156 height 41
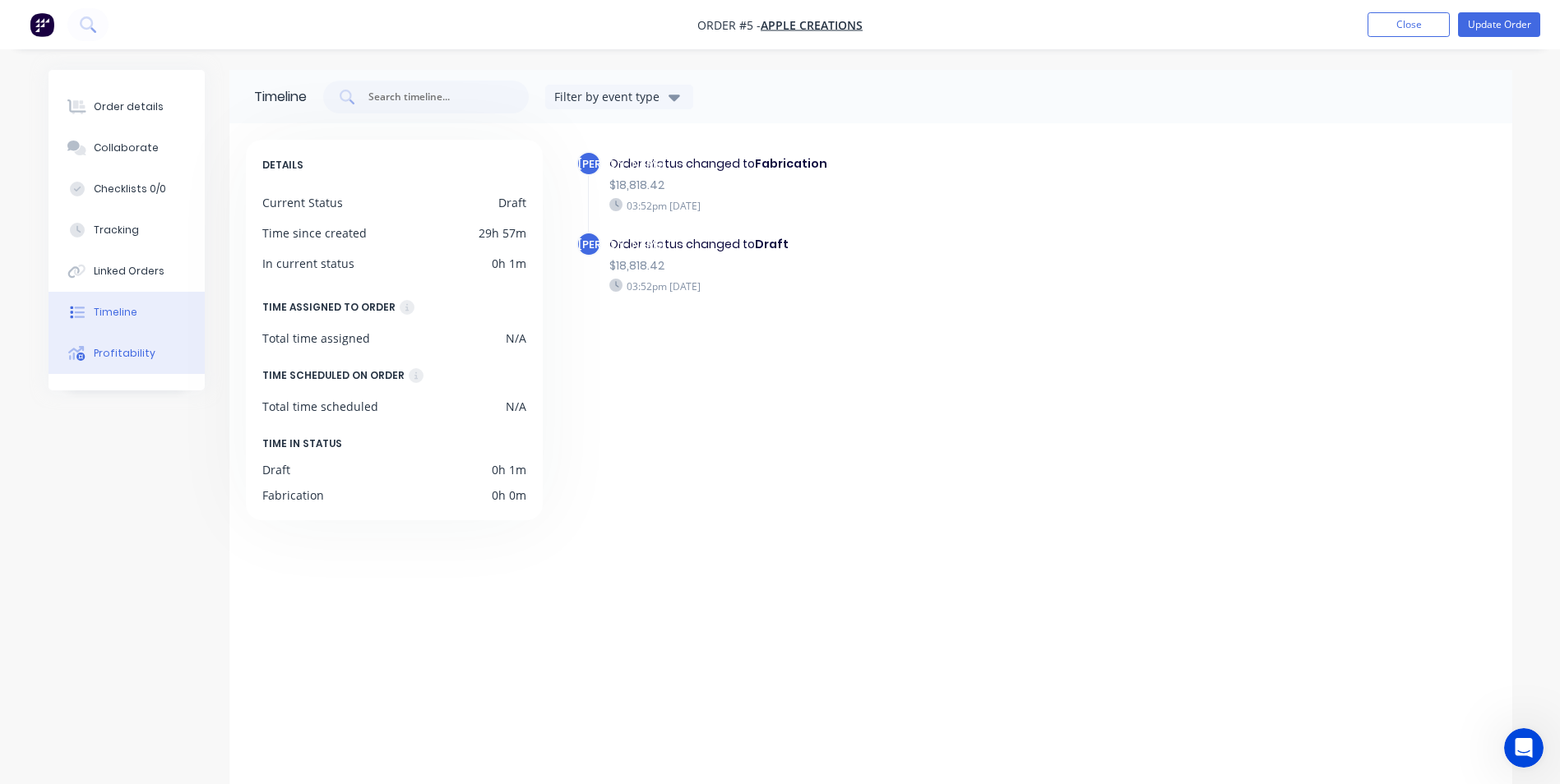
click at [74, 352] on icon at bounding box center [76, 353] width 16 height 15
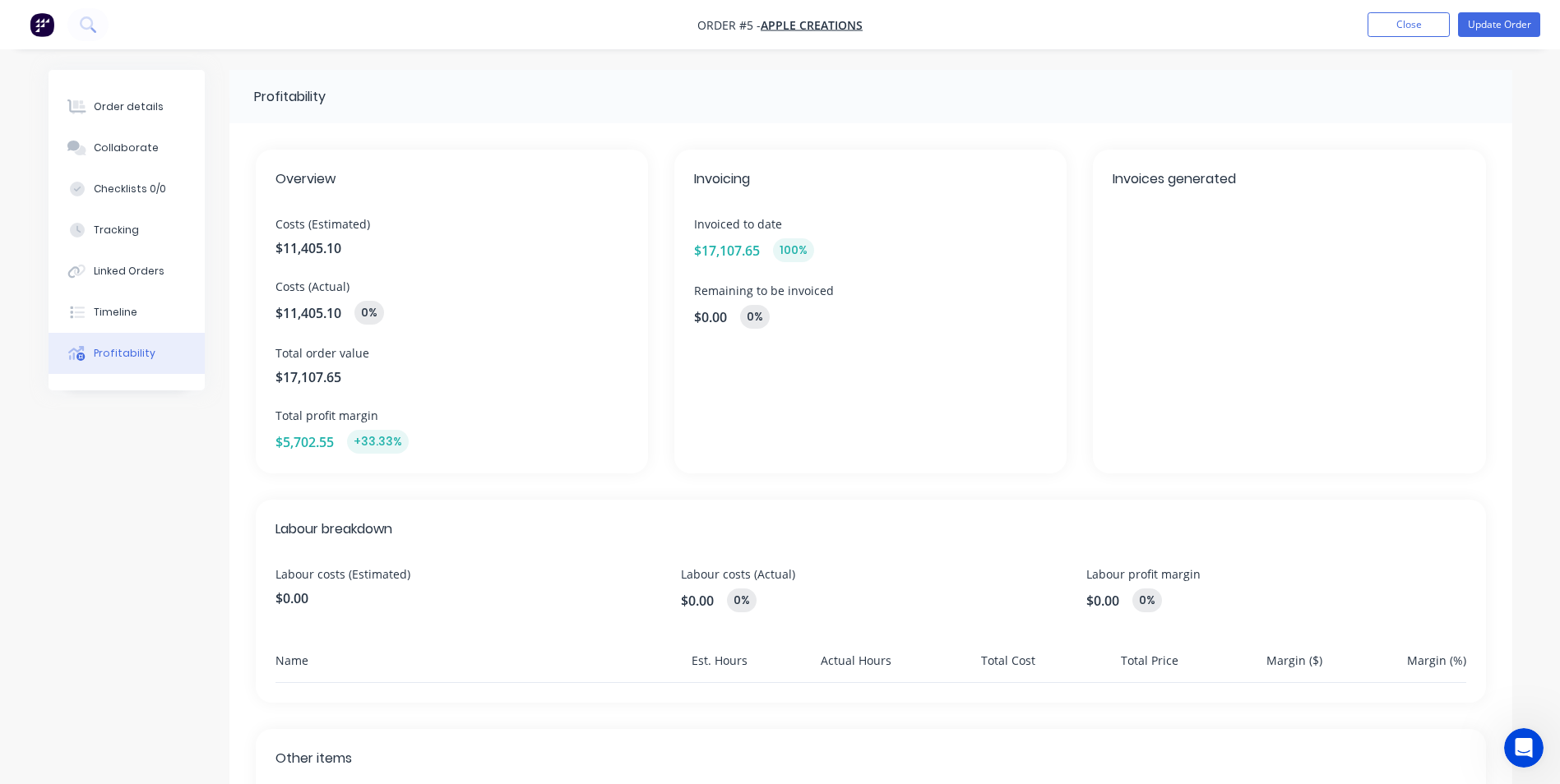
drag, startPoint x: 950, startPoint y: 251, endPoint x: 948, endPoint y: 237, distance: 14.1
click at [950, 250] on div "$17,107.65 100 %" at bounding box center [870, 250] width 353 height 24
click at [88, 105] on div at bounding box center [77, 107] width 25 height 15
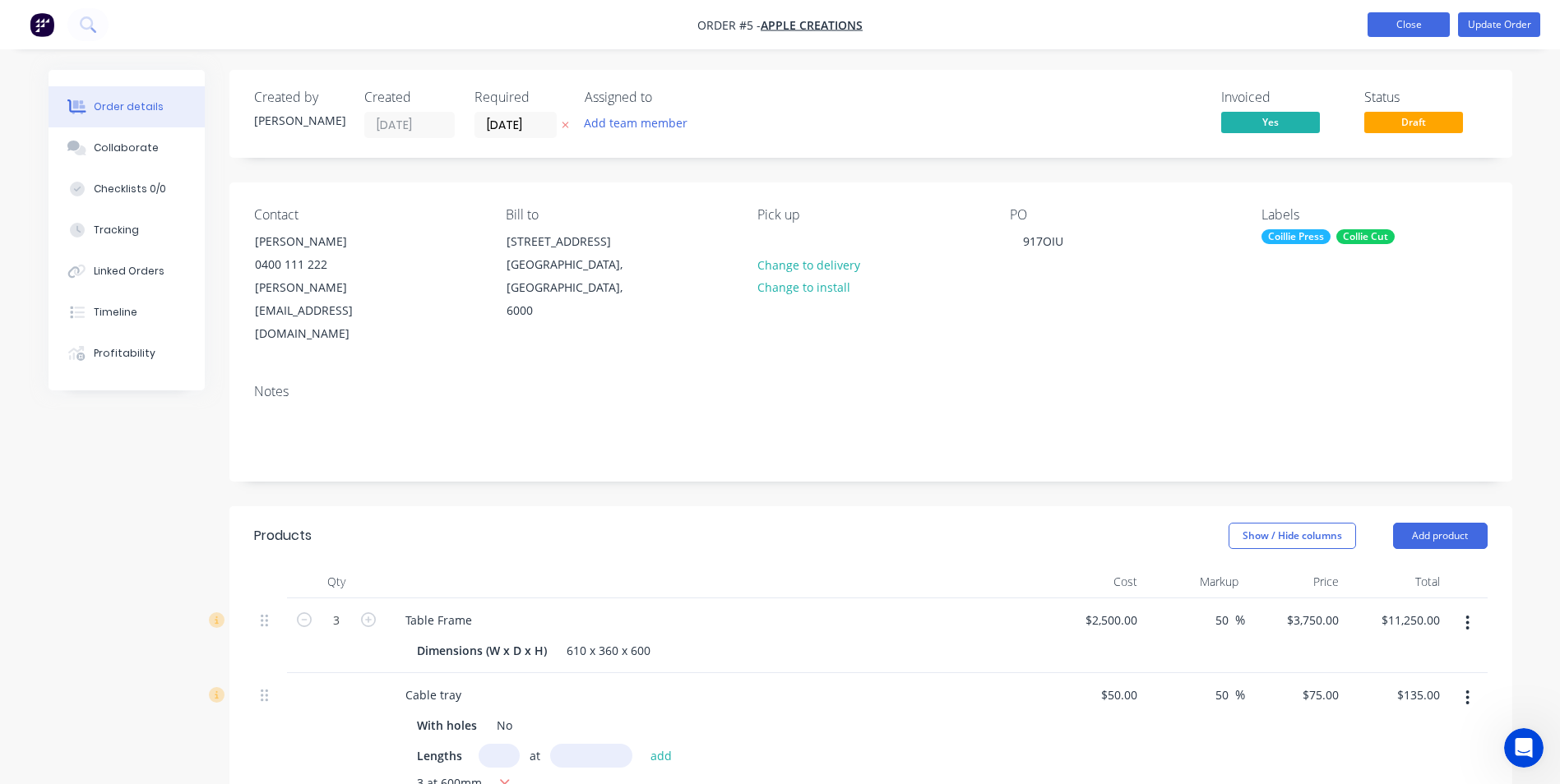
click at [1427, 29] on button "Close" at bounding box center [1409, 24] width 83 height 25
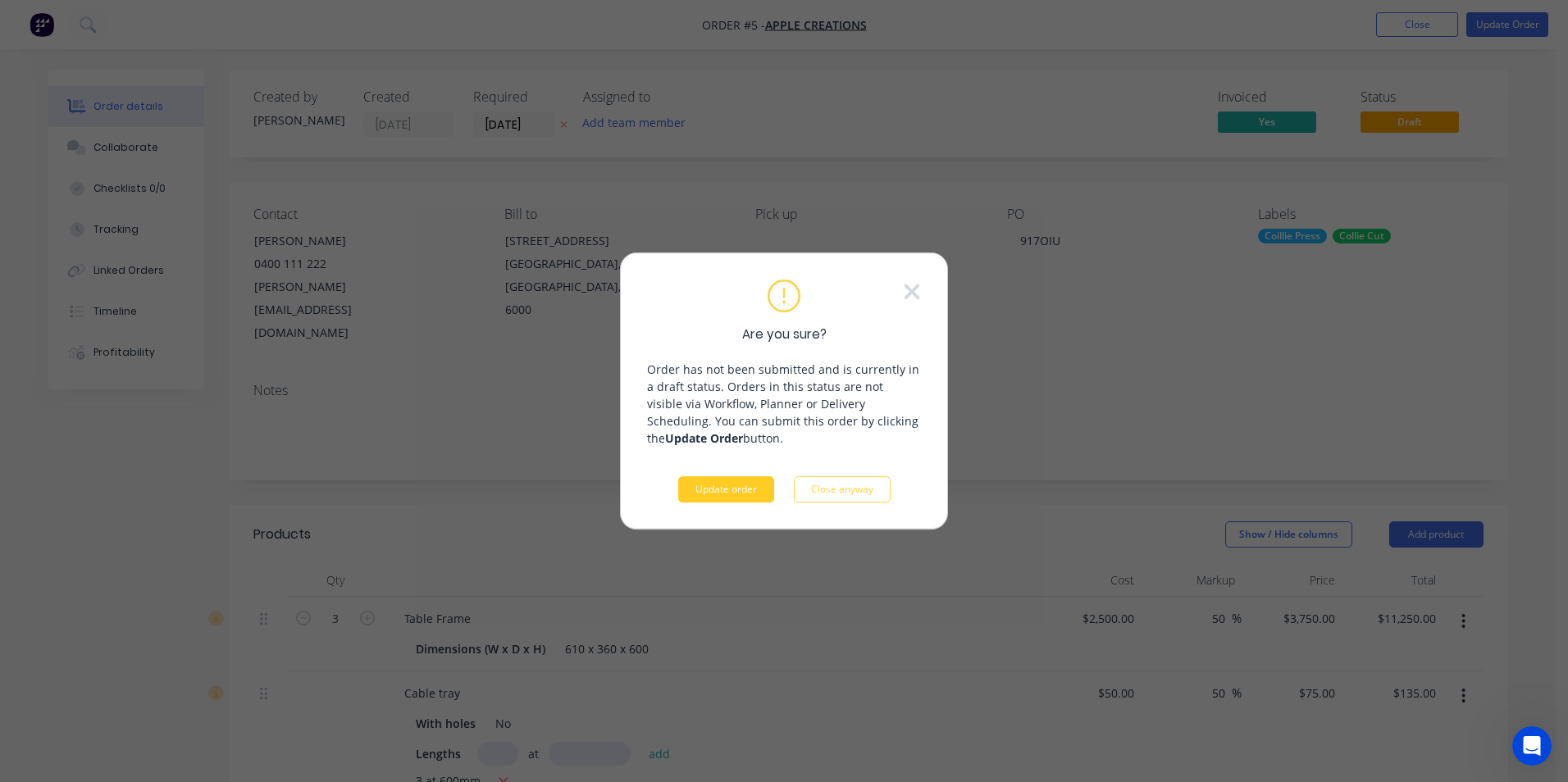
click at [711, 496] on button "Update order" at bounding box center [726, 489] width 96 height 27
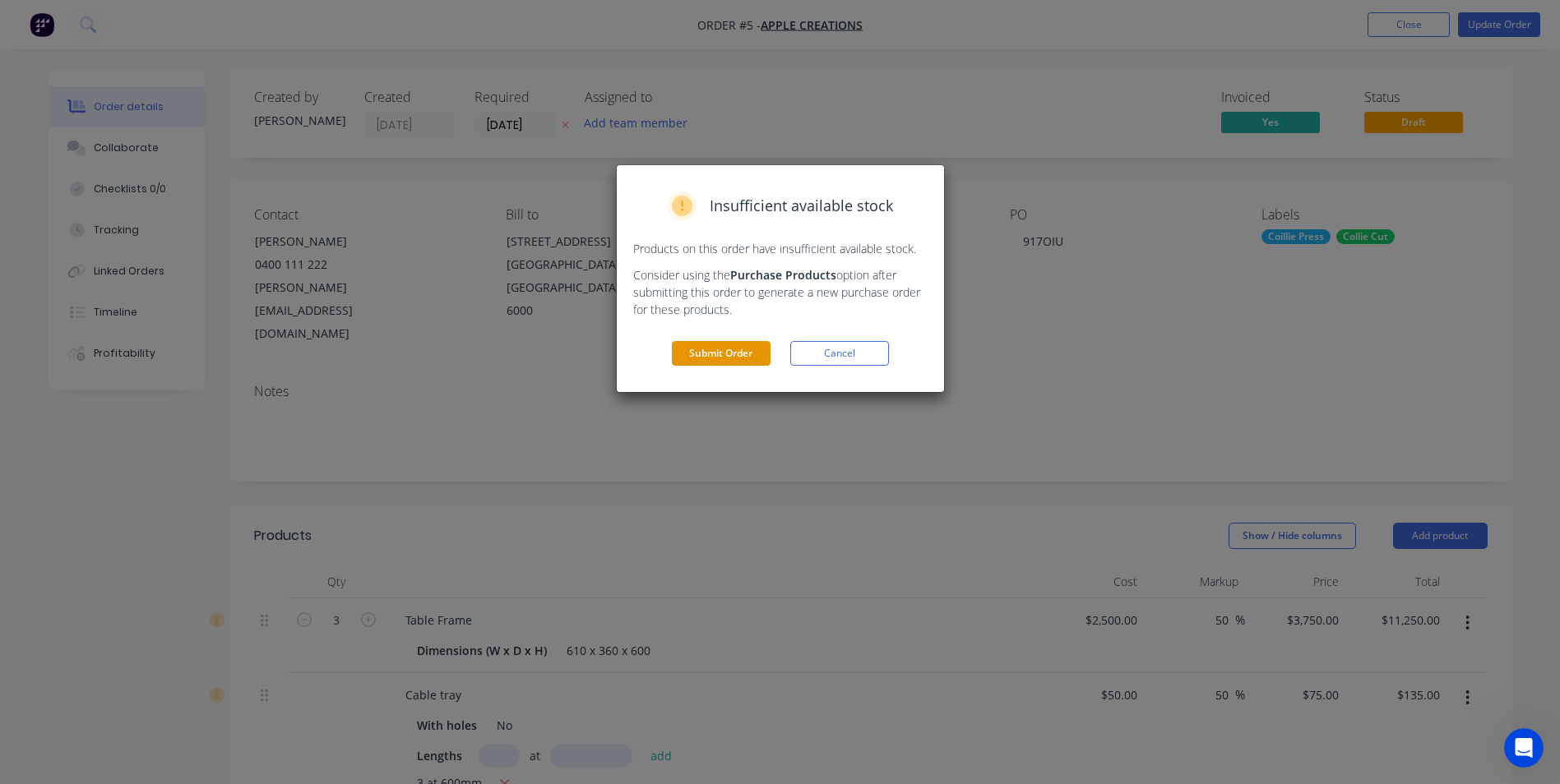
click at [742, 346] on button "Submit Order" at bounding box center [721, 354] width 99 height 25
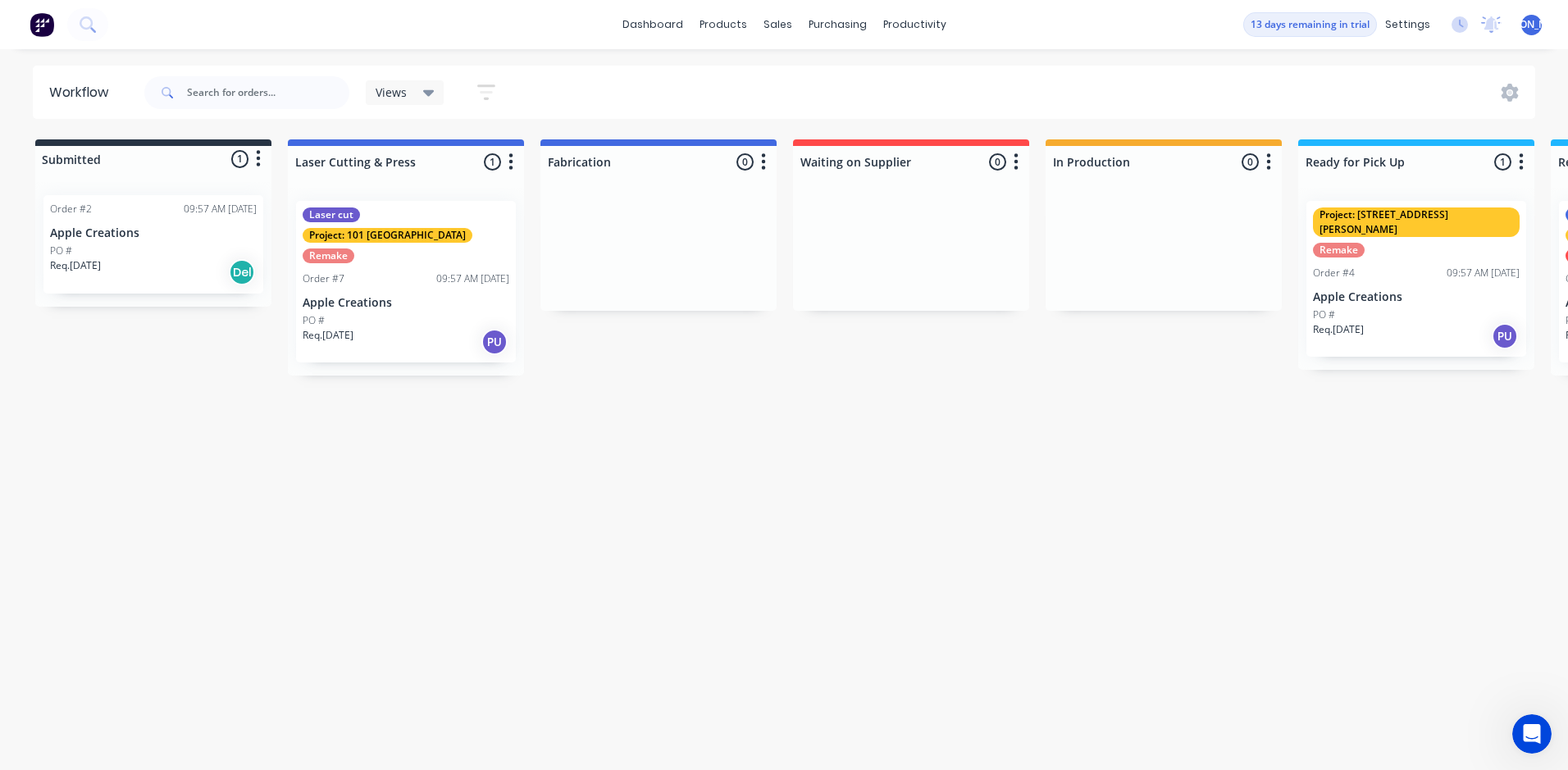
click at [488, 97] on icon "button" at bounding box center [486, 93] width 18 height 21
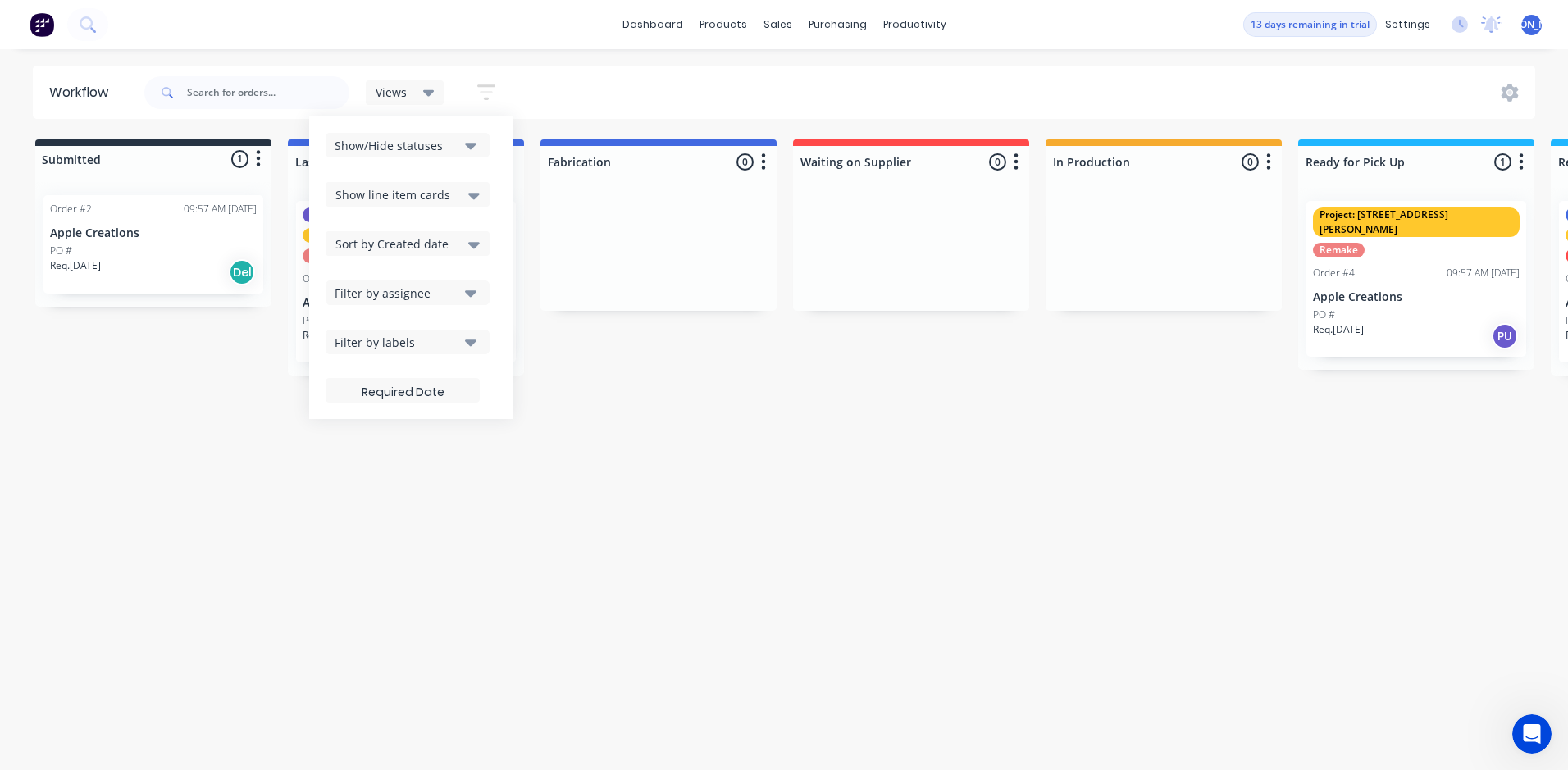
drag, startPoint x: 898, startPoint y: 461, endPoint x: 713, endPoint y: 259, distance: 273.9
click at [894, 453] on div "Workflow Views Save new view None (Default) edit Show/Hide statuses Show line i…" at bounding box center [778, 401] width 1555 height 671
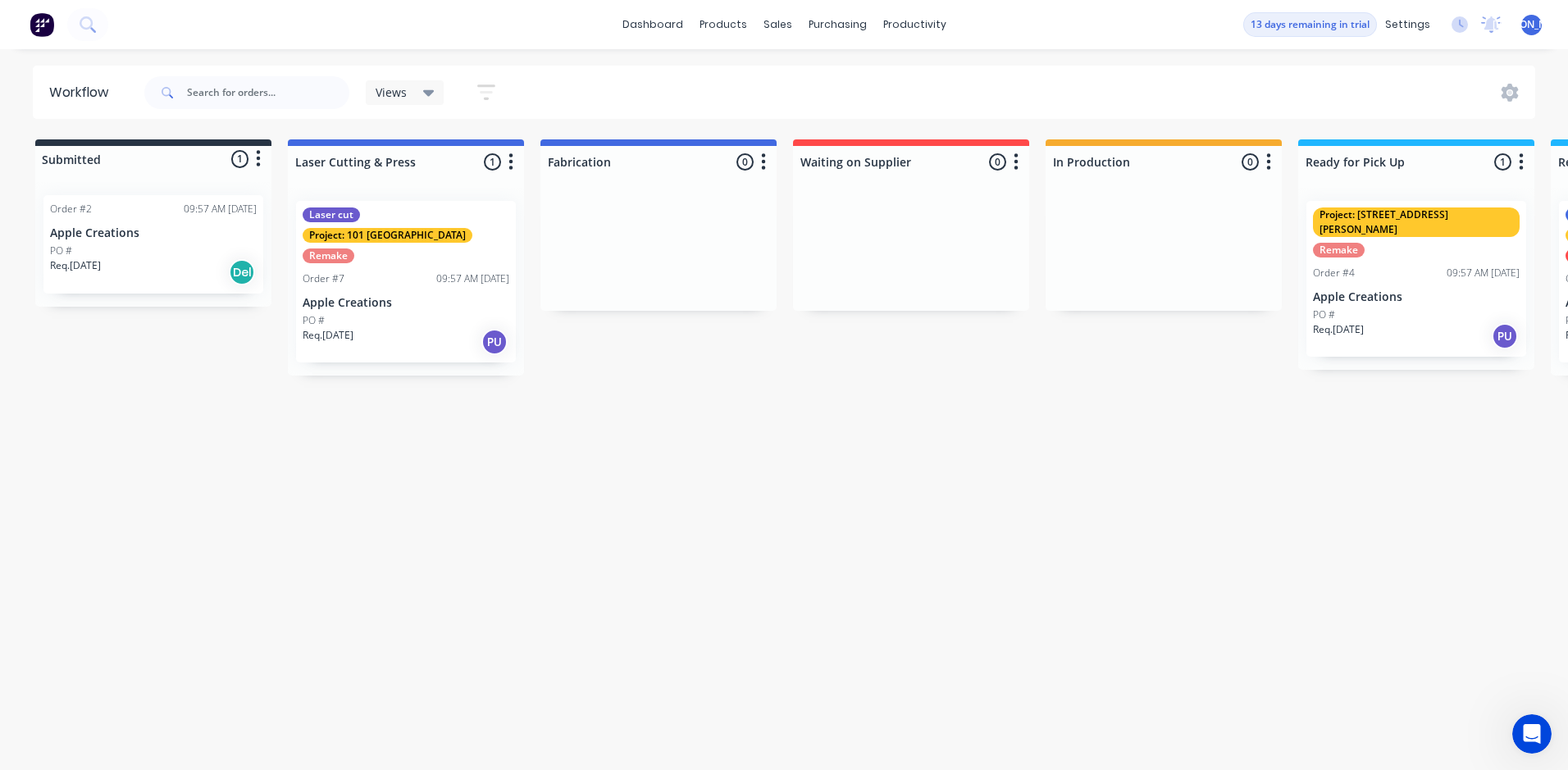
click at [413, 88] on div "Views" at bounding box center [405, 92] width 59 height 15
click at [639, 77] on div "Views Save new view None (Default) edit Show/Hide statuses Show line item cards…" at bounding box center [838, 92] width 1395 height 49
click at [371, 99] on div "Views" at bounding box center [405, 93] width 79 height 25
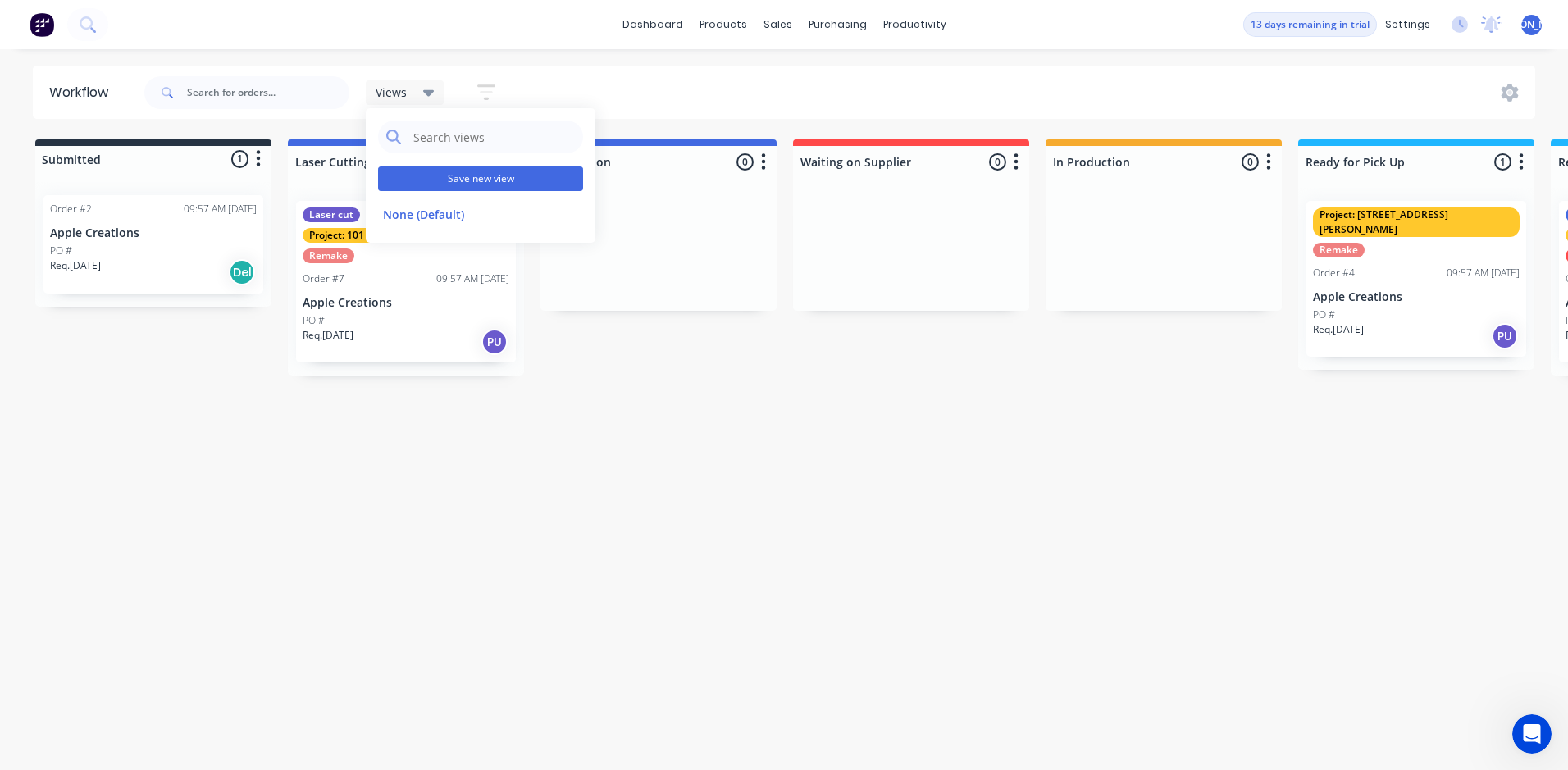
click at [450, 183] on button "Save new view" at bounding box center [480, 179] width 205 height 25
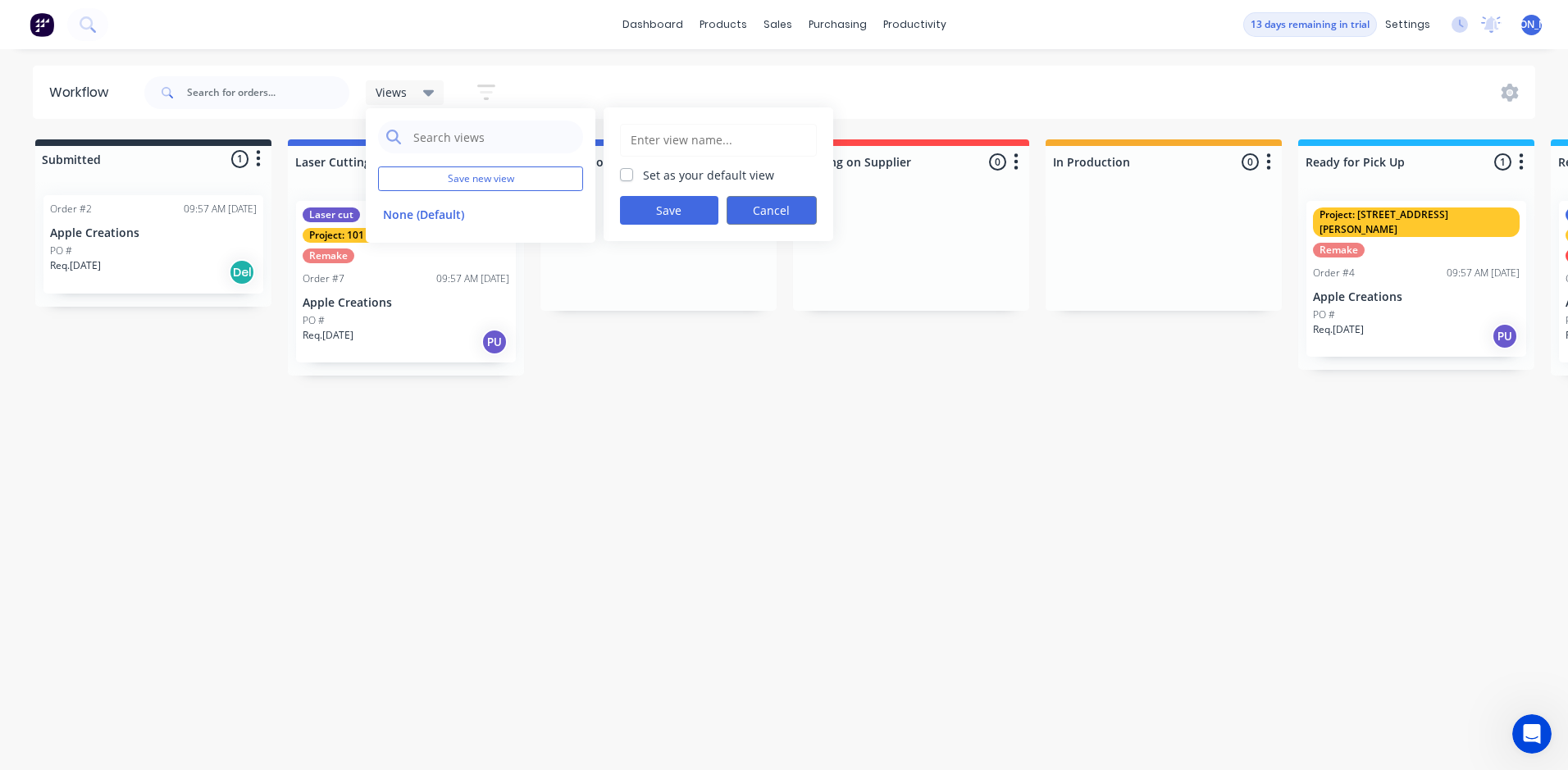
drag, startPoint x: 812, startPoint y: 193, endPoint x: 785, endPoint y: 207, distance: 30.4
click at [812, 194] on div "Set as your default view Save Cancel" at bounding box center [718, 174] width 230 height 134
click at [782, 209] on button "Cancel" at bounding box center [772, 209] width 90 height 28
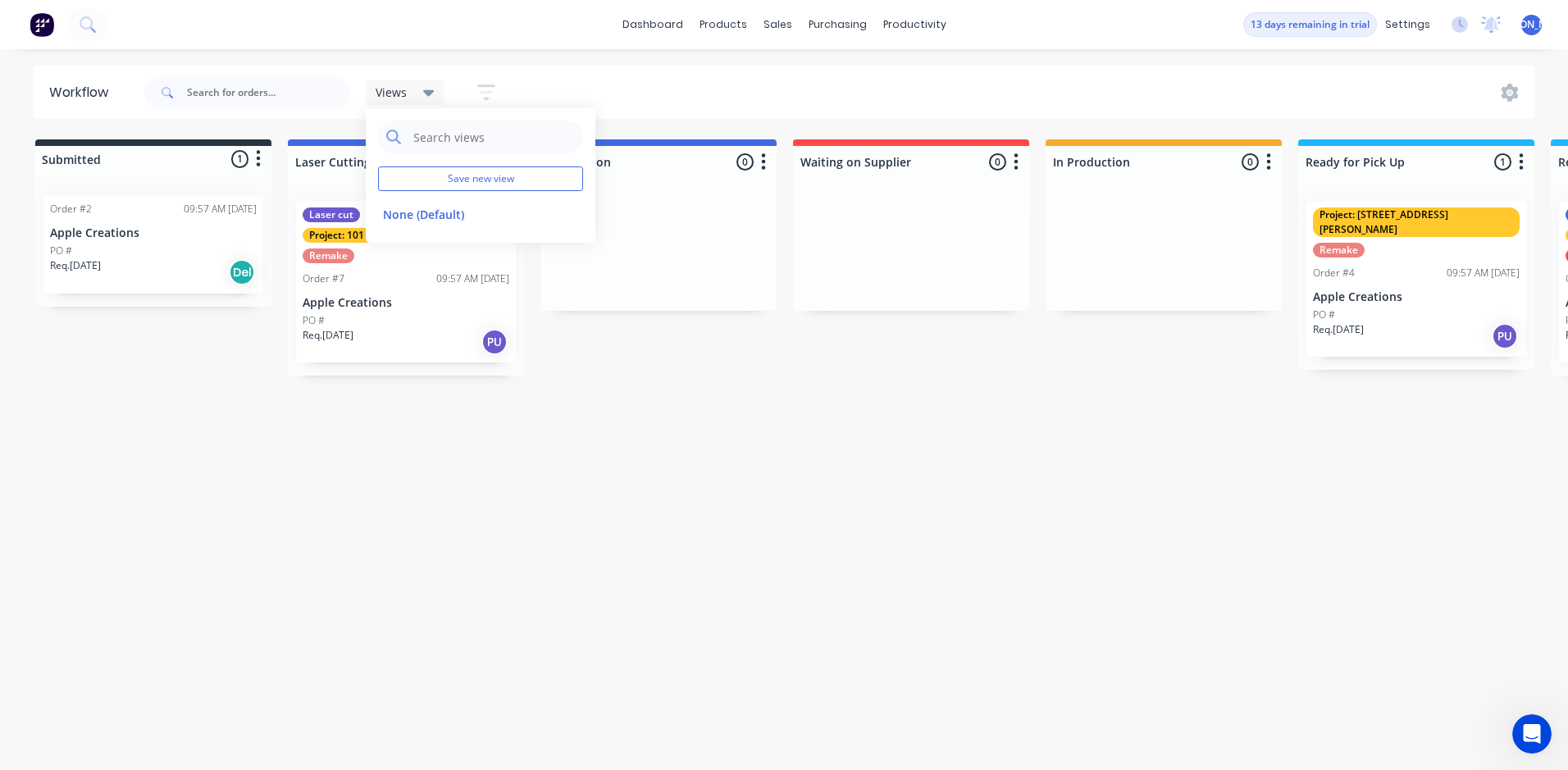
click at [966, 65] on header "Workflow Views Save new view None (Default) edit Show/Hide statuses Show line i…" at bounding box center [784, 92] width 1503 height 53
drag, startPoint x: 910, startPoint y: 211, endPoint x: 813, endPoint y: 215, distance: 97.1
click at [813, 215] on div at bounding box center [911, 249] width 236 height 123
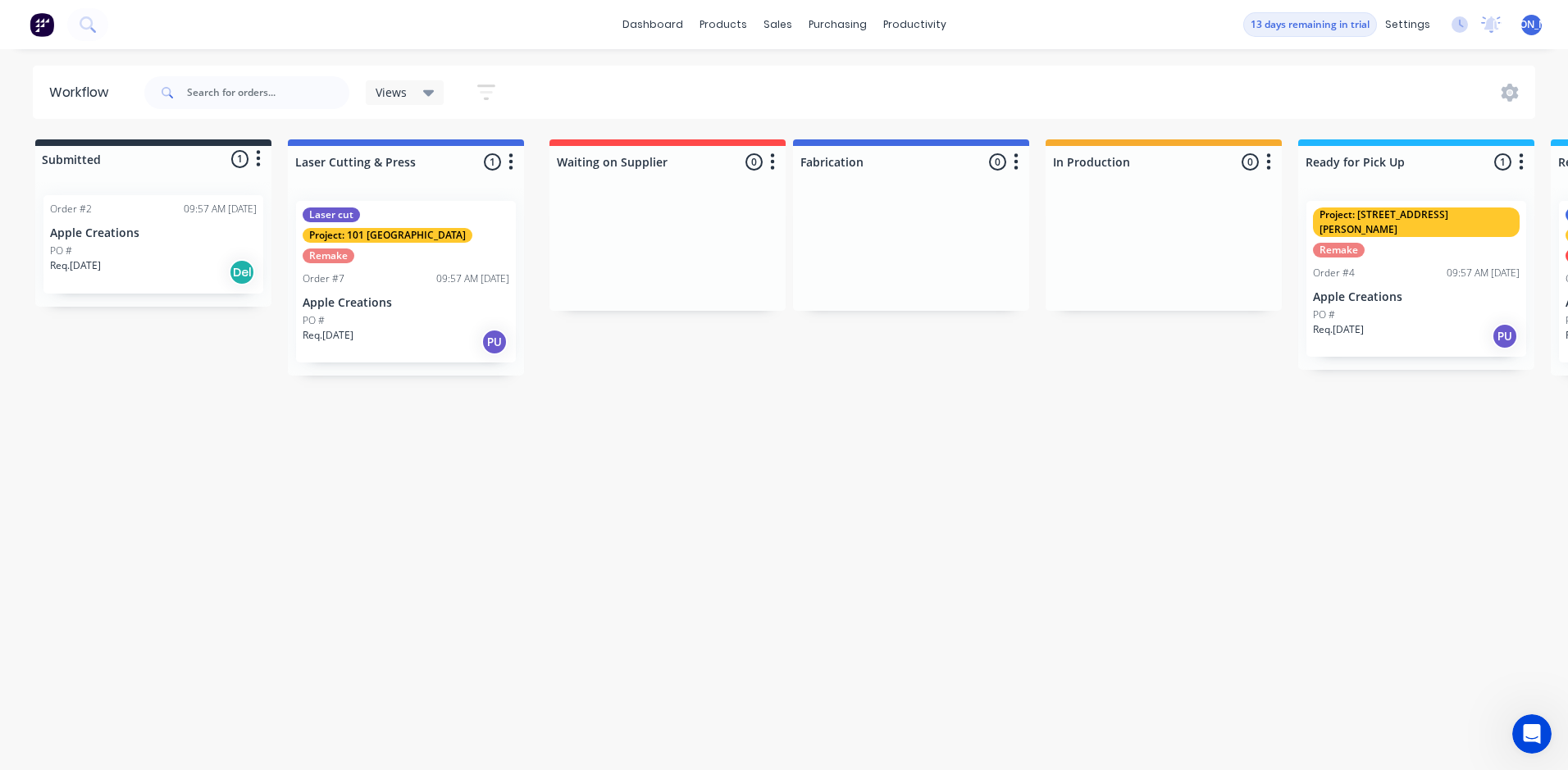
drag, startPoint x: 874, startPoint y: 168, endPoint x: 628, endPoint y: 174, distance: 246.1
click at [628, 174] on div "Submitted 1 Status colour #273444 hex #273444 Save Cancel Summaries Total order…" at bounding box center [1117, 257] width 2259 height 236
drag, startPoint x: 851, startPoint y: 383, endPoint x: 1036, endPoint y: 293, distance: 205.7
click at [862, 377] on div "Workflow Views Save new view None (Default) edit Show/Hide statuses Show line i…" at bounding box center [778, 401] width 1555 height 671
click at [941, 317] on div "Submitted 1 Status colour #273444 hex #273444 Save Cancel Summaries Total order…" at bounding box center [1117, 257] width 2259 height 236
